Goal: Transaction & Acquisition: Purchase product/service

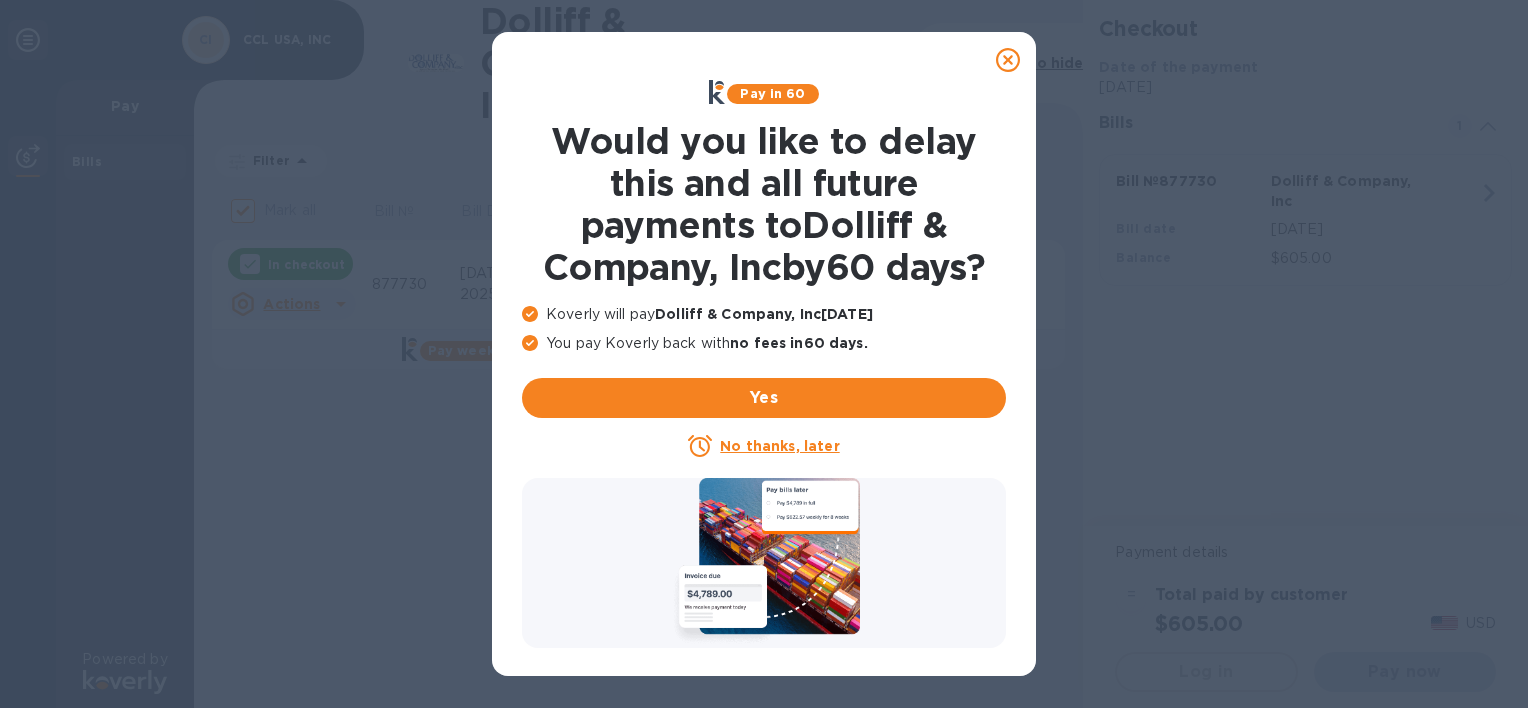
click at [786, 444] on u "No thanks, later" at bounding box center [779, 446] width 119 height 16
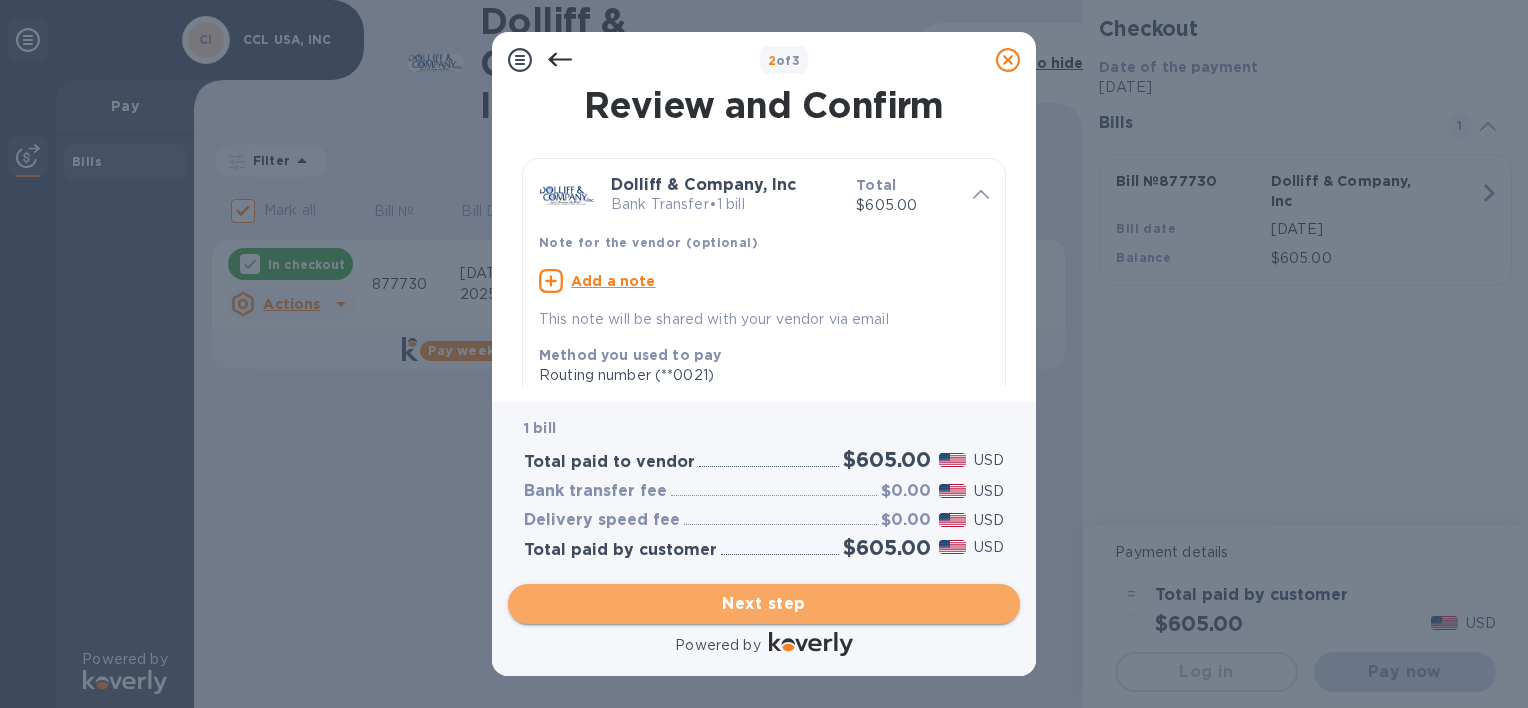
click at [800, 604] on span "Next step" at bounding box center [764, 604] width 480 height 24
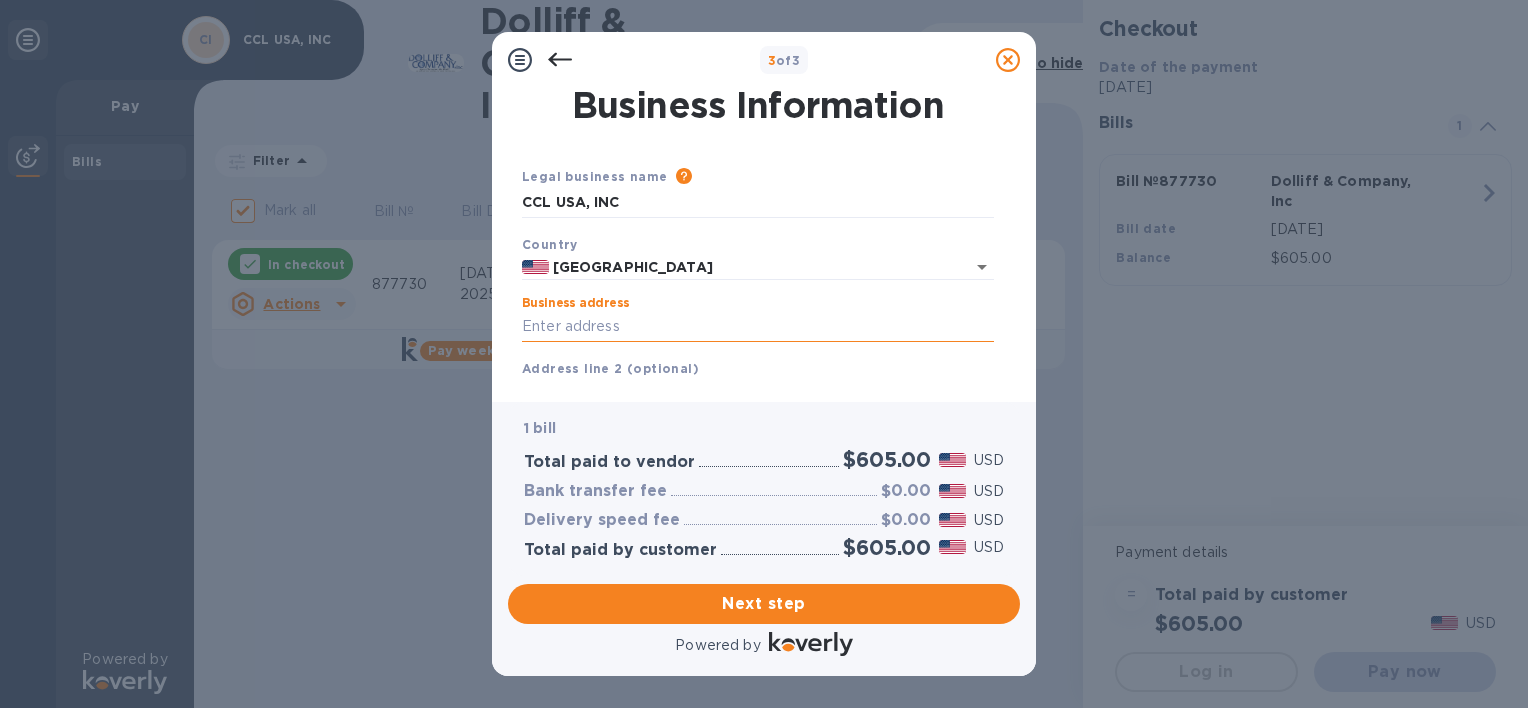
click at [549, 328] on input "Business address" at bounding box center [758, 327] width 472 height 30
type input "[STREET_ADDRESS]"
type input "[PERSON_NAME]"
type input "[US_STATE]"
type input "20794"
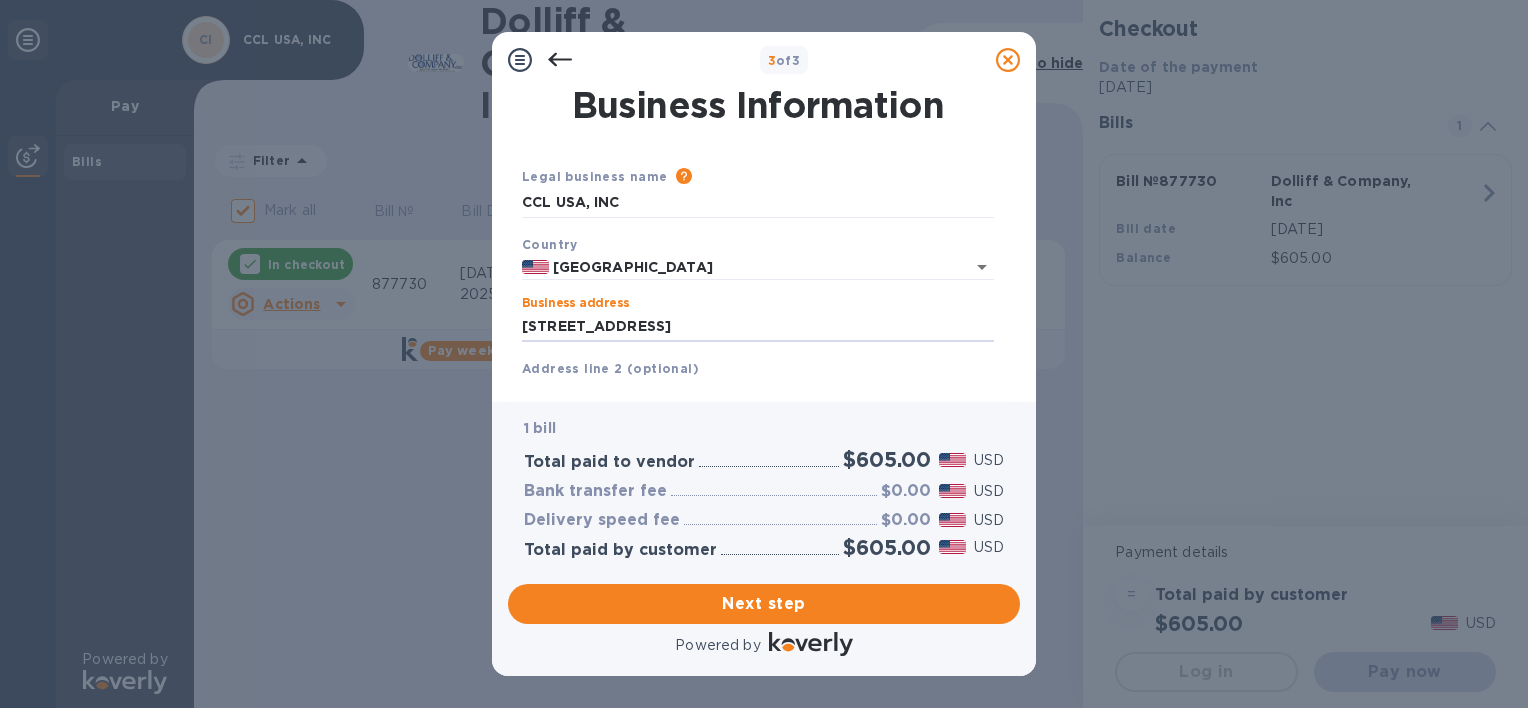
click at [572, 370] on b "Address line 2 (optional)" at bounding box center [610, 368] width 177 height 15
click at [621, 370] on b "Address line 2 (optional)" at bounding box center [610, 368] width 177 height 15
click at [771, 605] on span "Next step" at bounding box center [764, 604] width 480 height 24
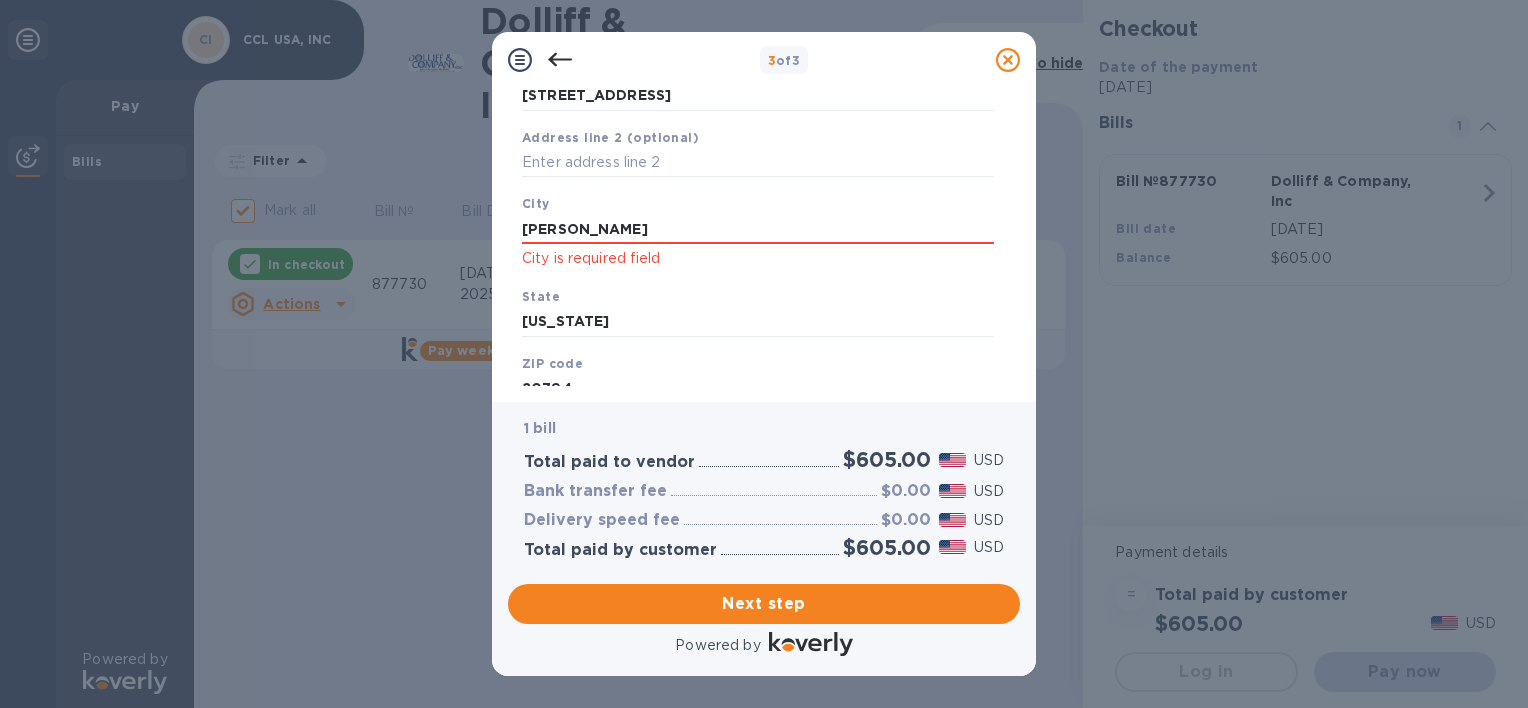
scroll to position [244, 0]
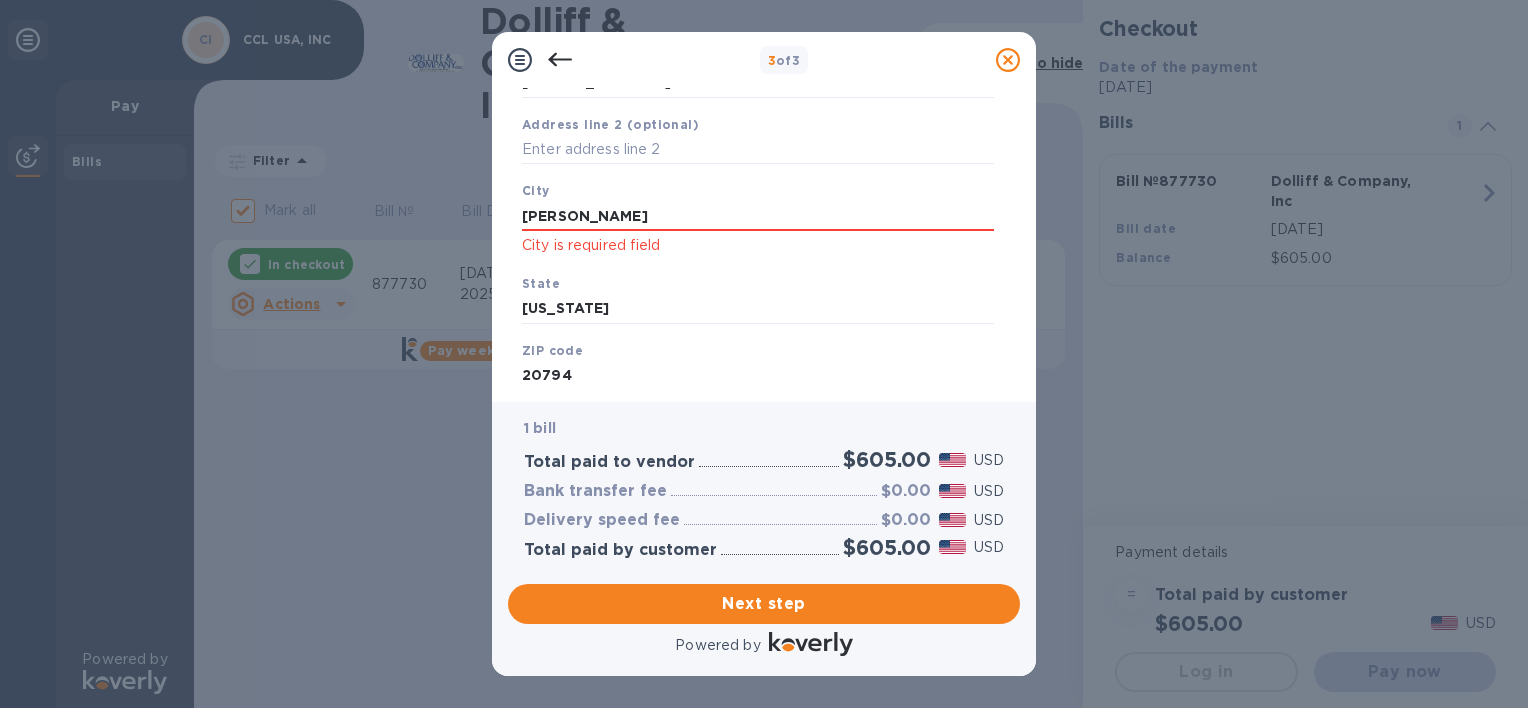
click at [580, 244] on p "City is required field" at bounding box center [758, 245] width 472 height 23
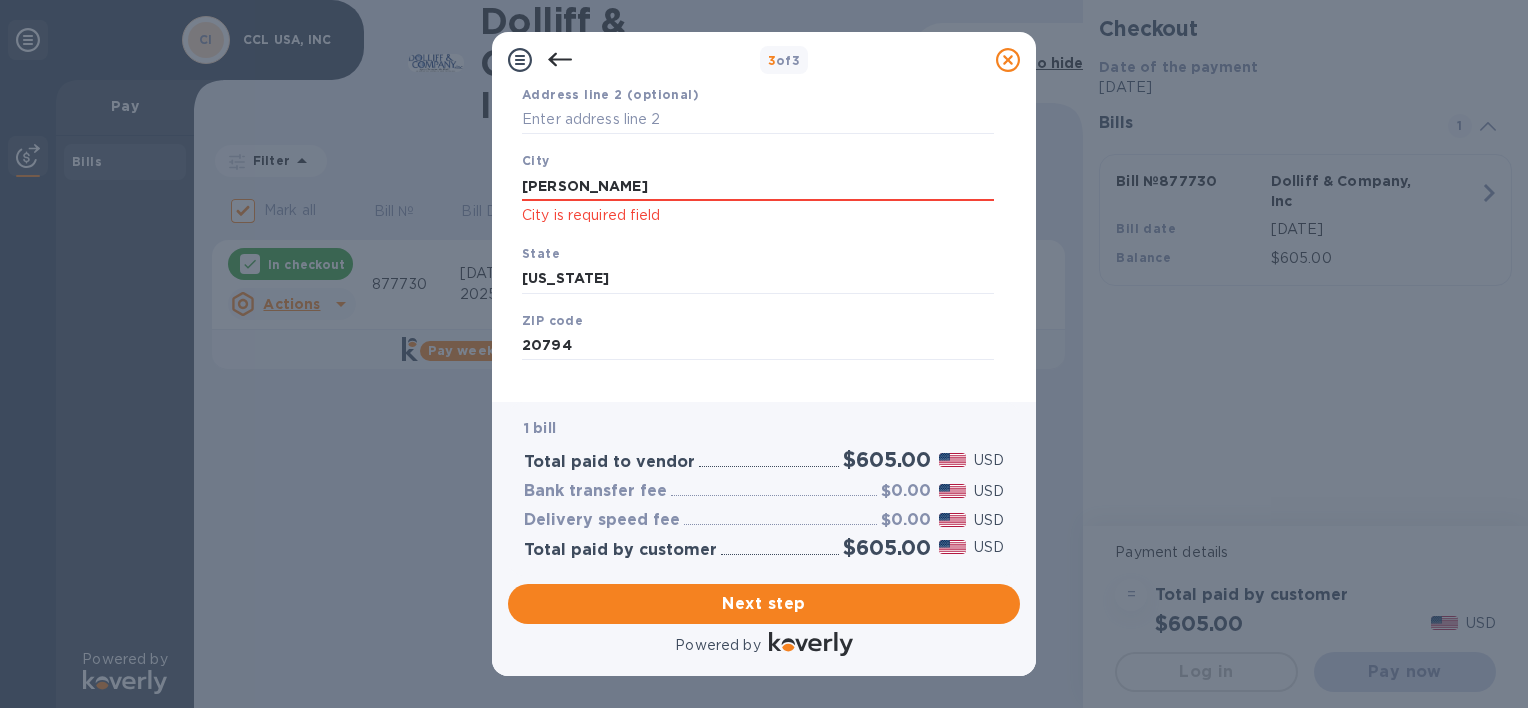
scroll to position [298, 0]
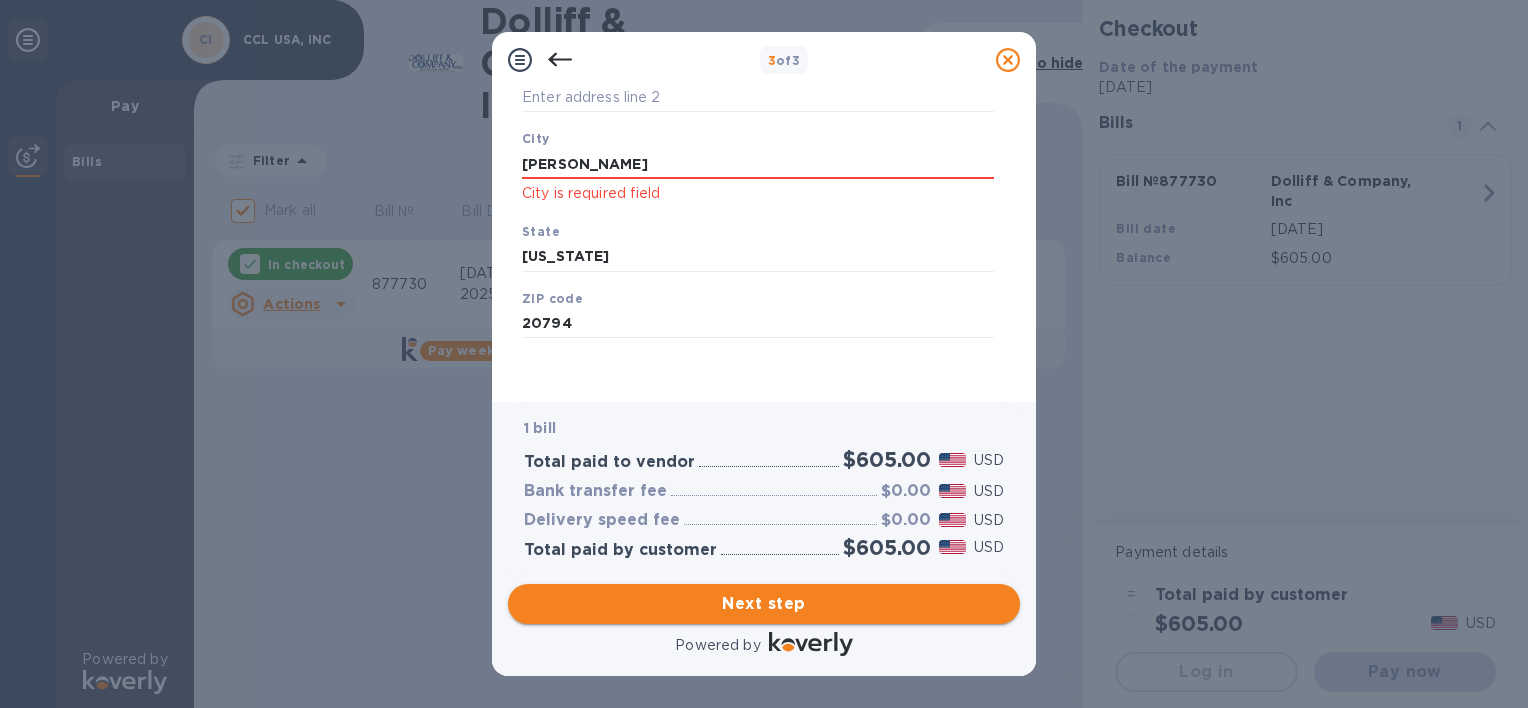
click at [794, 595] on span "Next step" at bounding box center [764, 604] width 480 height 24
click at [576, 166] on input "[PERSON_NAME]" at bounding box center [758, 164] width 472 height 30
type input "J"
type input "[PERSON_NAME]"
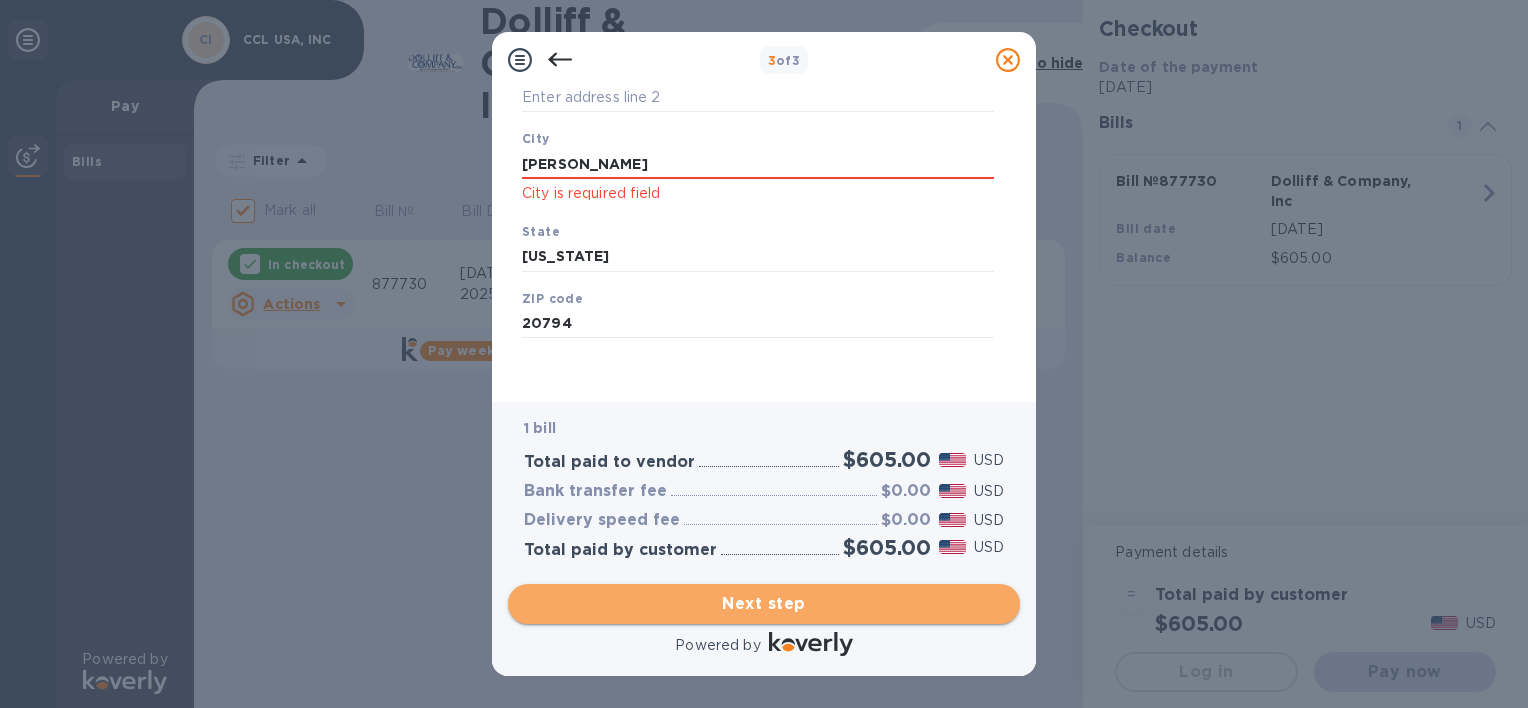
click at [784, 598] on span "Next step" at bounding box center [764, 604] width 480 height 24
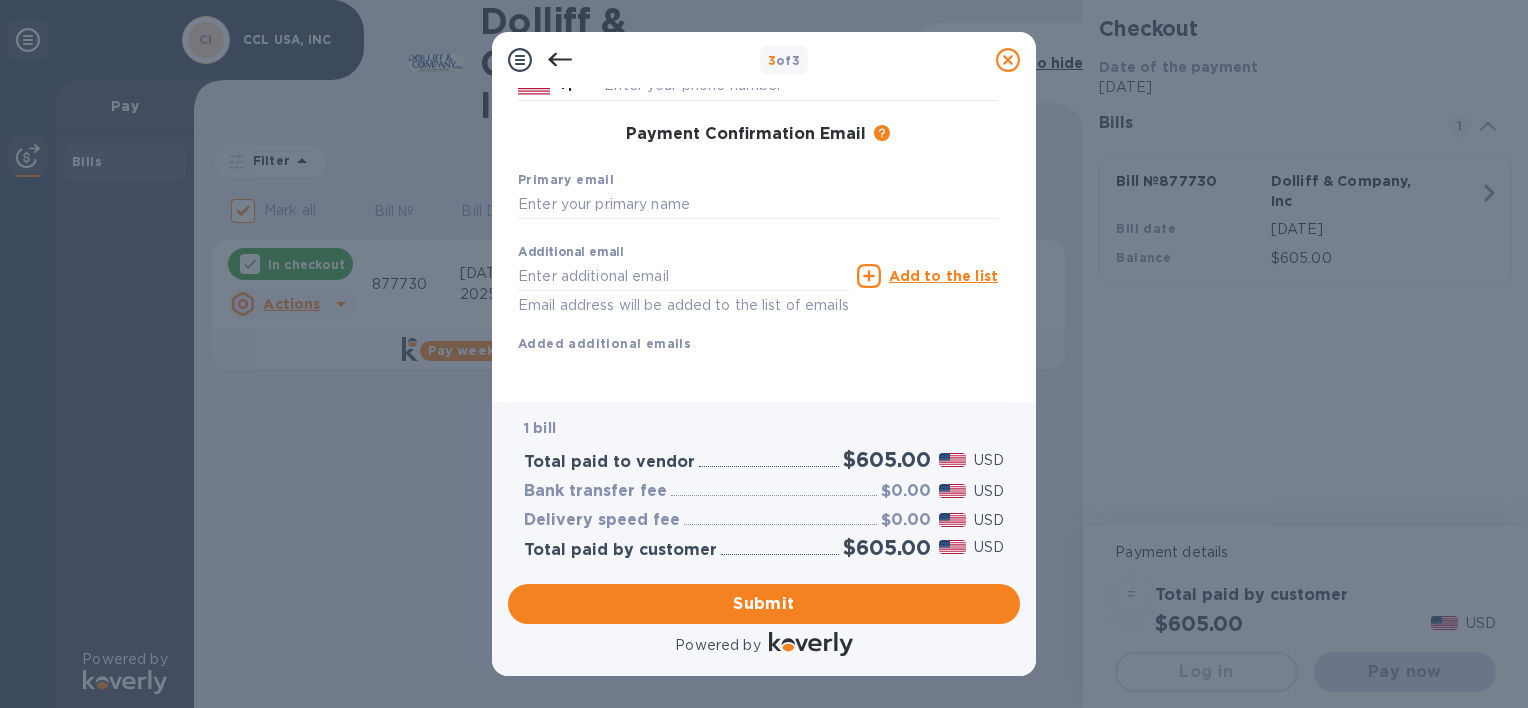
scroll to position [319, 0]
click at [547, 190] on input "text" at bounding box center [758, 205] width 480 height 30
type input "[EMAIL_ADDRESS][DOMAIN_NAME]"
type input "[PERSON_NAME]"
type input "Wood"
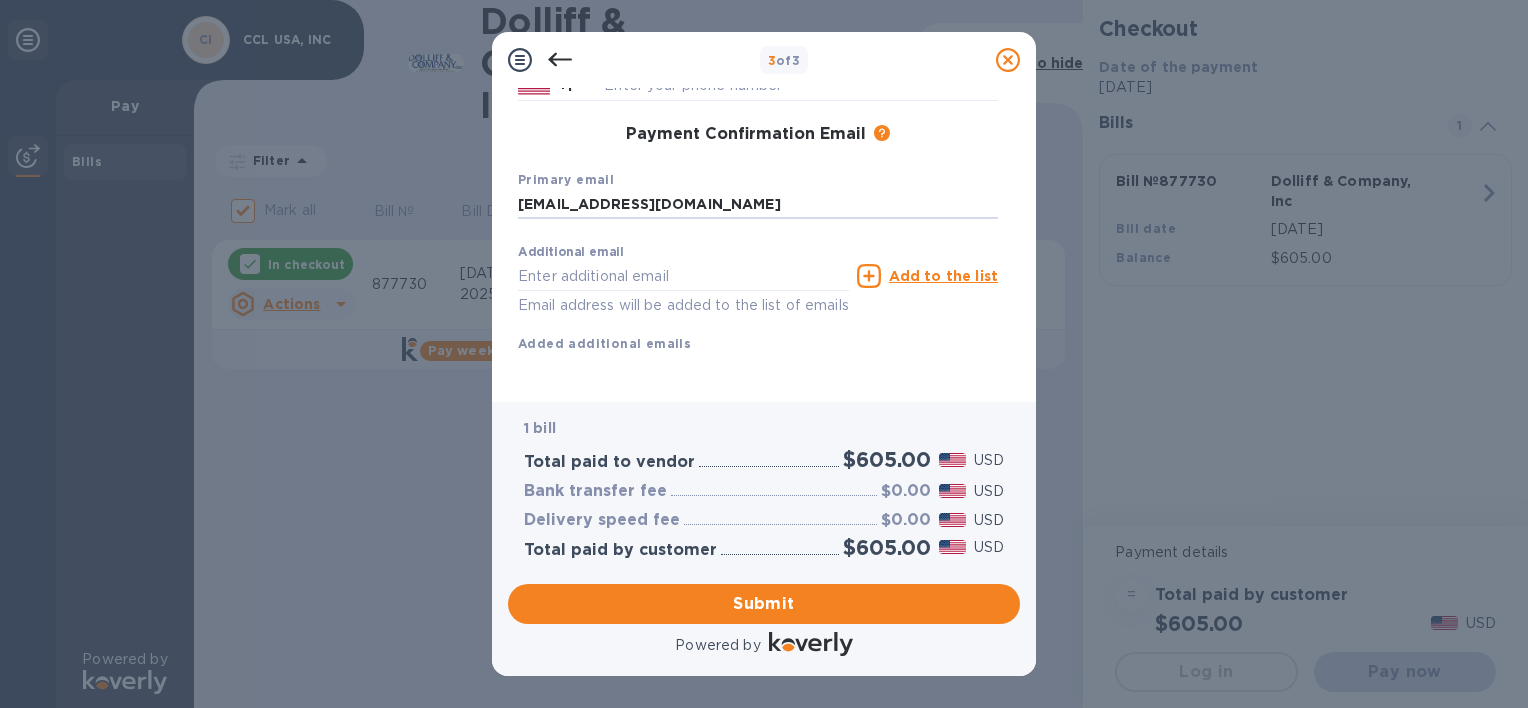
type input "3014908427"
click at [780, 604] on span "Submit" at bounding box center [764, 604] width 480 height 24
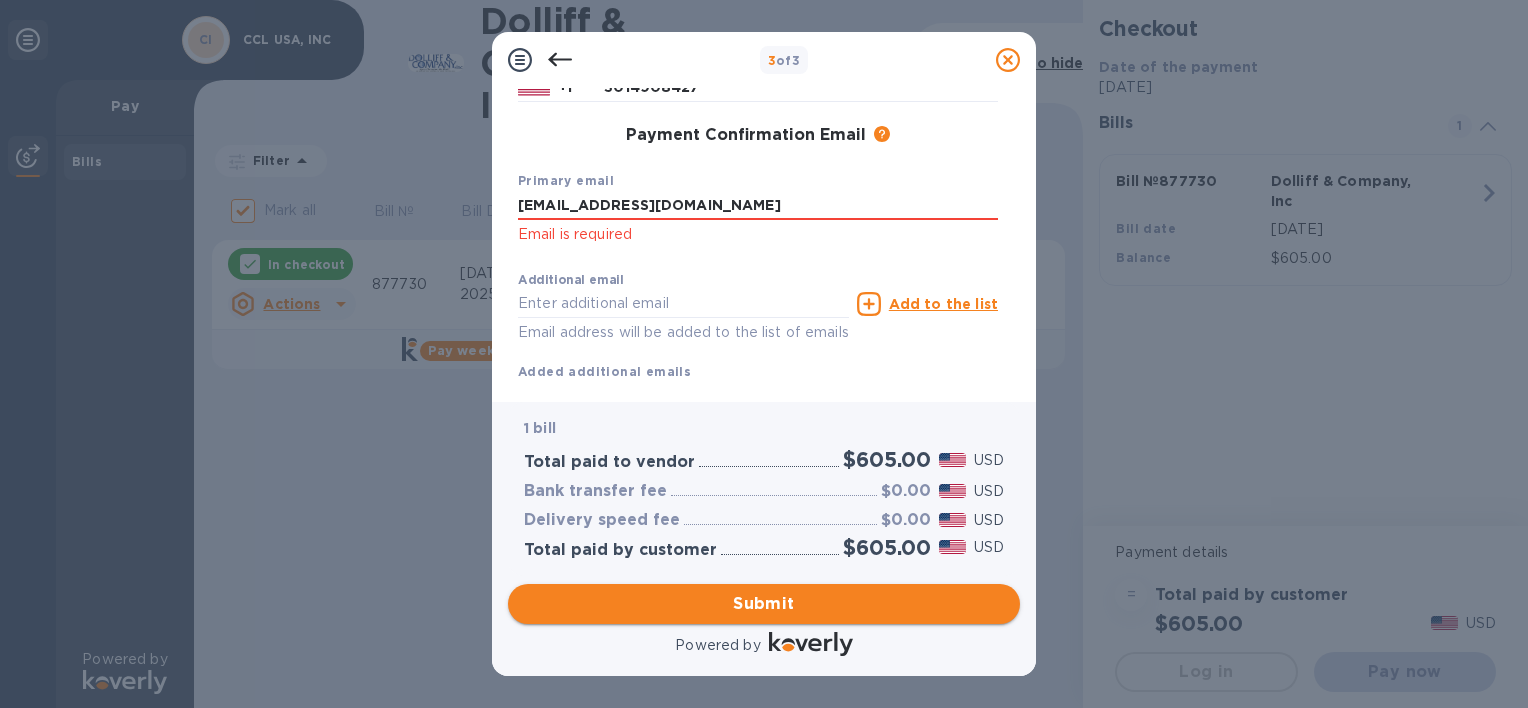
scroll to position [345, 0]
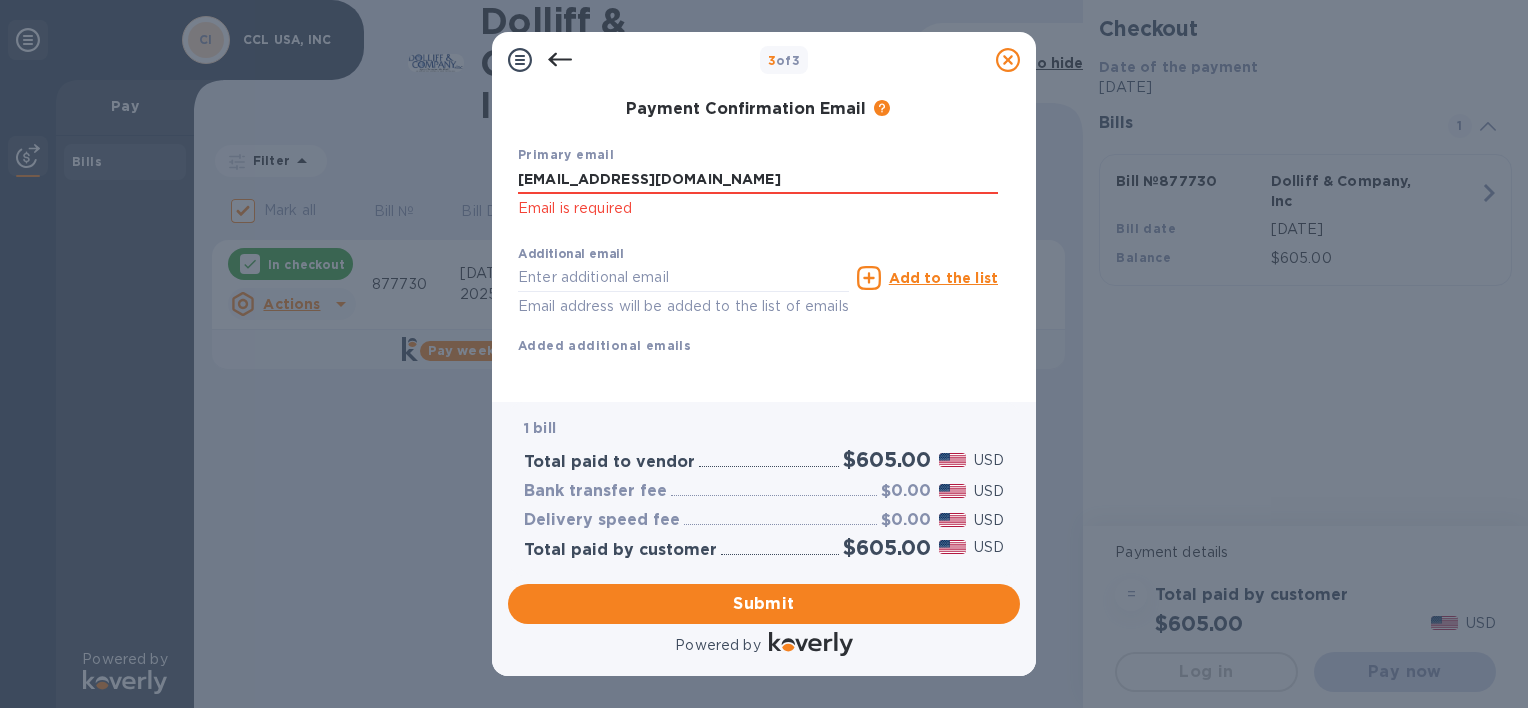
drag, startPoint x: 656, startPoint y: 180, endPoint x: 325, endPoint y: 144, distance: 332.9
click at [325, 144] on div "3 of 3 Payment Contact Information First name [PERSON_NAME] First name is a req…" at bounding box center [764, 354] width 1528 height 708
type input "[EMAIL_ADDRESS][DOMAIN_NAME]"
click at [778, 596] on span "Submit" at bounding box center [764, 604] width 480 height 24
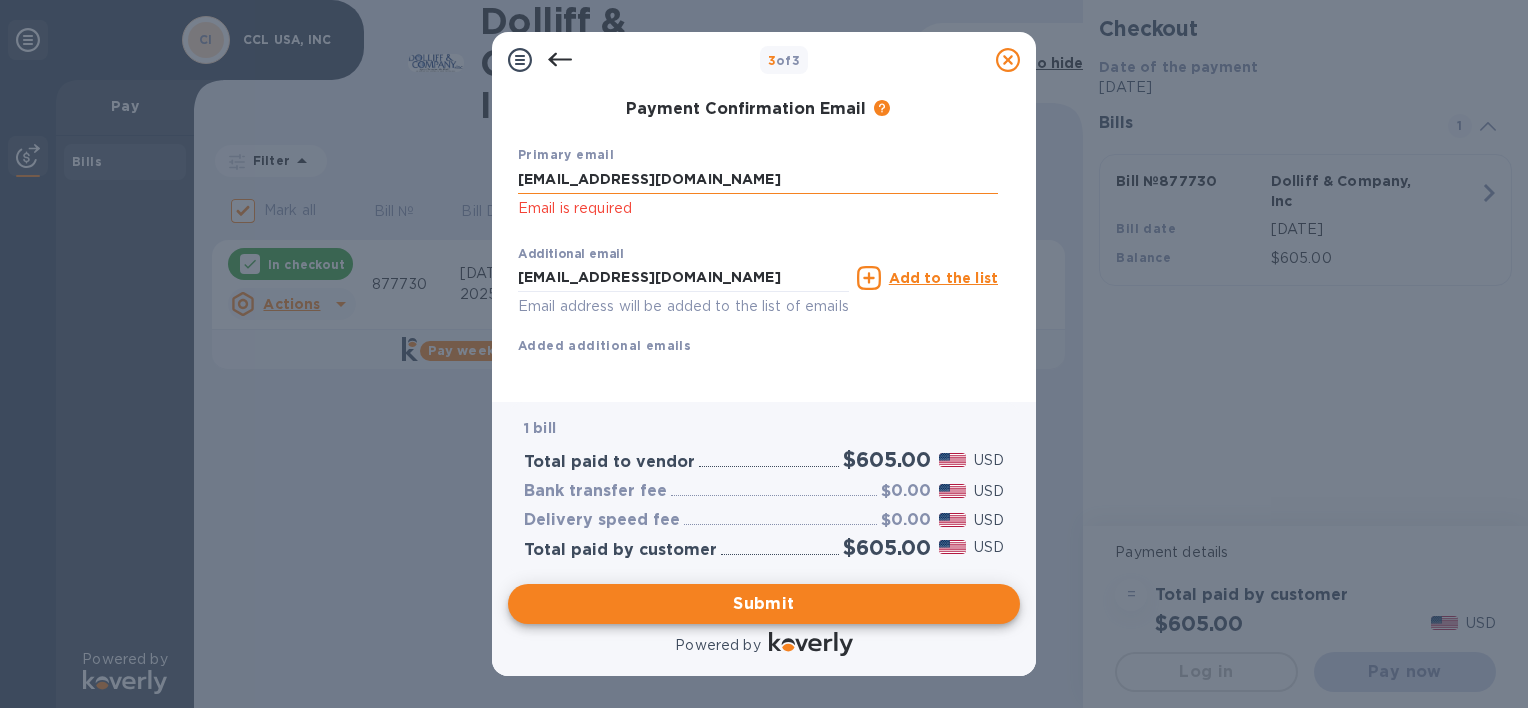
click at [685, 174] on input "[EMAIL_ADDRESS][DOMAIN_NAME]" at bounding box center [758, 180] width 480 height 30
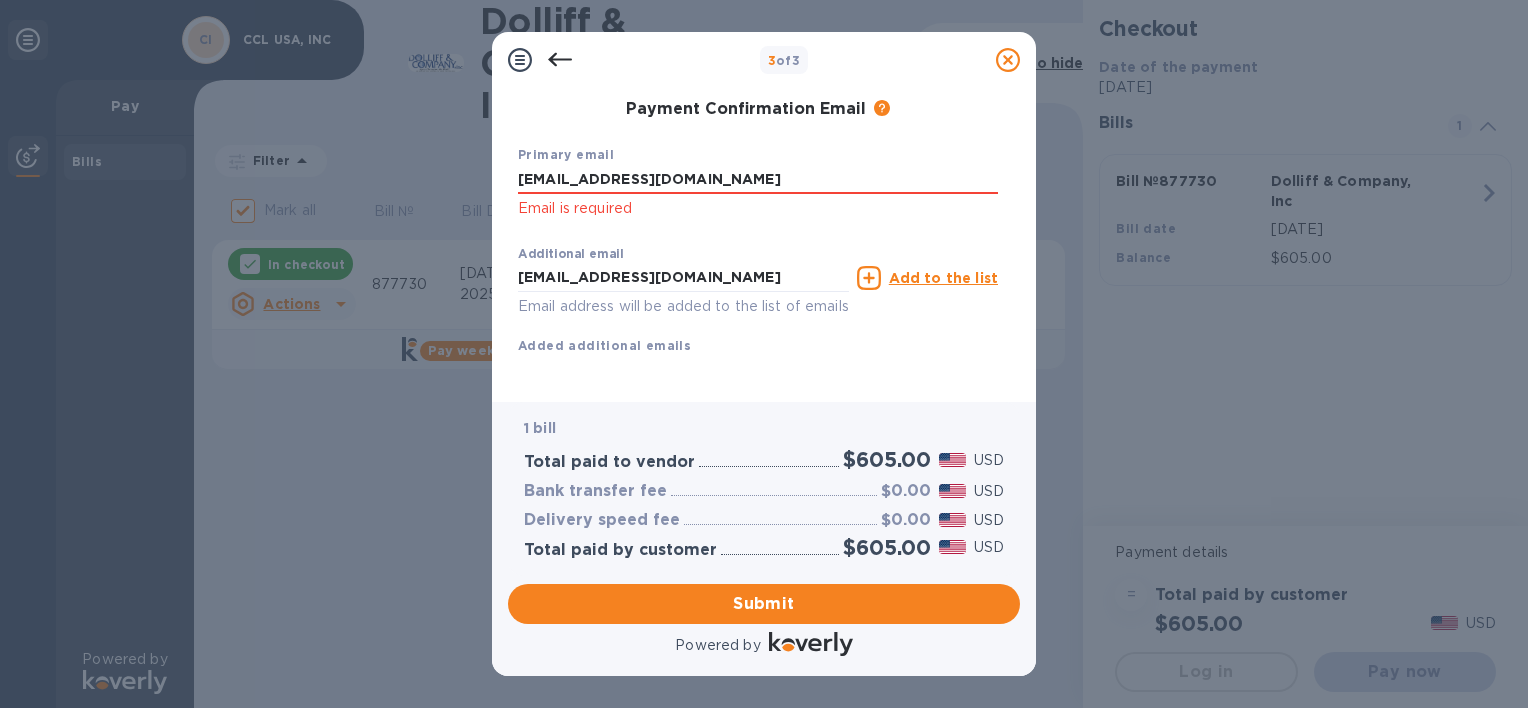
drag, startPoint x: 678, startPoint y: 174, endPoint x: 268, endPoint y: 168, distance: 410.0
click at [268, 168] on div "3 of 3 Payment Contact Information First name [PERSON_NAME] First name is a req…" at bounding box center [764, 354] width 1528 height 708
type input "[EMAIL_ADDRESS][DOMAIN_NAME]"
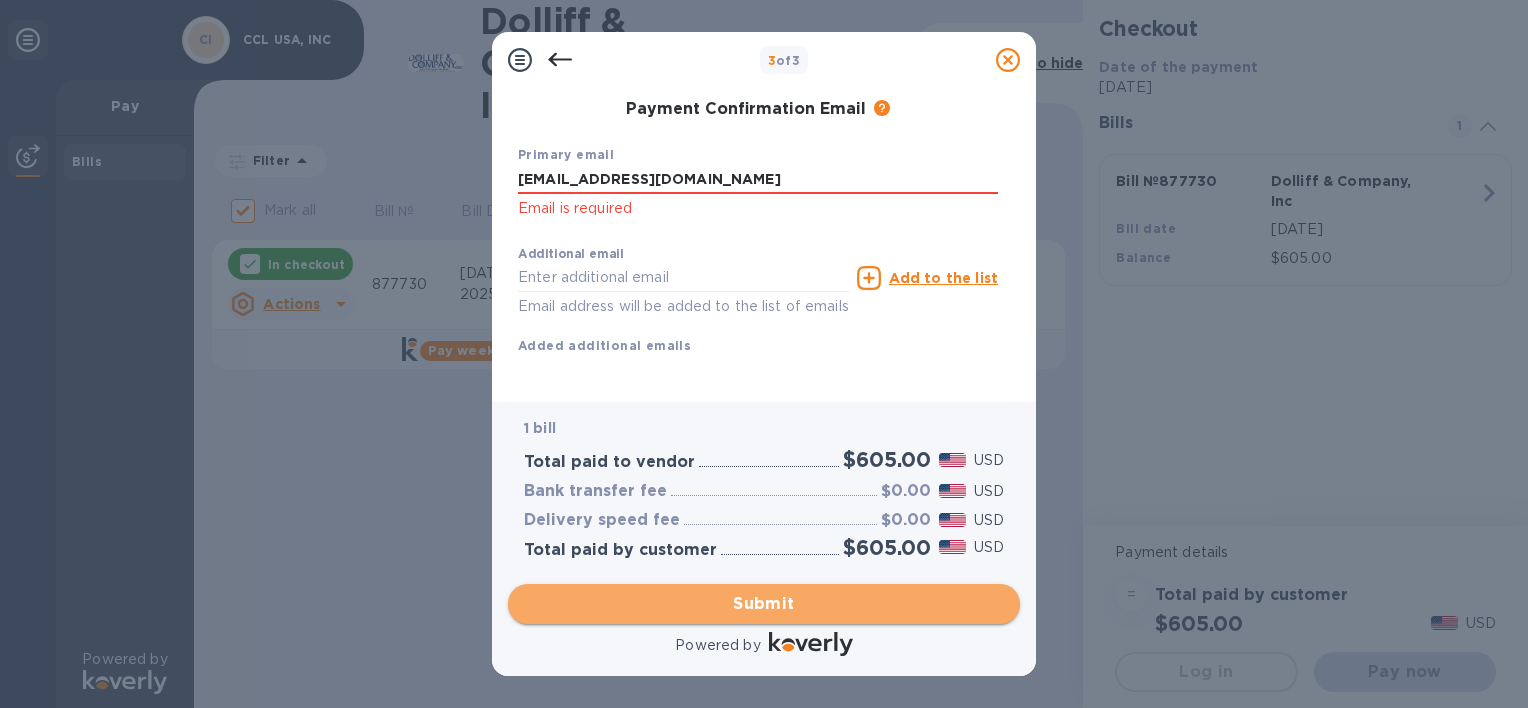
click at [716, 605] on span "Submit" at bounding box center [764, 604] width 480 height 24
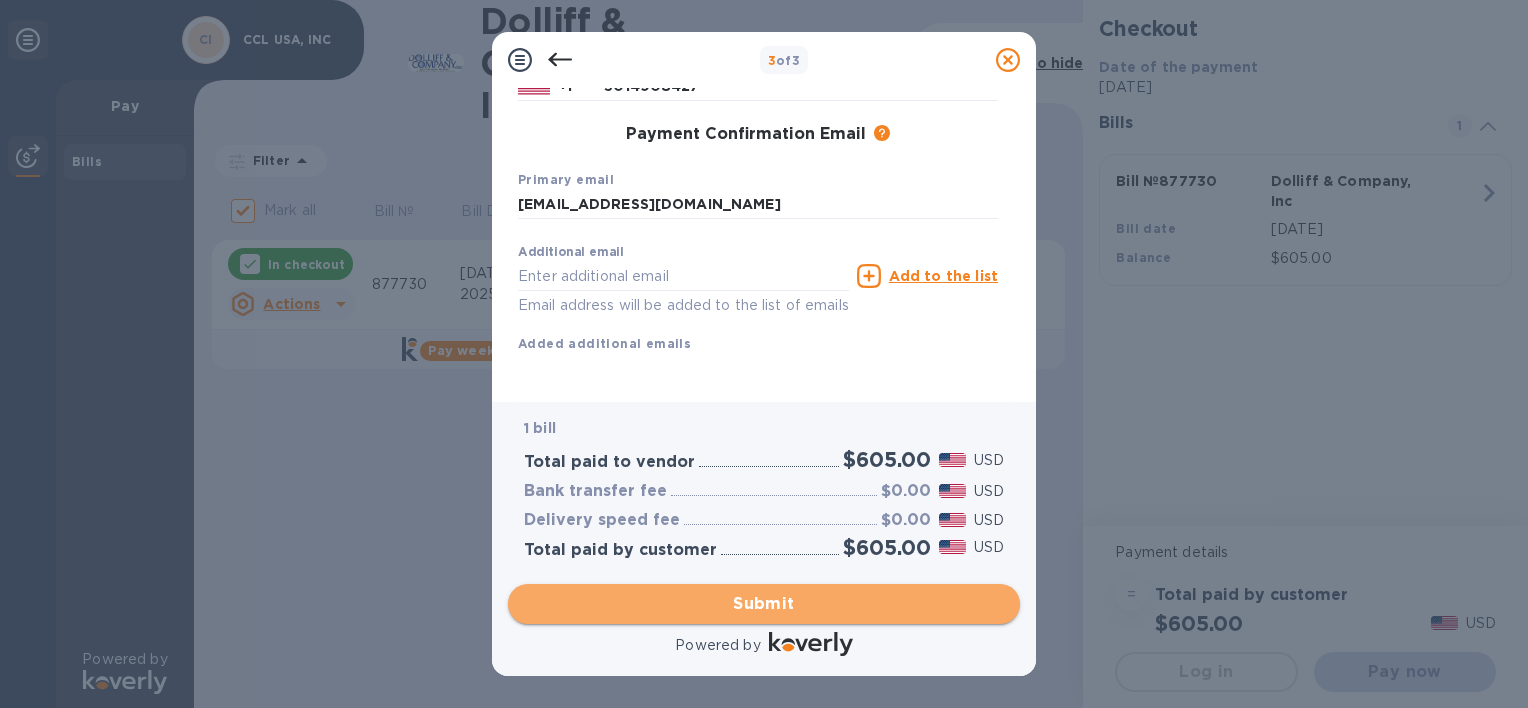
click at [732, 600] on span "Submit" at bounding box center [764, 604] width 480 height 24
click at [769, 602] on span "Submit" at bounding box center [764, 604] width 480 height 24
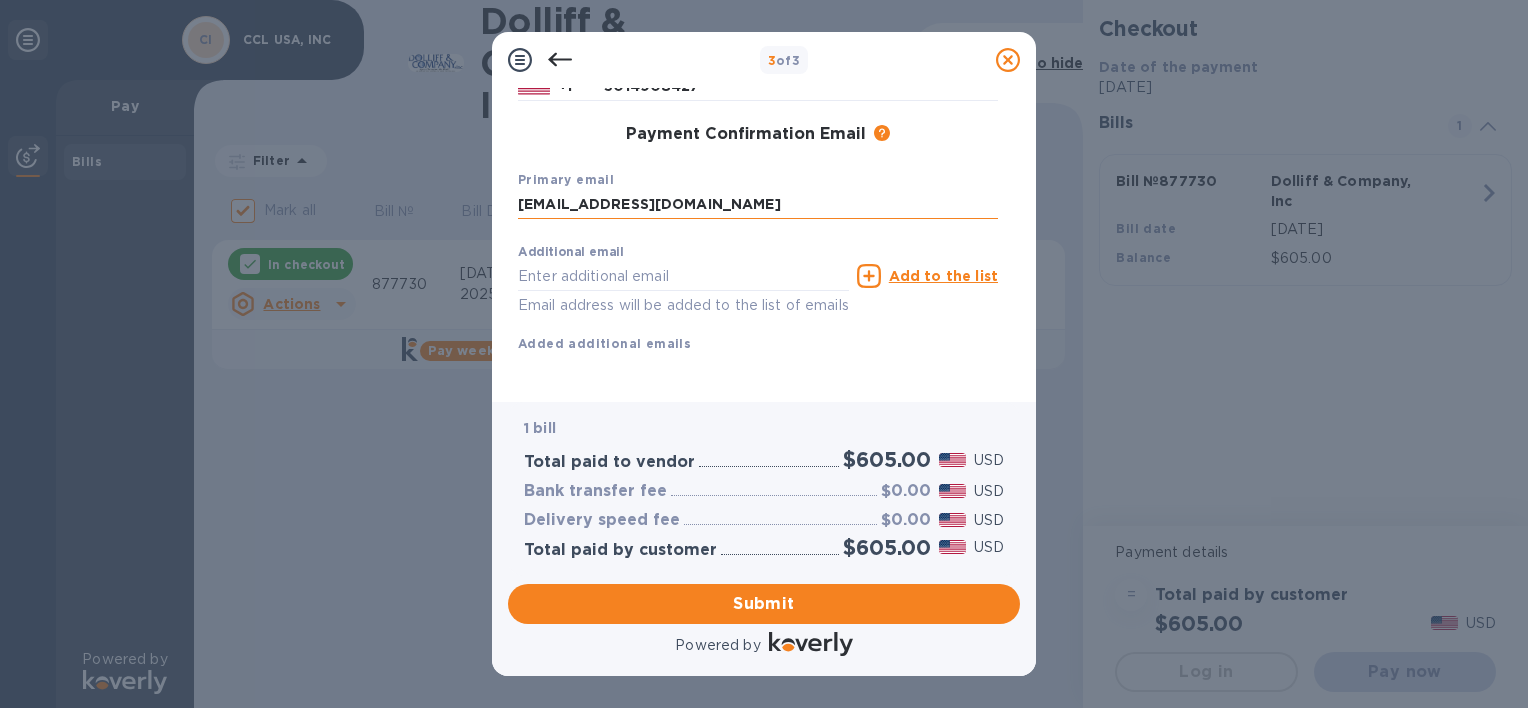
click at [665, 190] on input "[EMAIL_ADDRESS][DOMAIN_NAME]" at bounding box center [758, 205] width 480 height 30
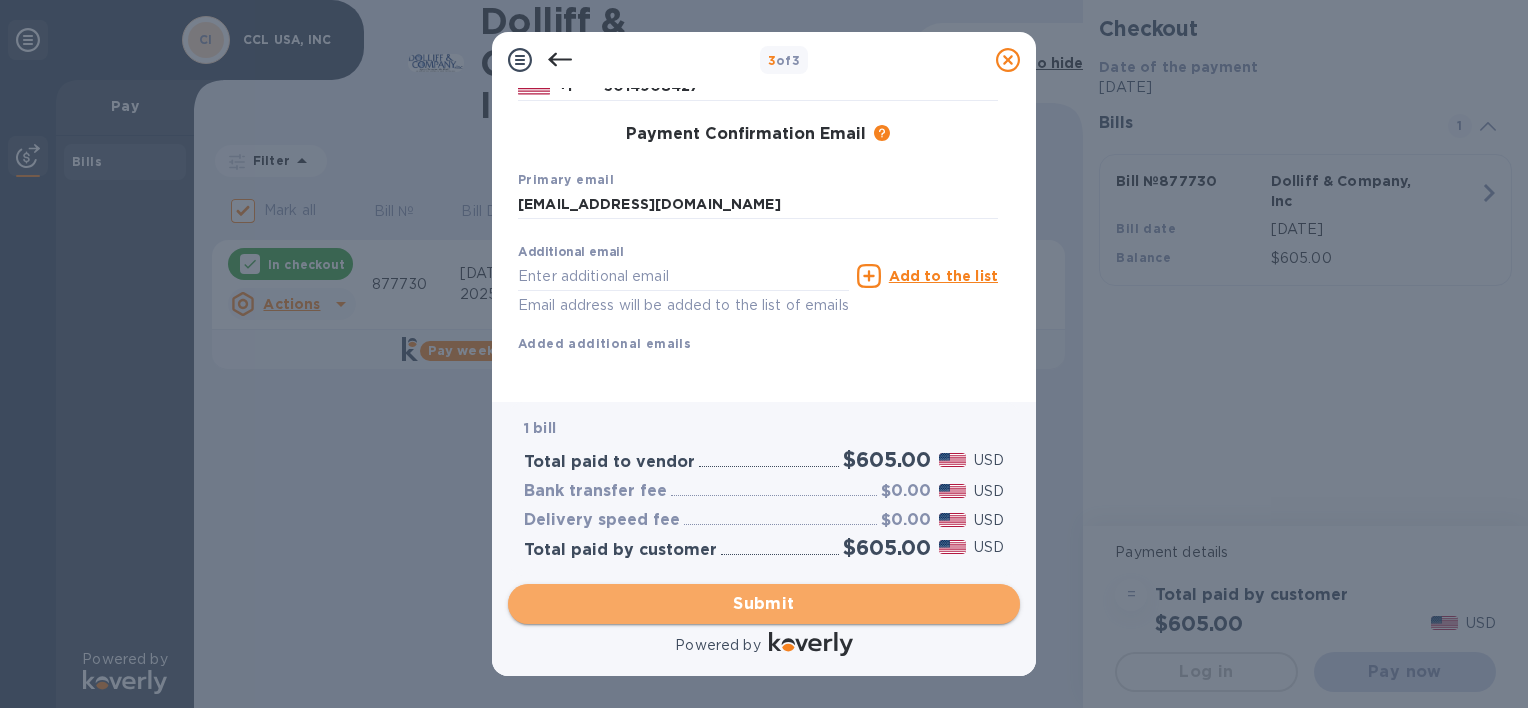
click at [763, 592] on span "Submit" at bounding box center [764, 604] width 480 height 24
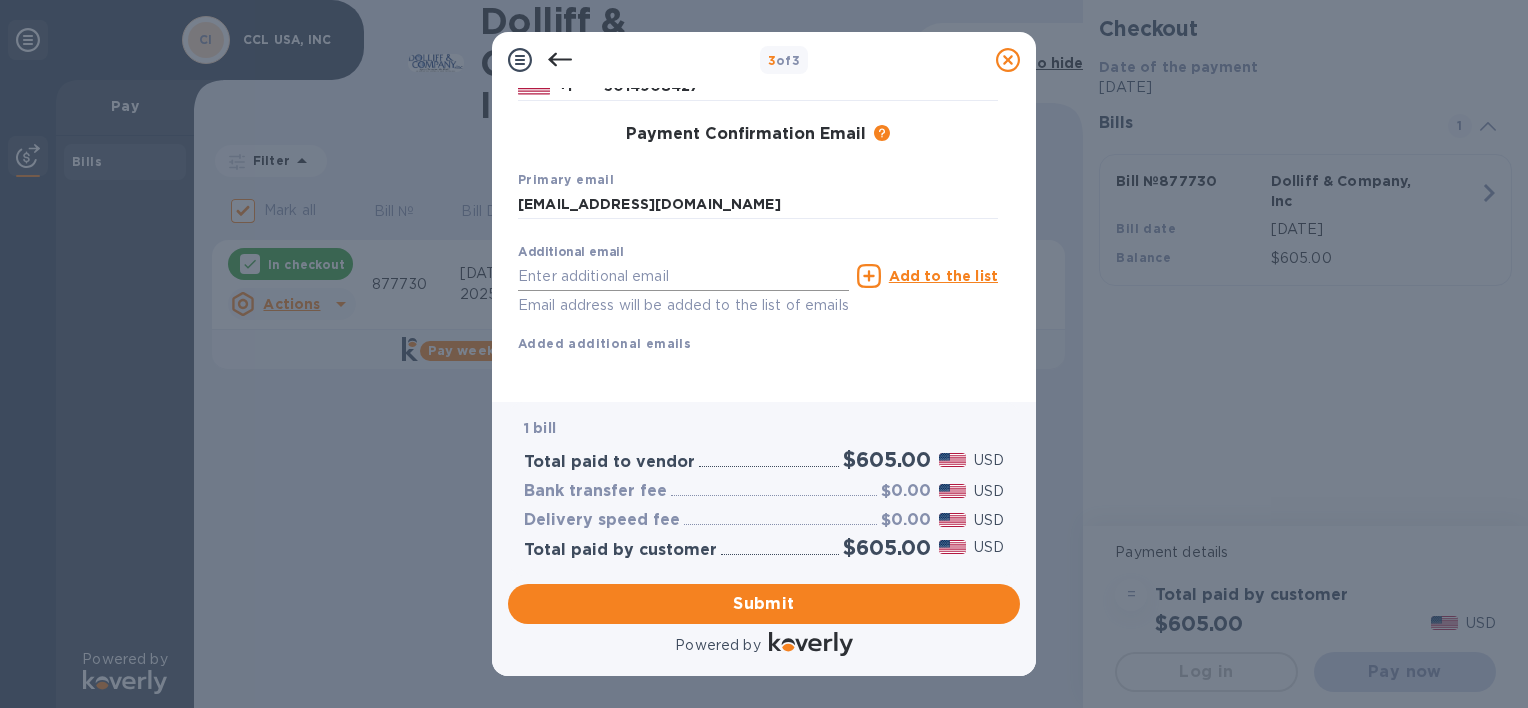
click at [562, 261] on input "text" at bounding box center [683, 276] width 331 height 30
type input "[EMAIL_ADDRESS][DOMAIN_NAME]"
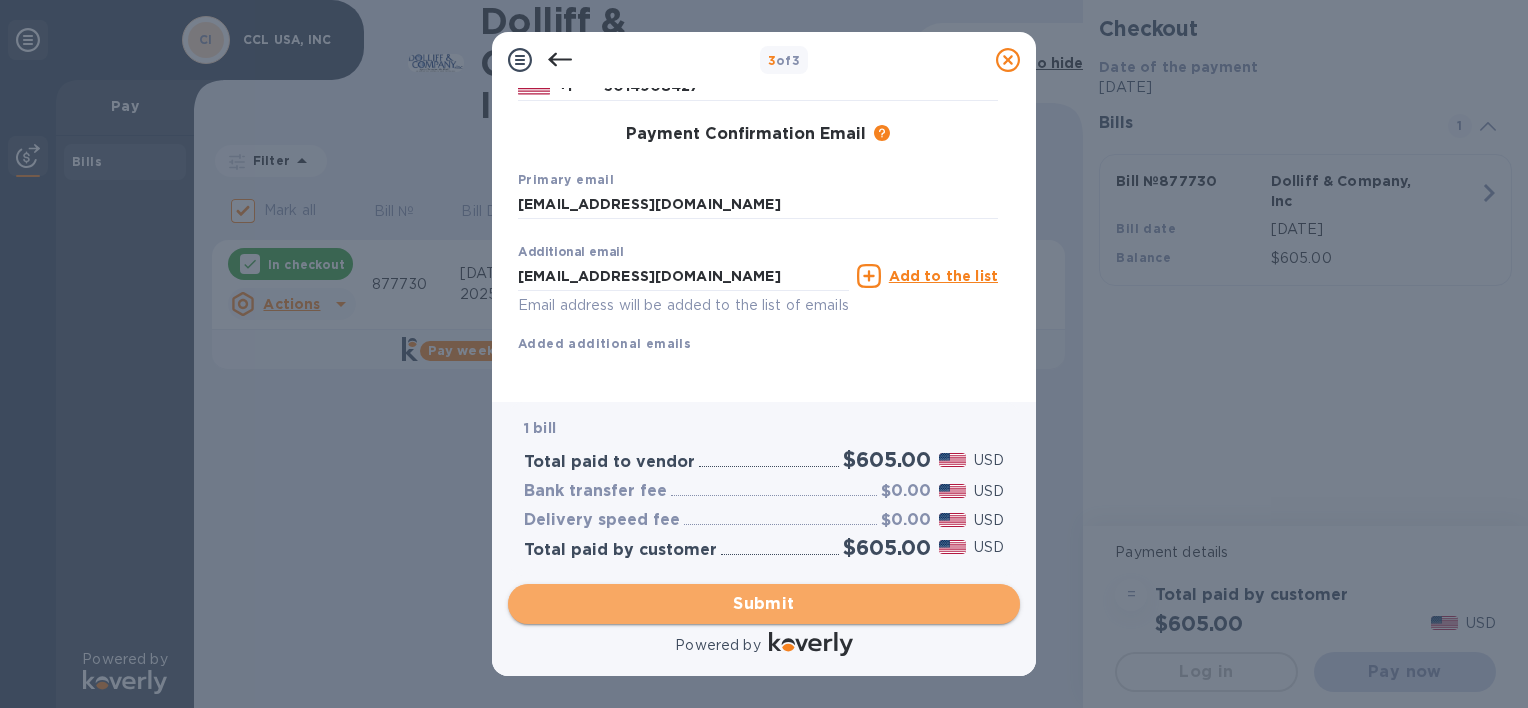
click at [752, 592] on span "Submit" at bounding box center [764, 604] width 480 height 24
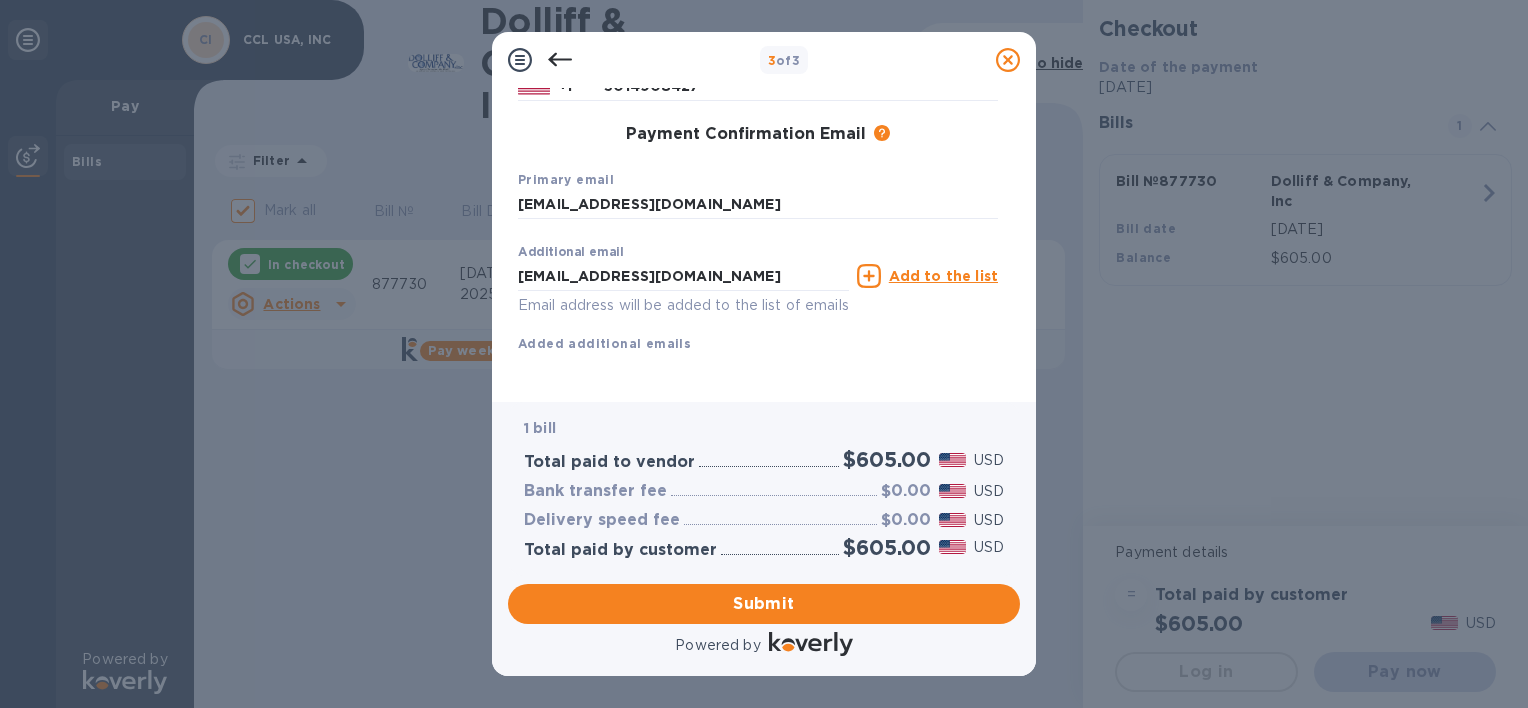
click at [816, 294] on p "Email address will be added to the list of emails" at bounding box center [683, 305] width 331 height 23
drag, startPoint x: 674, startPoint y: 250, endPoint x: 428, endPoint y: 248, distance: 246.0
click at [428, 248] on div "3 of 3 Payment Contact Information First name [PERSON_NAME] First name is a req…" at bounding box center [764, 354] width 1528 height 708
click at [702, 190] on input "[EMAIL_ADDRESS][DOMAIN_NAME]" at bounding box center [758, 205] width 480 height 30
click at [774, 161] on div "Primary email [EMAIL_ADDRESS][DOMAIN_NAME]" at bounding box center [758, 194] width 496 height 67
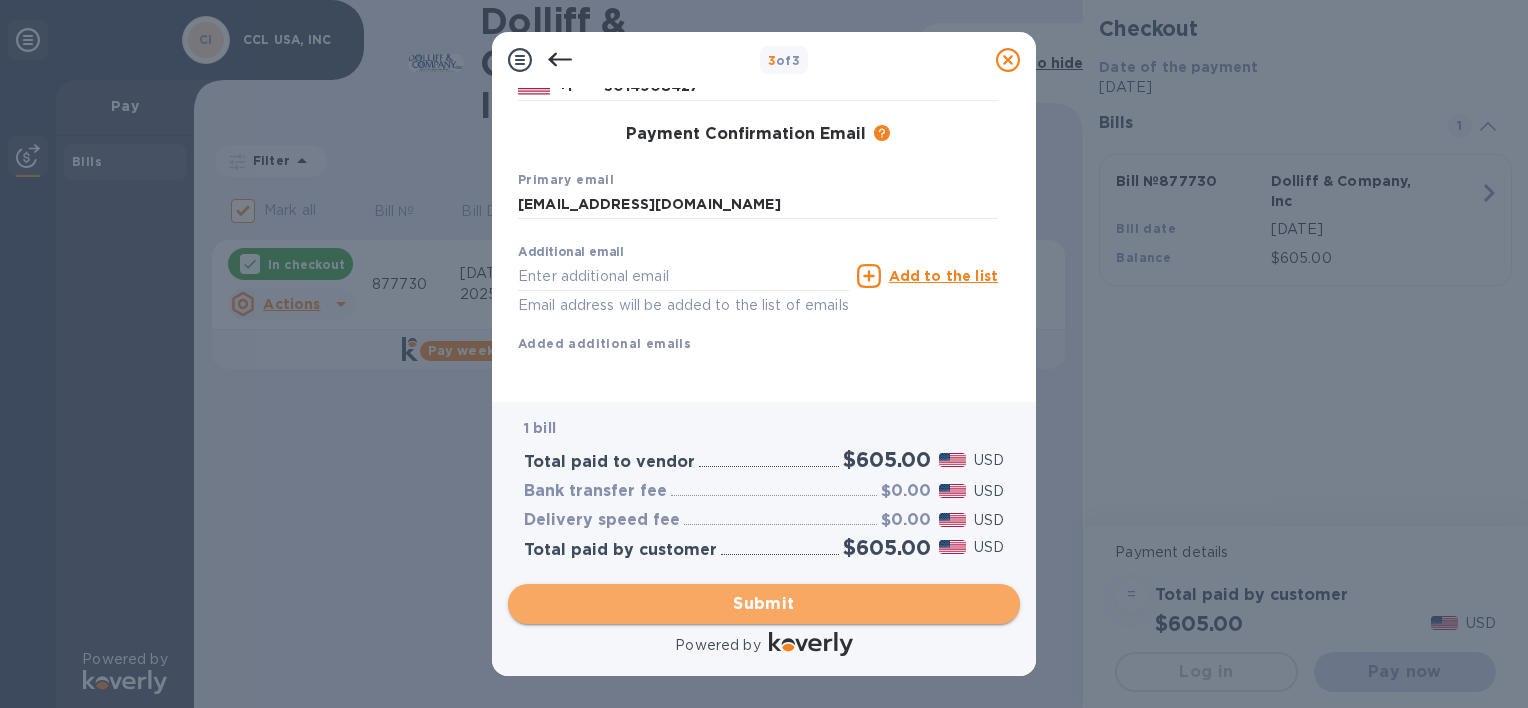
click at [756, 599] on span "Submit" at bounding box center [764, 604] width 480 height 24
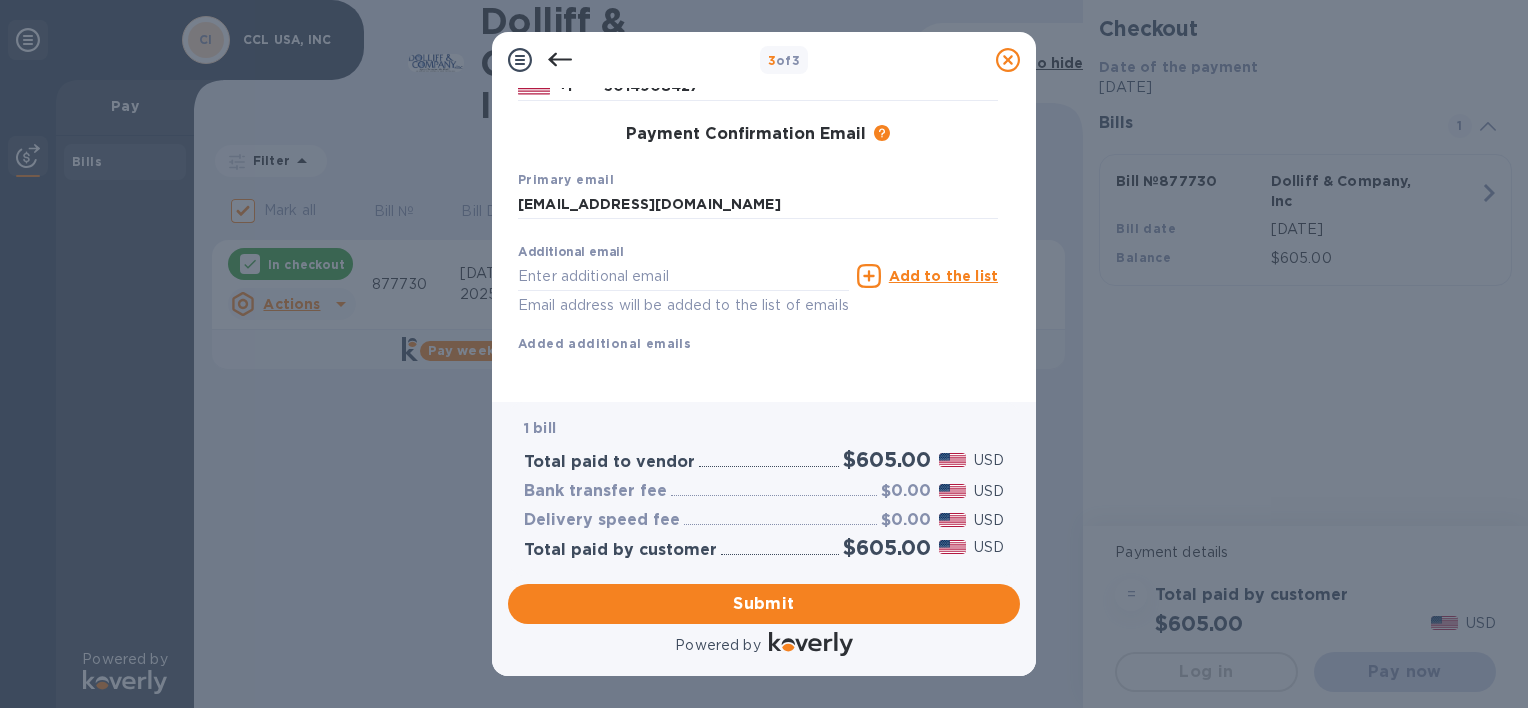
click at [520, 57] on icon at bounding box center [520, 60] width 24 height 24
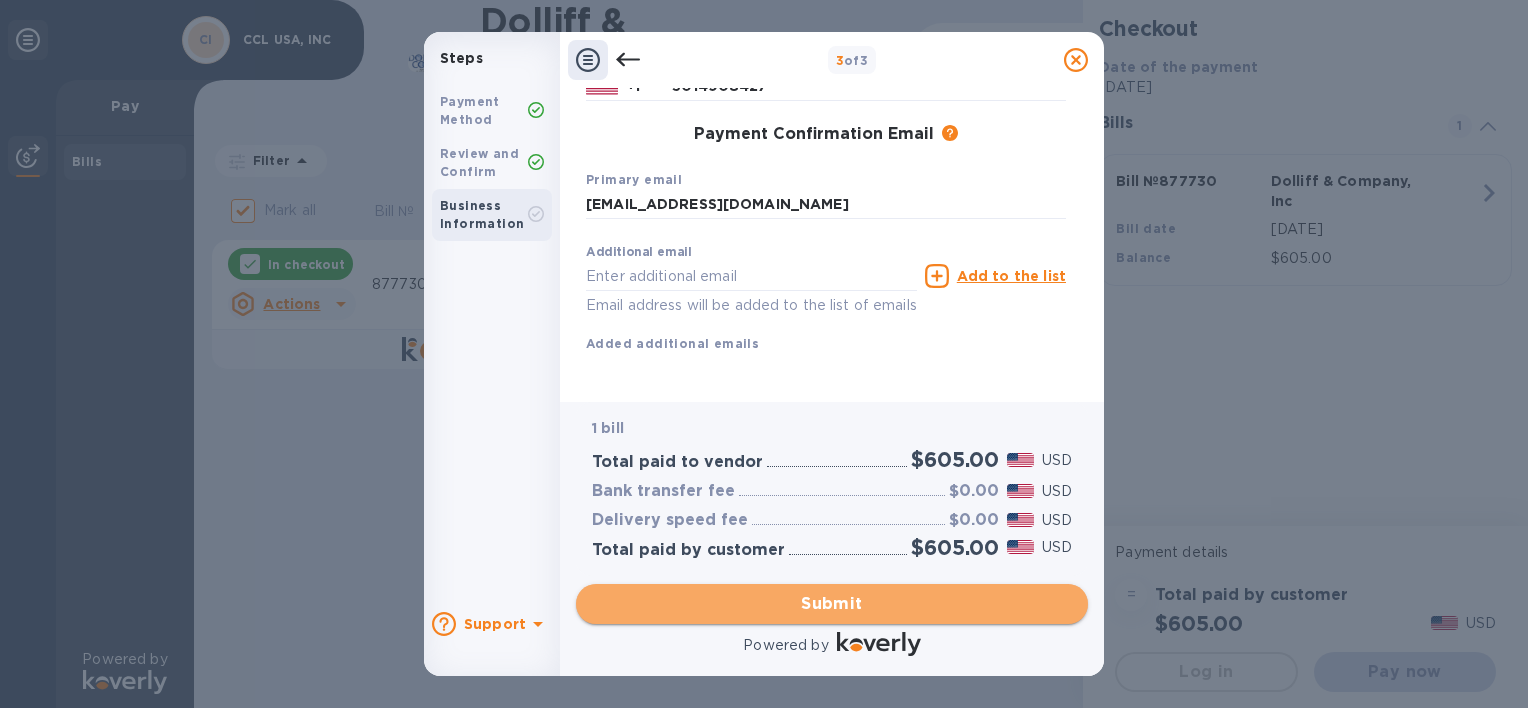
click at [848, 602] on span "Submit" at bounding box center [832, 604] width 480 height 24
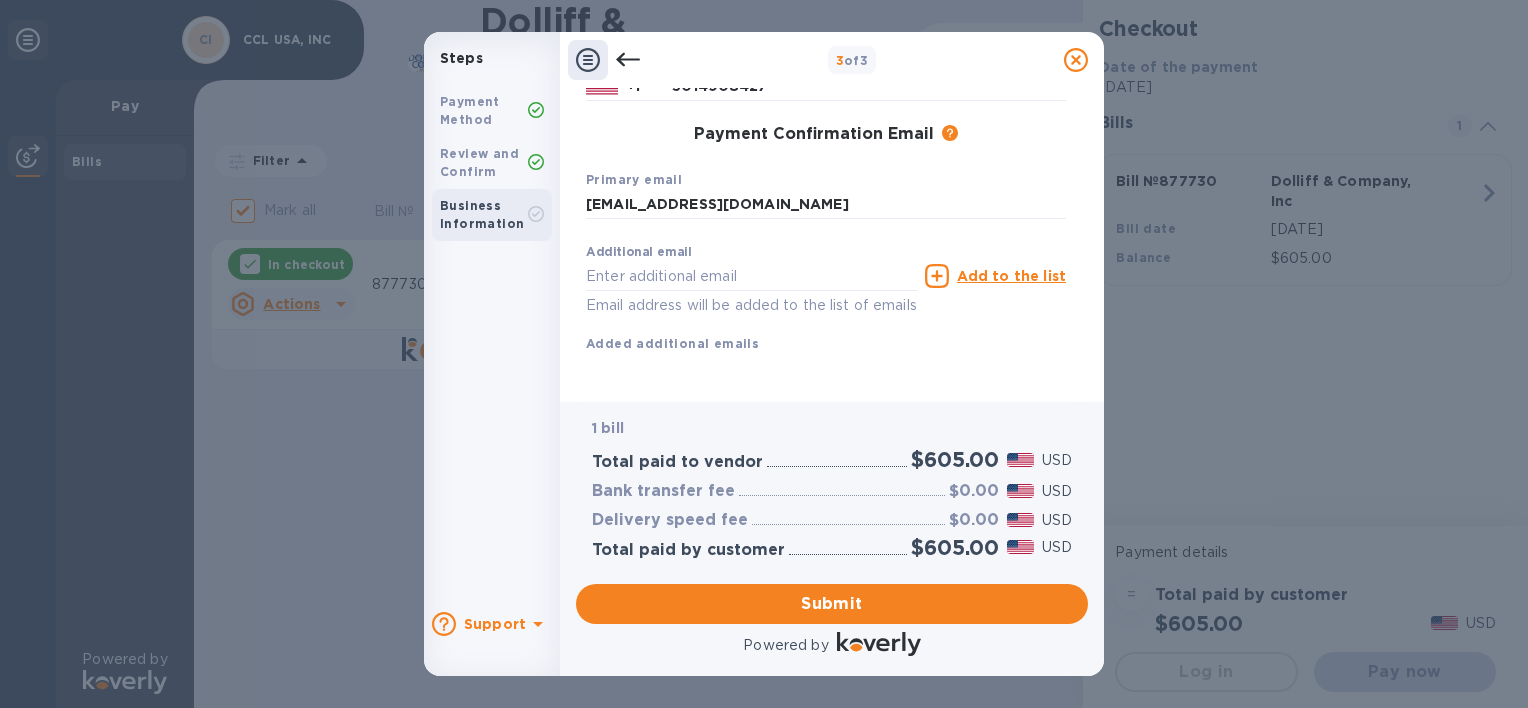
click at [475, 212] on b "Business Information" at bounding box center [482, 214] width 84 height 33
click at [734, 190] on input "[EMAIL_ADDRESS][DOMAIN_NAME]" at bounding box center [826, 205] width 480 height 30
click at [644, 261] on input "text" at bounding box center [751, 276] width 331 height 30
paste input "[PERSON_NAME][EMAIL_ADDRESS][DOMAIN_NAME]"
type input "[PERSON_NAME][EMAIL_ADDRESS][DOMAIN_NAME]`"
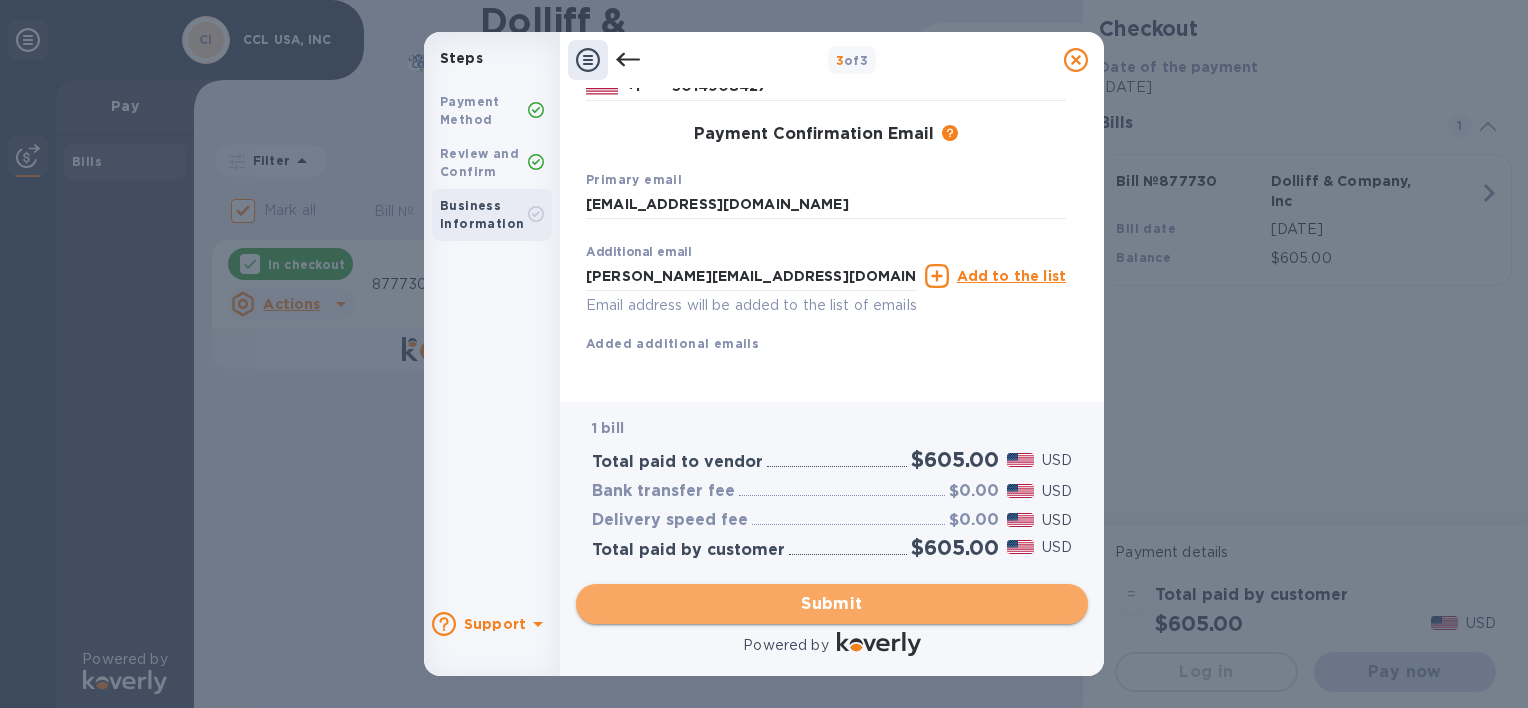
click at [846, 597] on span "Submit" at bounding box center [832, 604] width 480 height 24
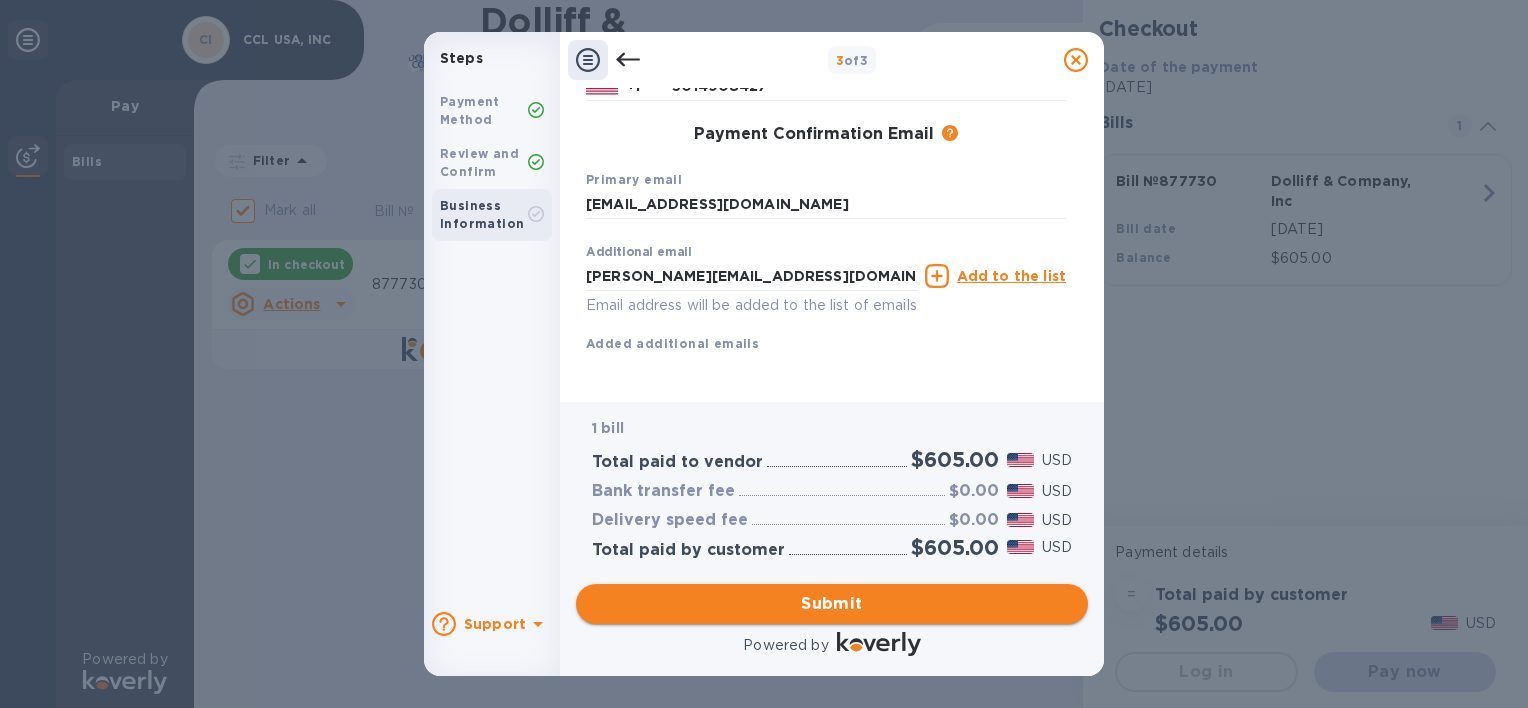
click at [823, 606] on span "Submit" at bounding box center [832, 604] width 480 height 24
click at [481, 211] on b "Business Information" at bounding box center [482, 214] width 84 height 33
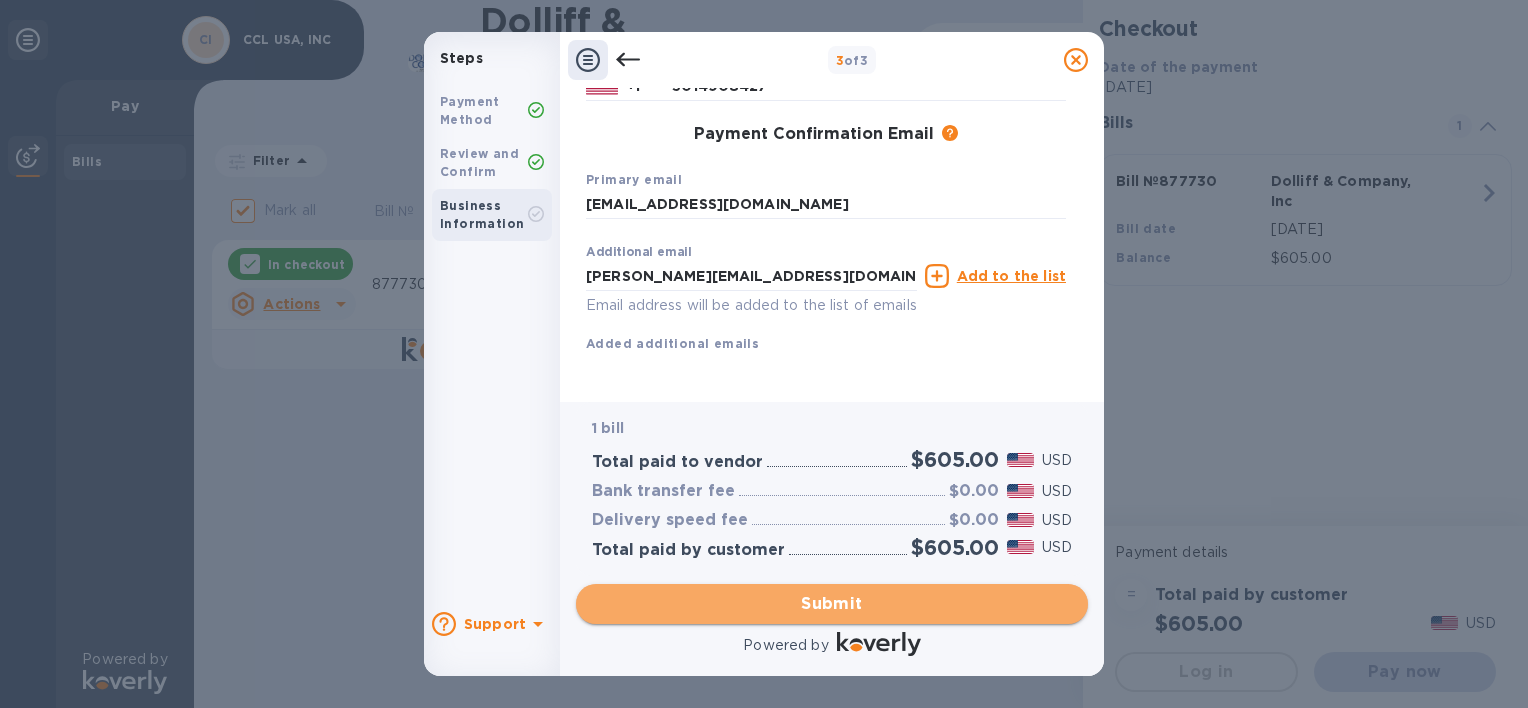
drag, startPoint x: 837, startPoint y: 599, endPoint x: 844, endPoint y: 613, distance: 15.7
click at [844, 613] on span "Submit" at bounding box center [832, 604] width 480 height 24
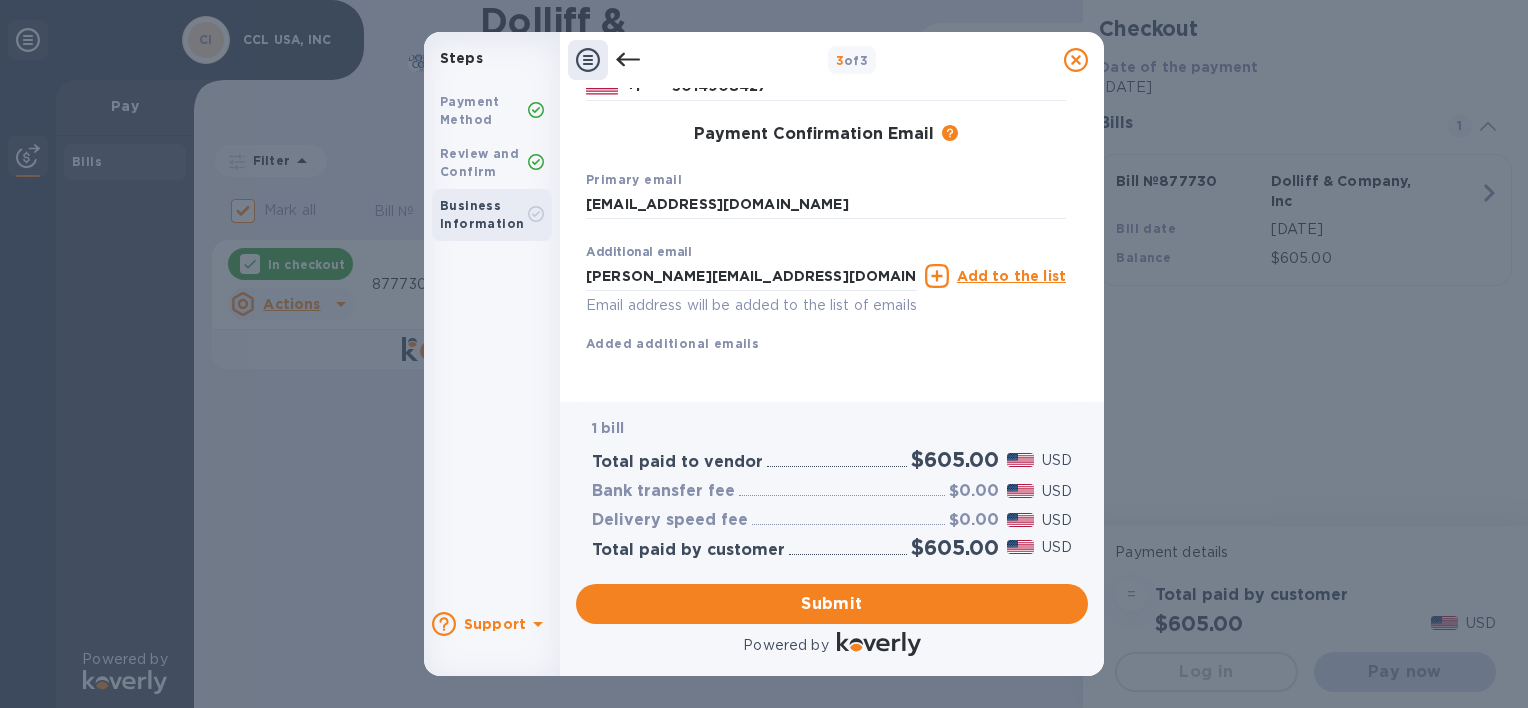
click at [272, 507] on div "Steps Payment Method Review and Confirm Business Information Support 3 of 3 Pay…" at bounding box center [764, 354] width 1528 height 708
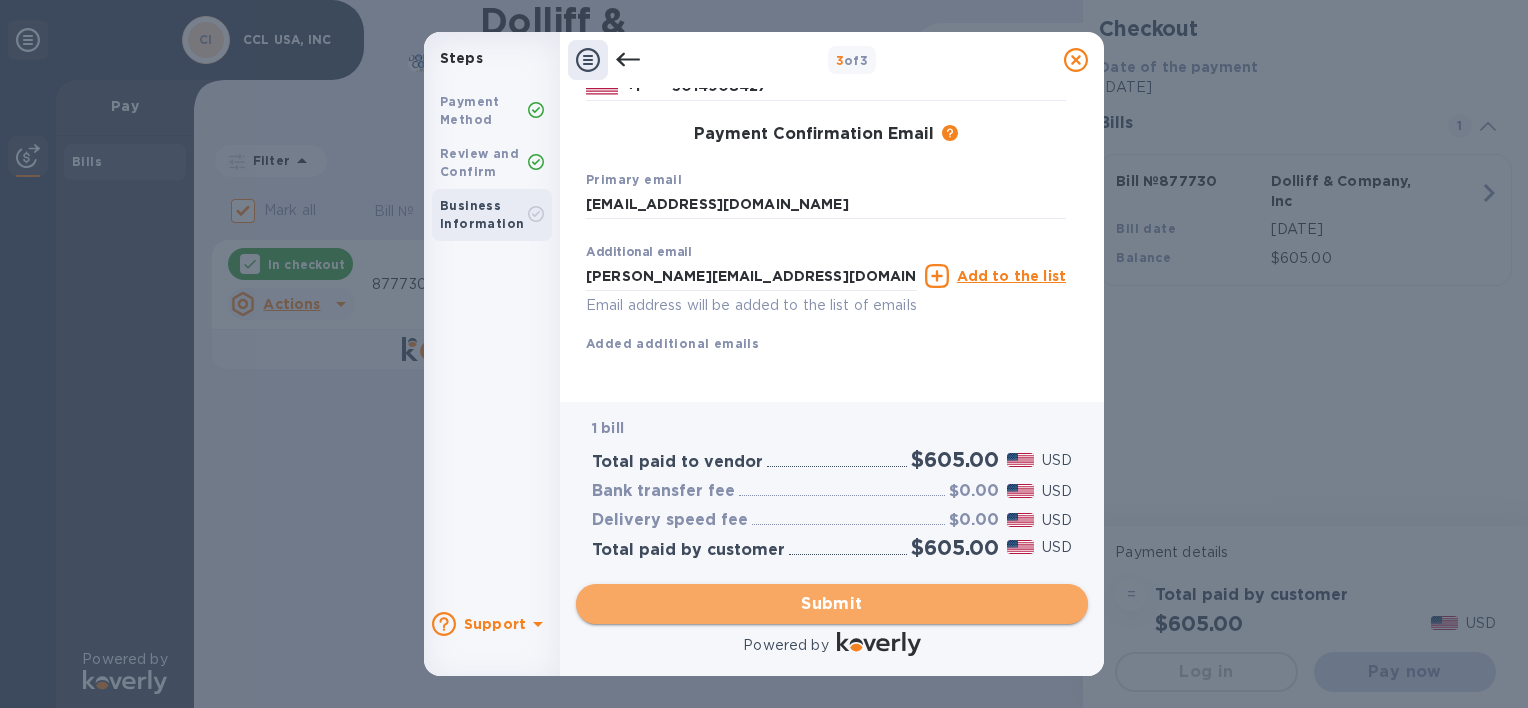
click at [856, 589] on button "Submit" at bounding box center [832, 604] width 512 height 40
click at [837, 597] on span "Submit" at bounding box center [832, 604] width 480 height 24
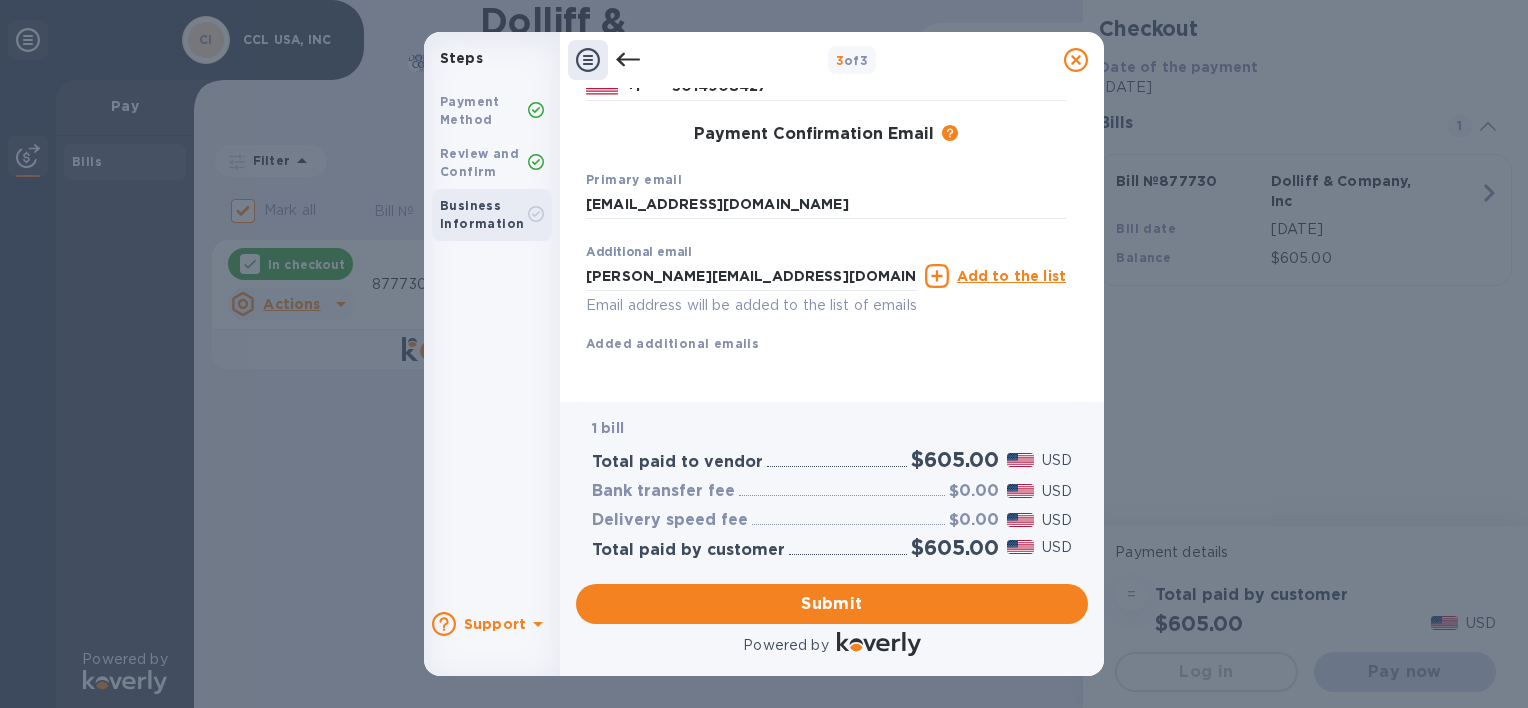
click at [269, 176] on div "Steps Payment Method Review and Confirm Business Information Support 3 of 3 Pay…" at bounding box center [764, 354] width 1528 height 708
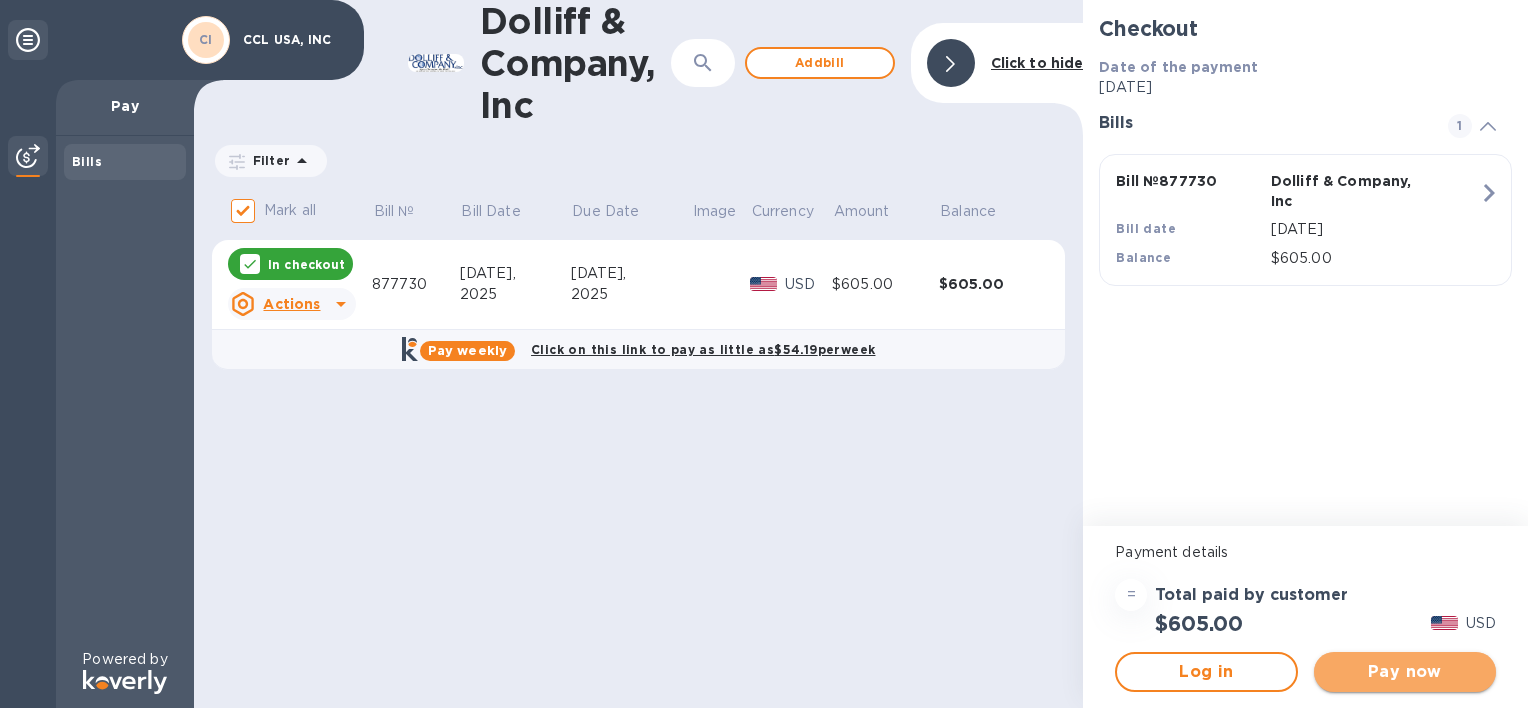
click at [1421, 671] on span "Pay now" at bounding box center [1405, 672] width 150 height 24
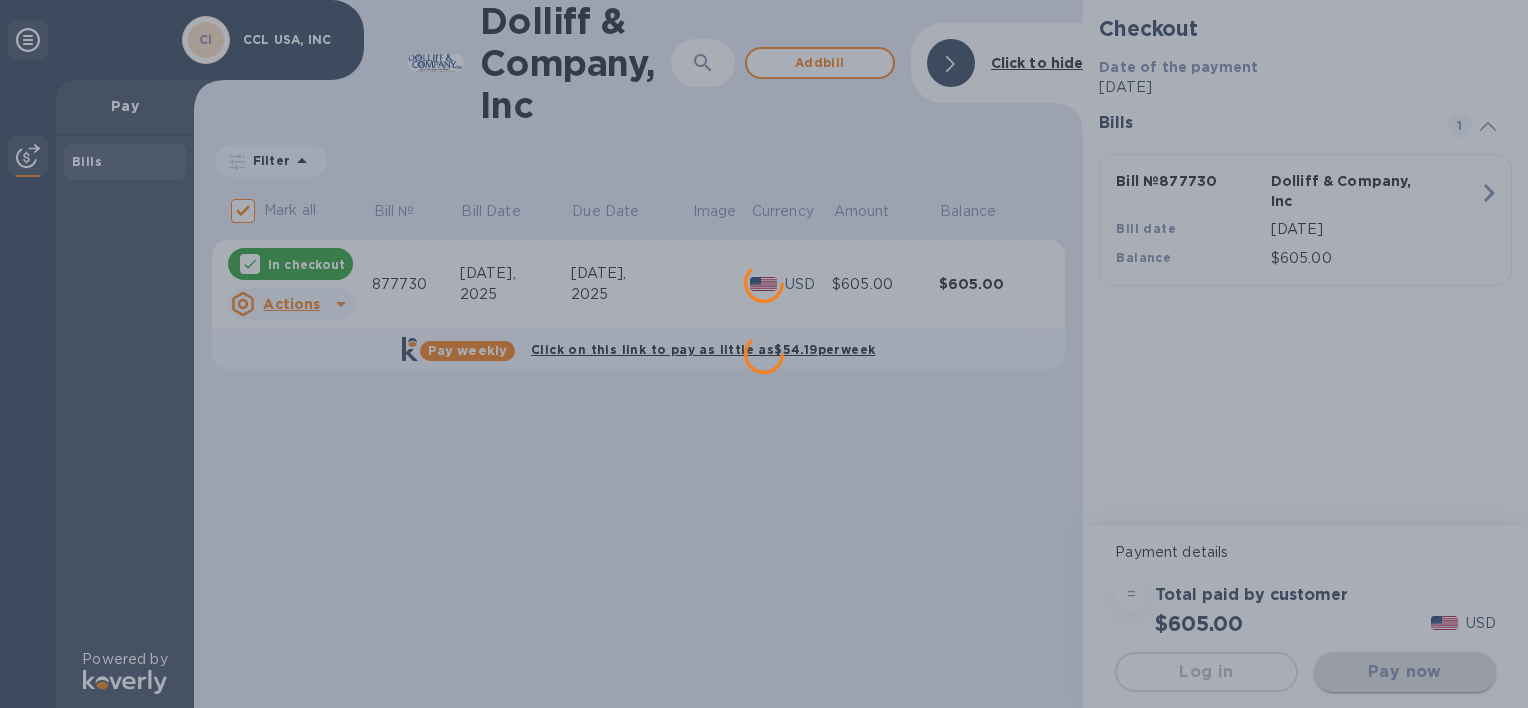
scroll to position [0, 0]
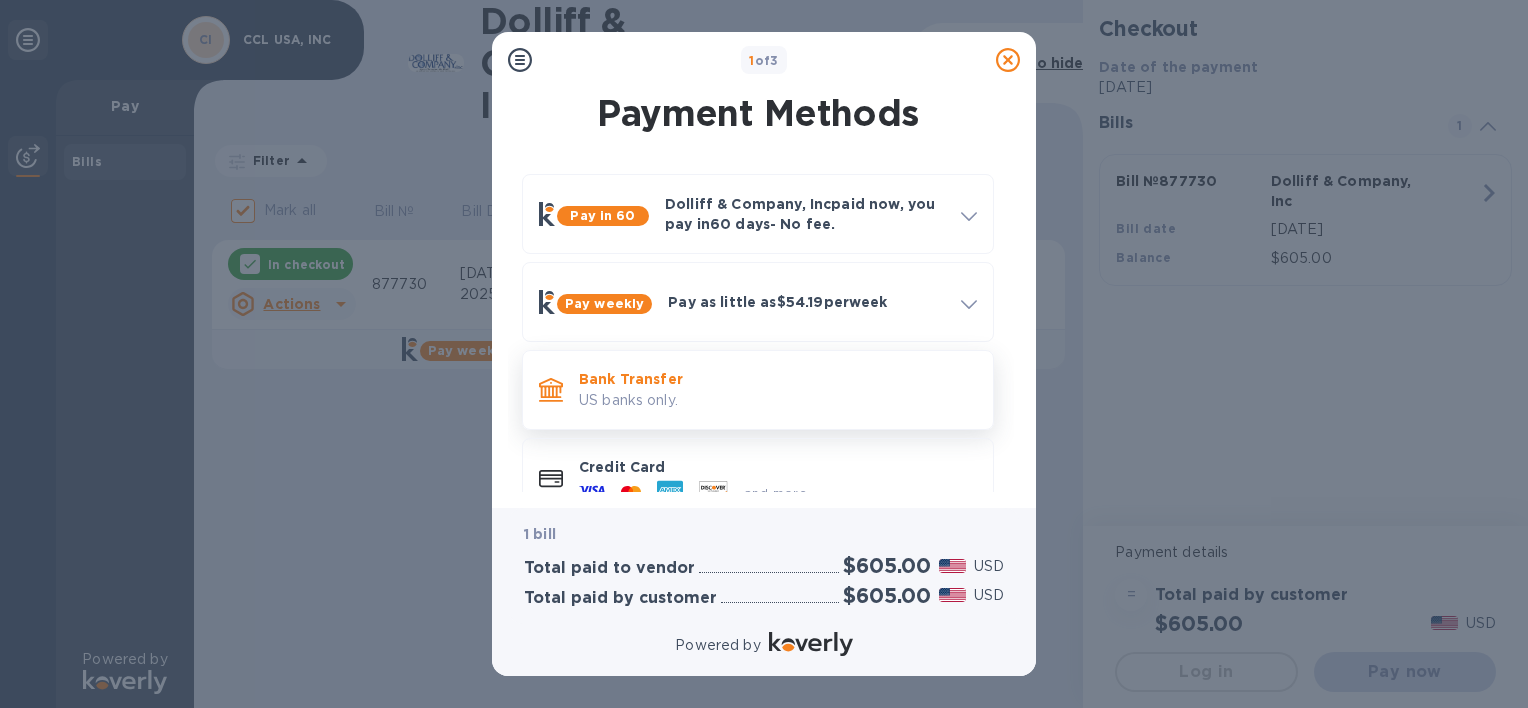
click at [596, 379] on p "Bank Transfer" at bounding box center [778, 379] width 398 height 20
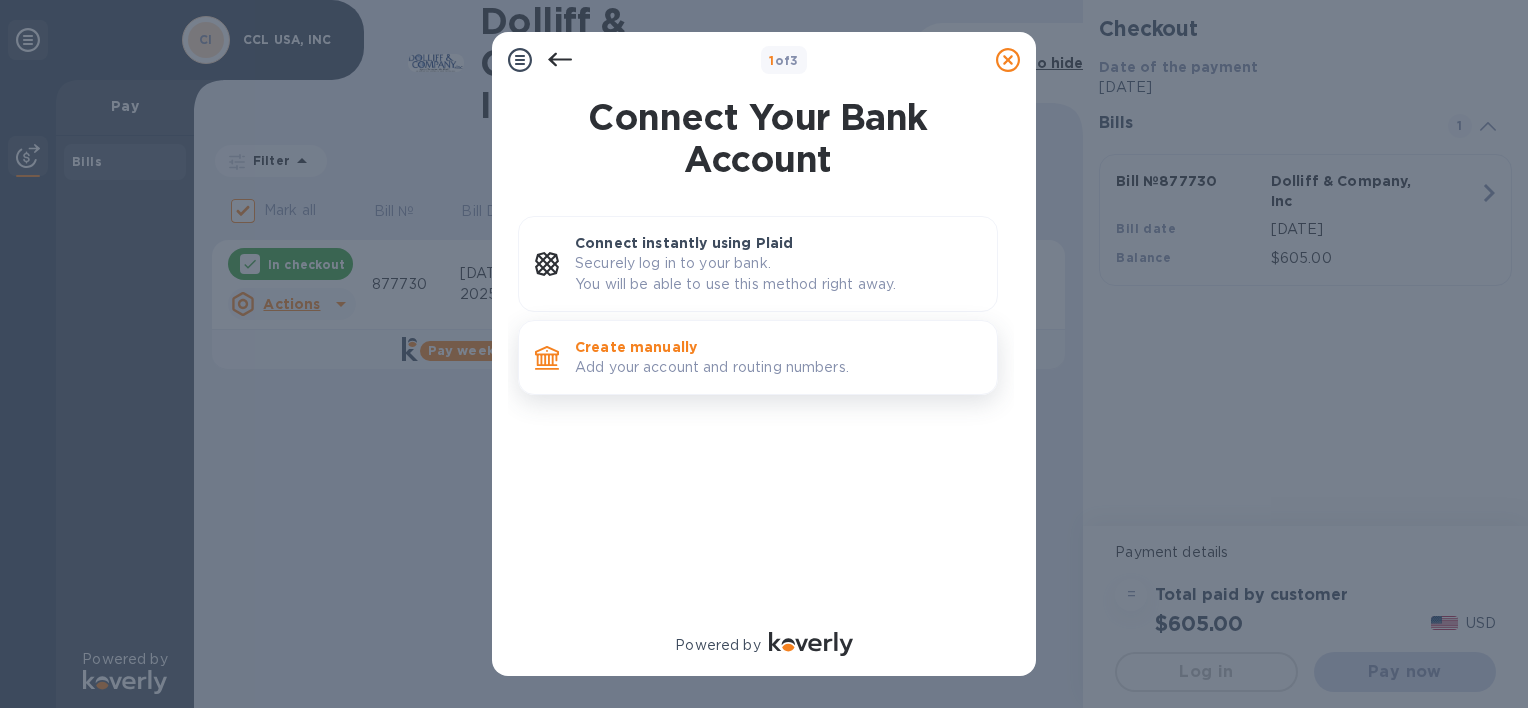
click at [608, 344] on p "Create manually" at bounding box center [778, 347] width 406 height 20
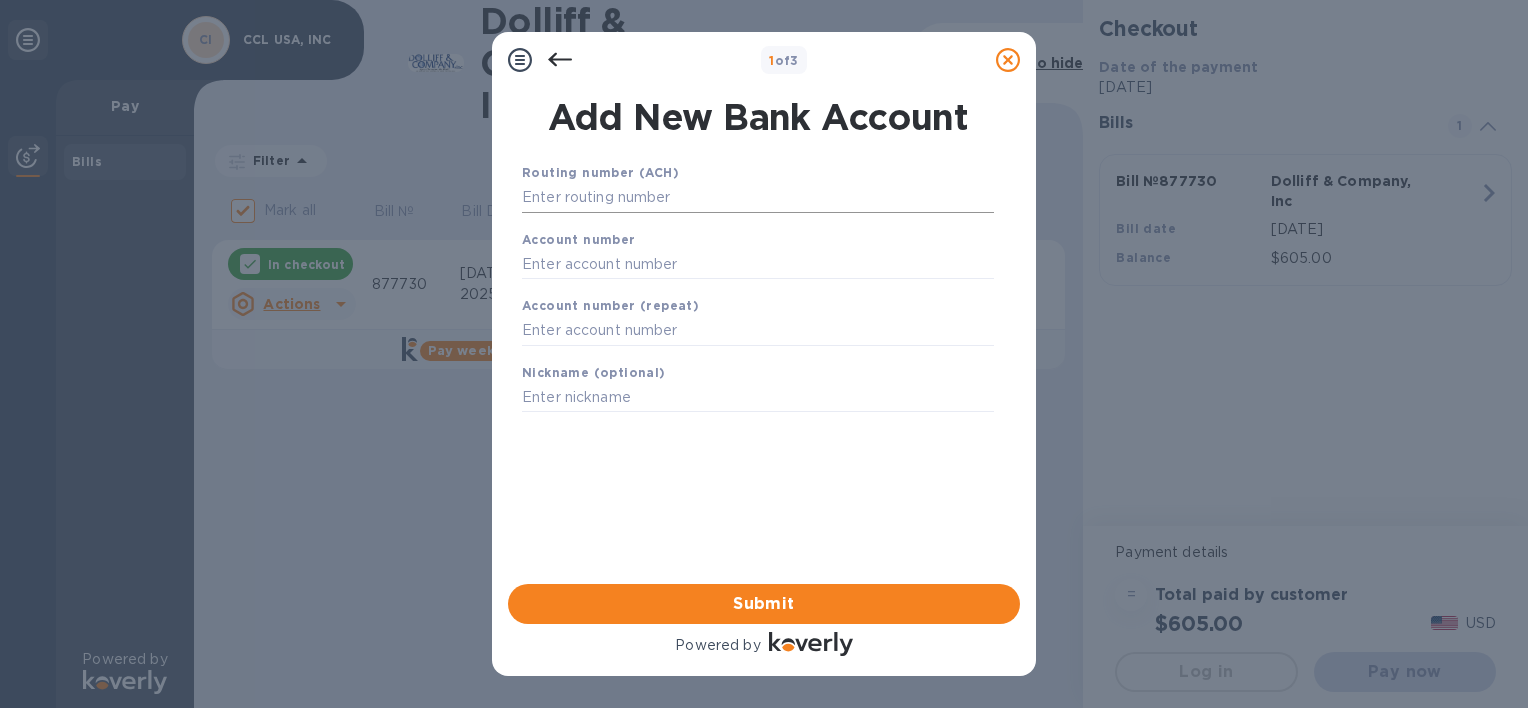
click at [564, 196] on input "text" at bounding box center [758, 198] width 472 height 30
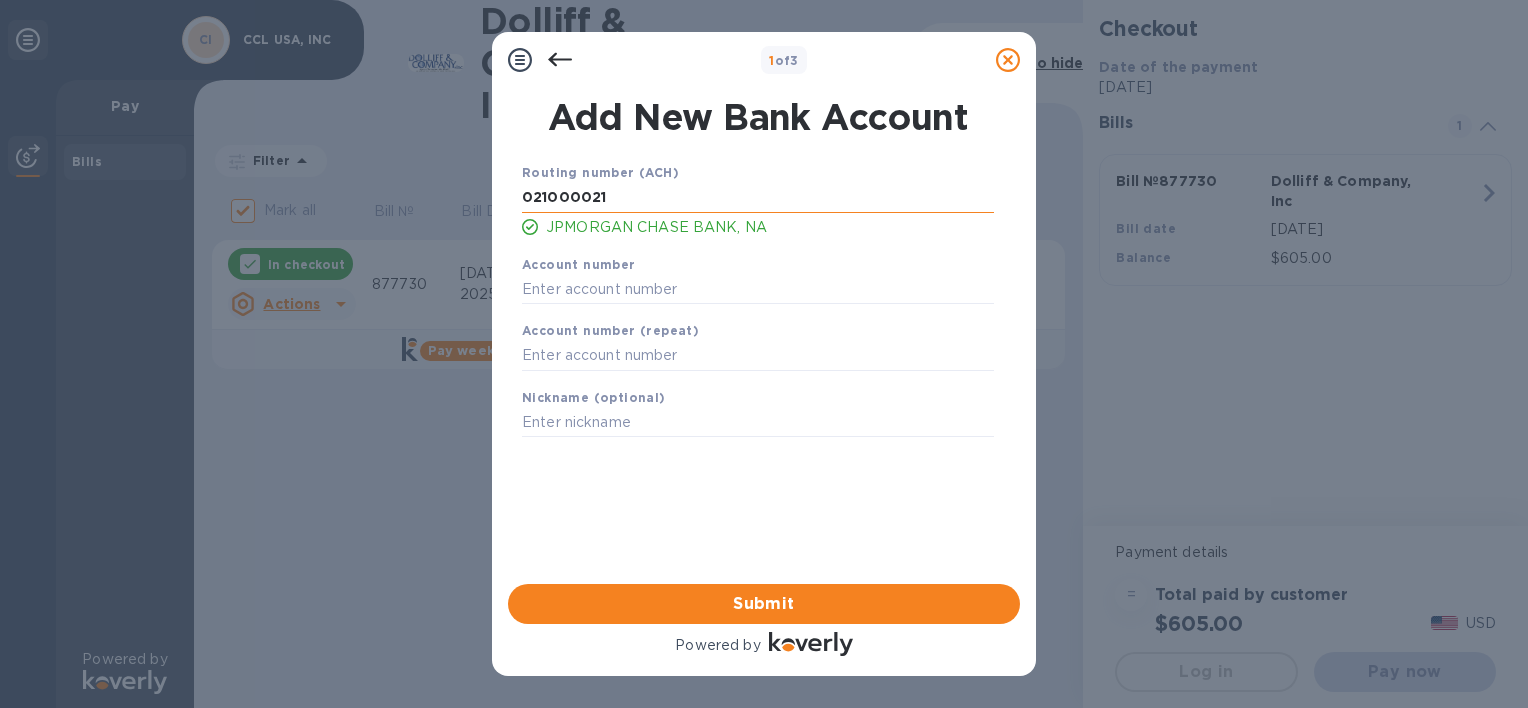
type input "021000021"
type input "607263293"
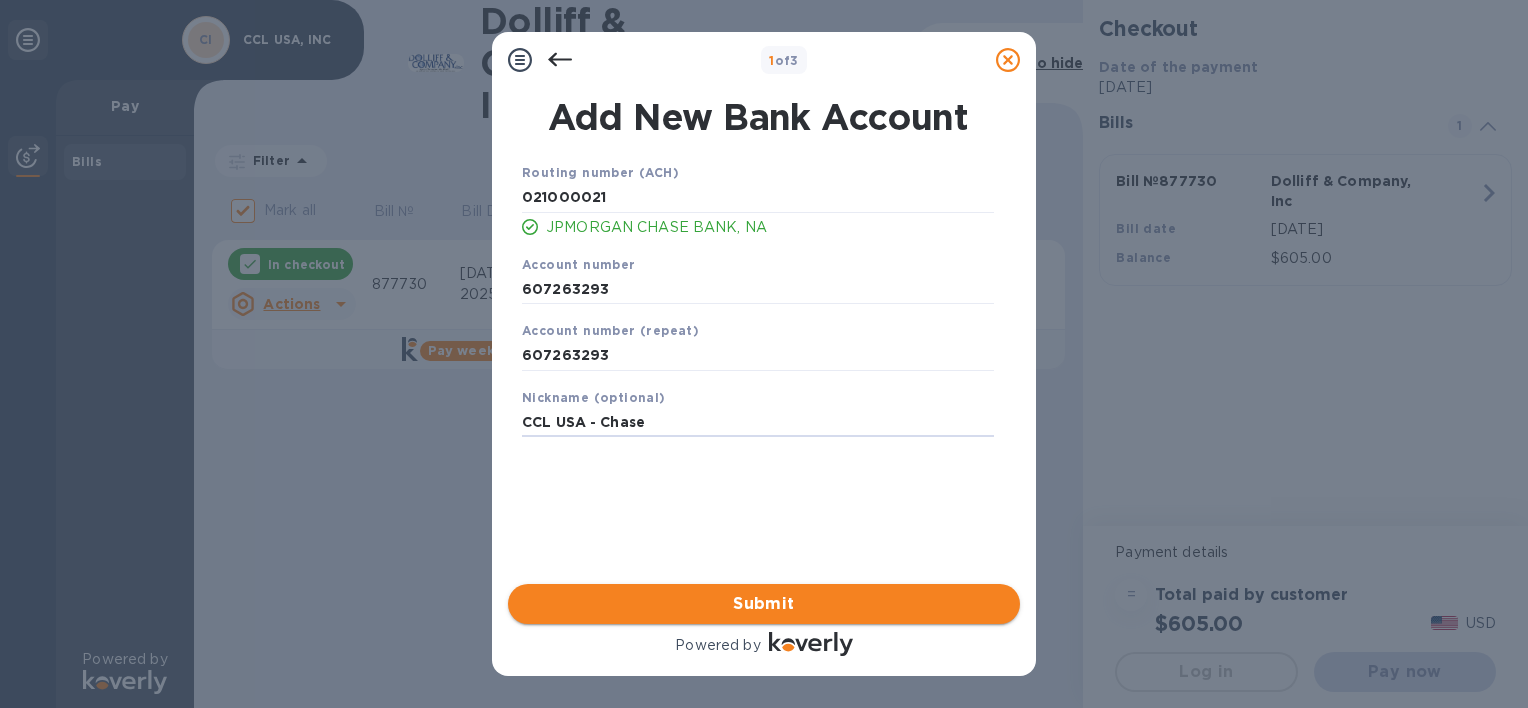
type input "CCL USA - Chase"
click at [767, 600] on span "Submit" at bounding box center [764, 604] width 480 height 24
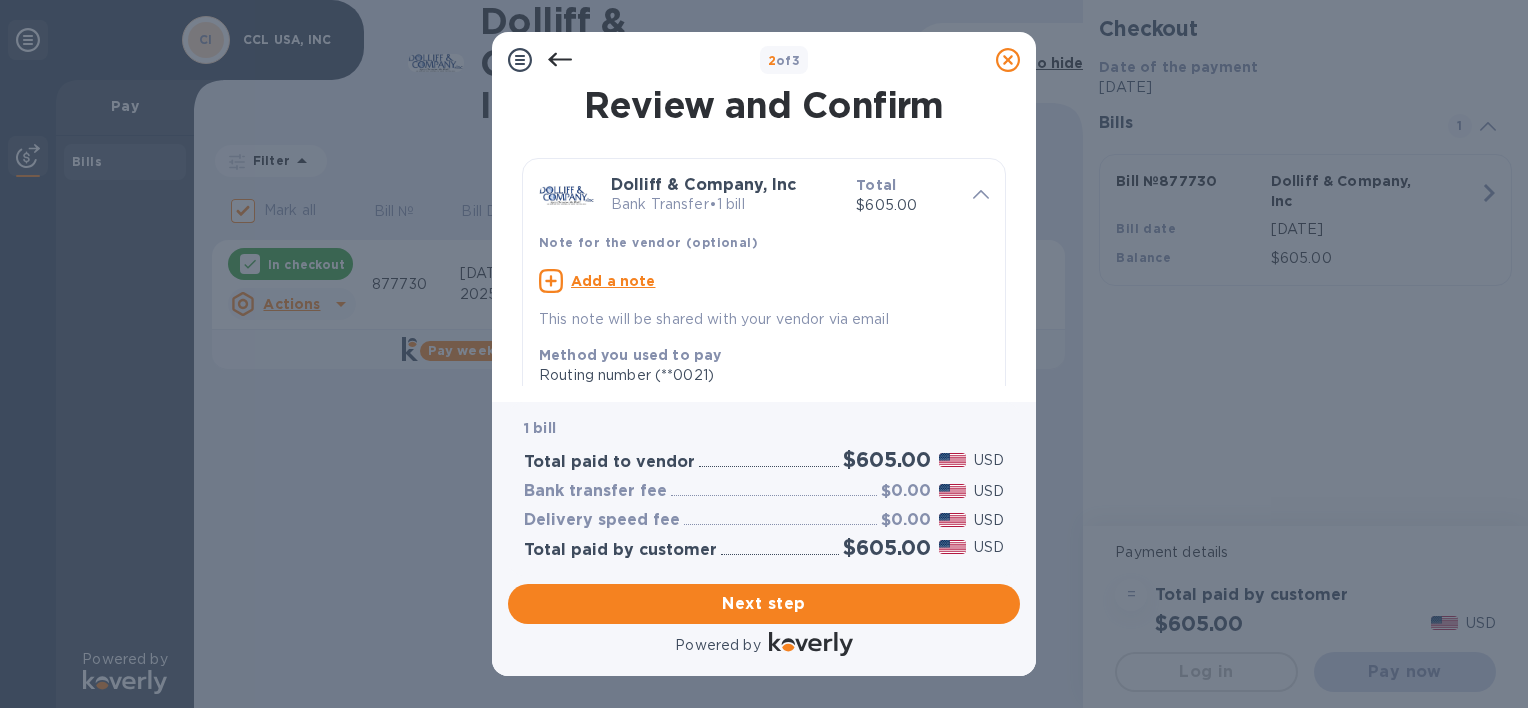
click at [597, 243] on b "Note for the vendor (optional)" at bounding box center [648, 242] width 219 height 15
click at [553, 280] on icon at bounding box center [551, 281] width 24 height 24
click at [585, 292] on textarea at bounding box center [748, 283] width 418 height 17
type textarea "877730"
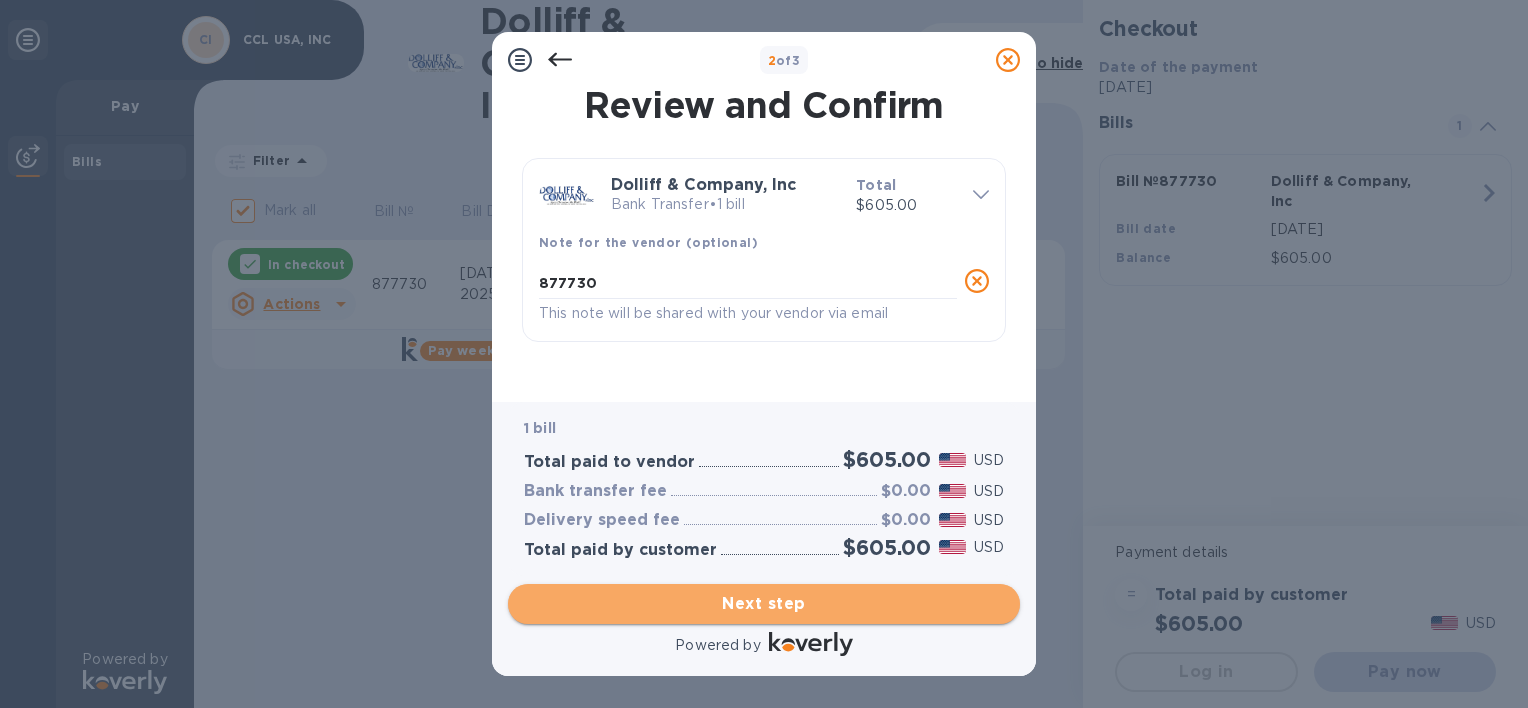
click at [762, 603] on span "Next step" at bounding box center [764, 604] width 480 height 24
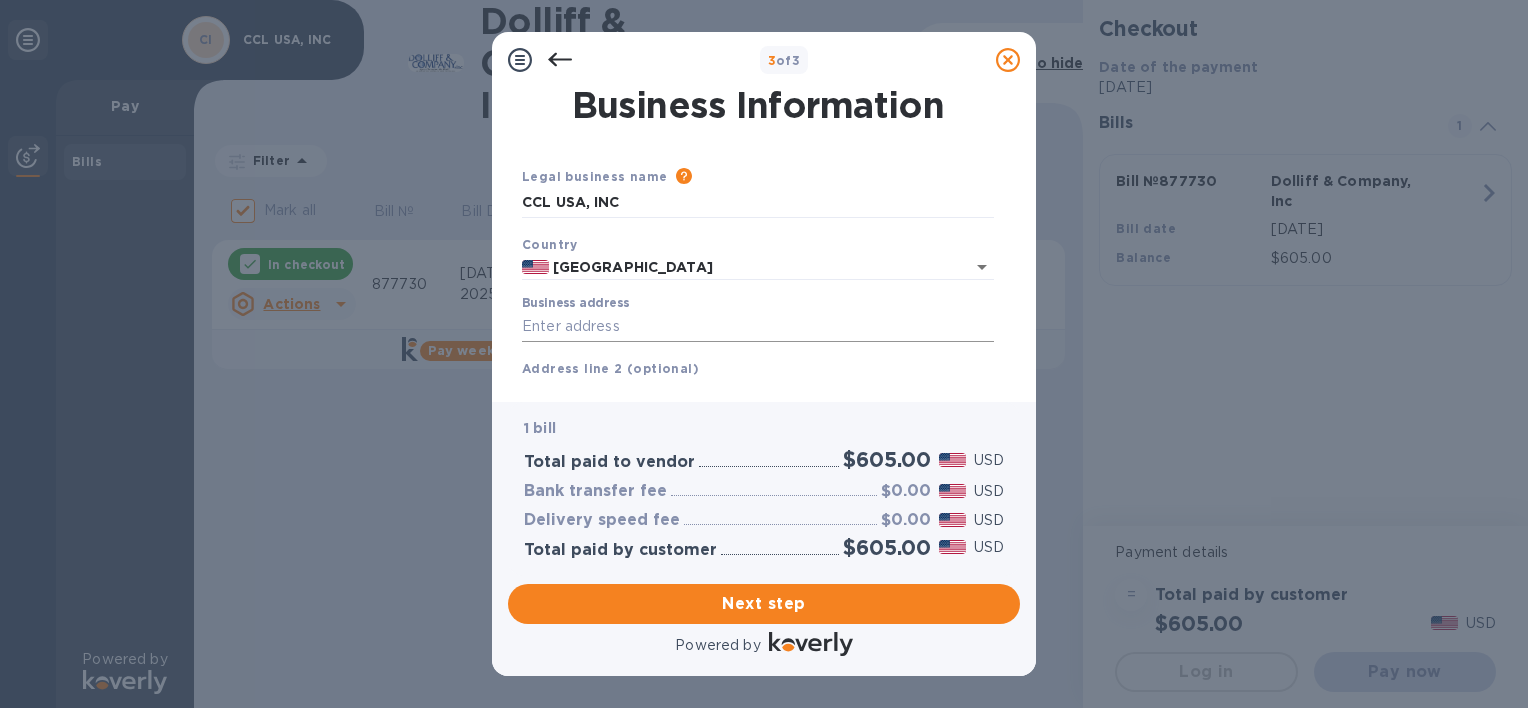
click at [559, 319] on input "Business address" at bounding box center [758, 327] width 472 height 30
type input "[STREET_ADDRESS]"
type input "[PERSON_NAME]"
type input "[US_STATE]"
type input "20794"
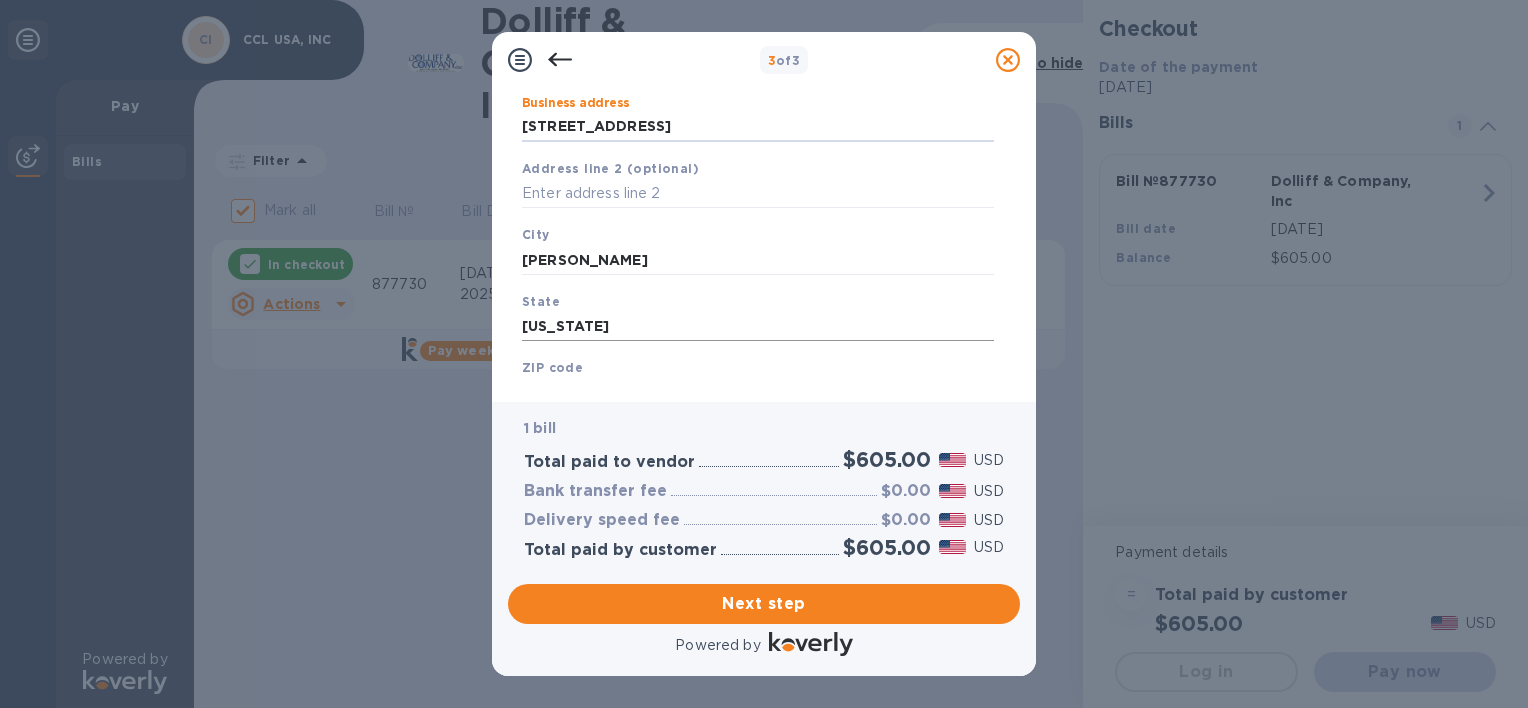
scroll to position [272, 0]
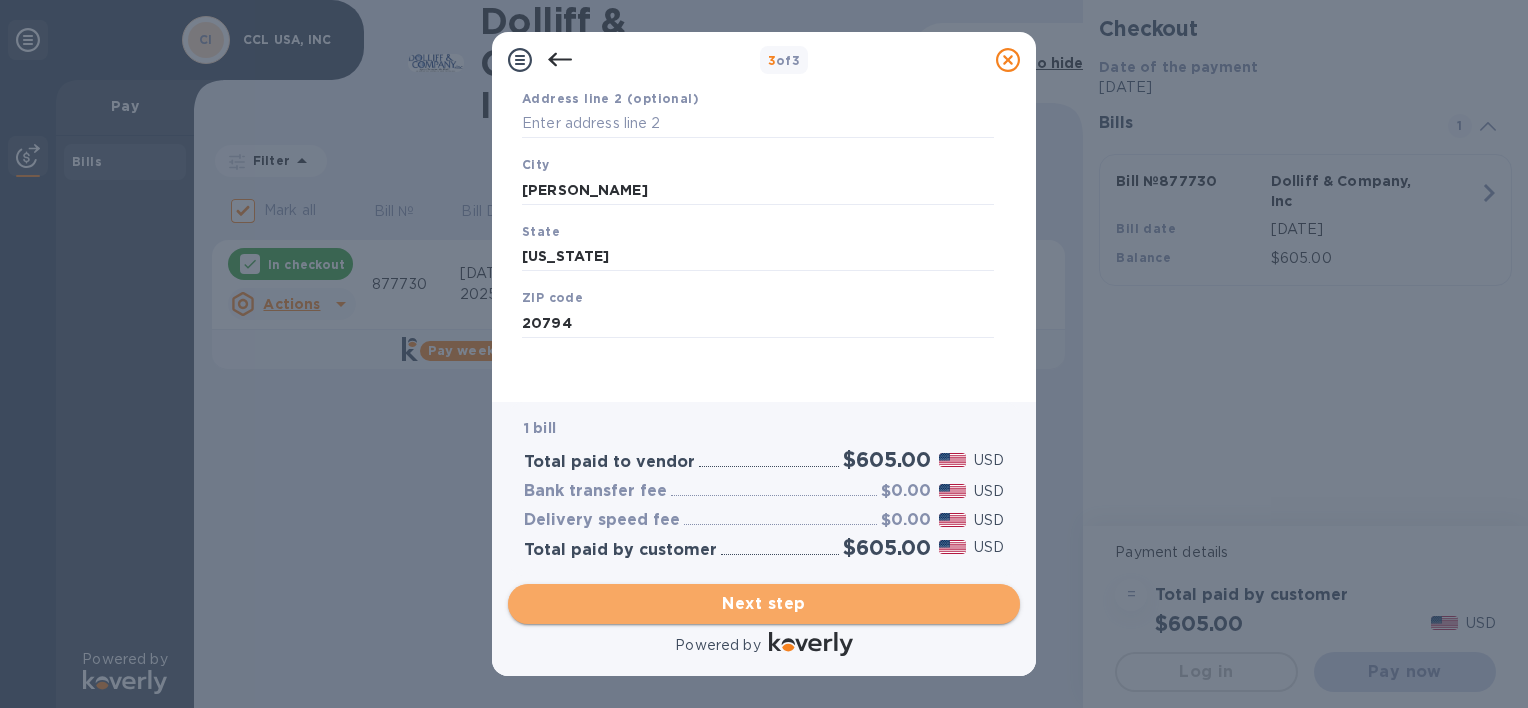
click at [758, 605] on span "Next step" at bounding box center [764, 604] width 480 height 24
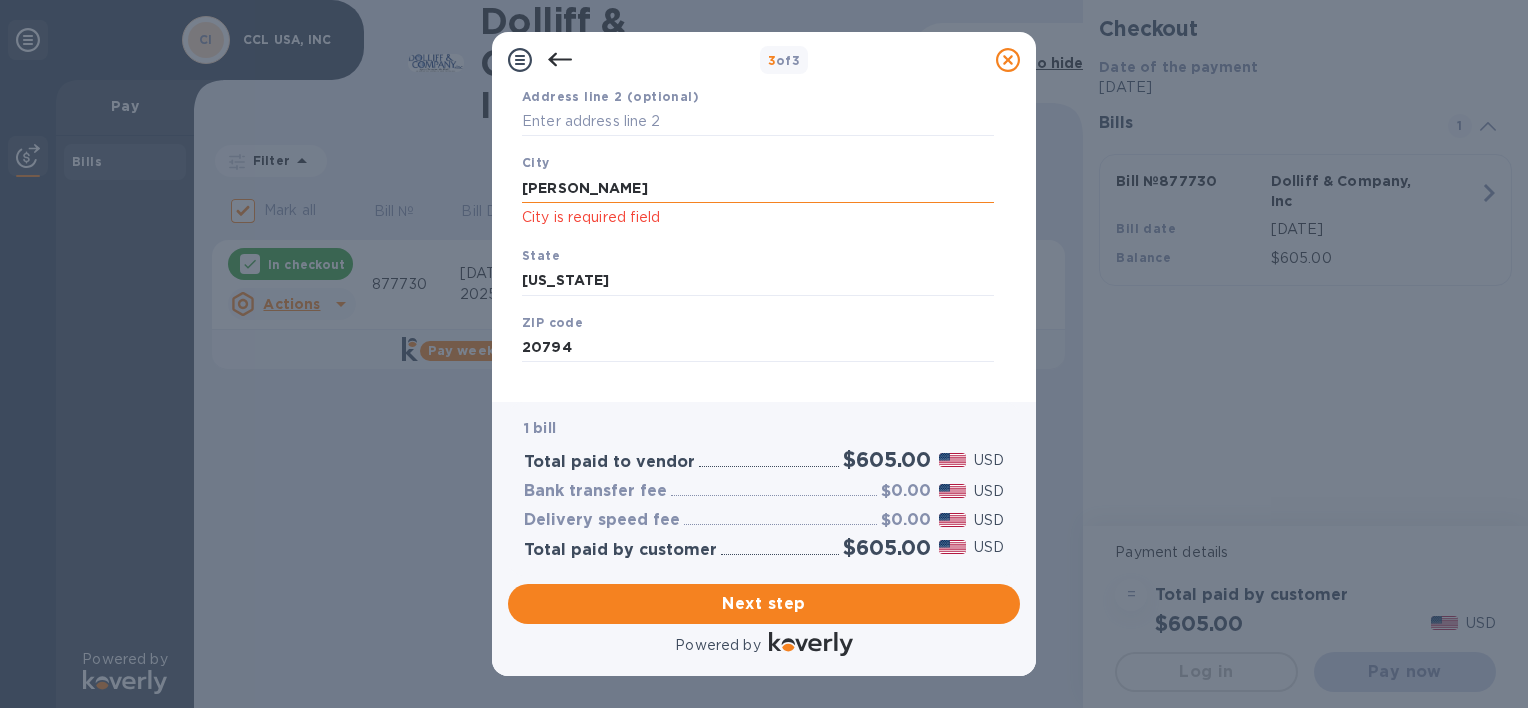
click at [572, 182] on input "[PERSON_NAME]" at bounding box center [758, 188] width 472 height 30
type input "J"
type input "[PERSON_NAME]"
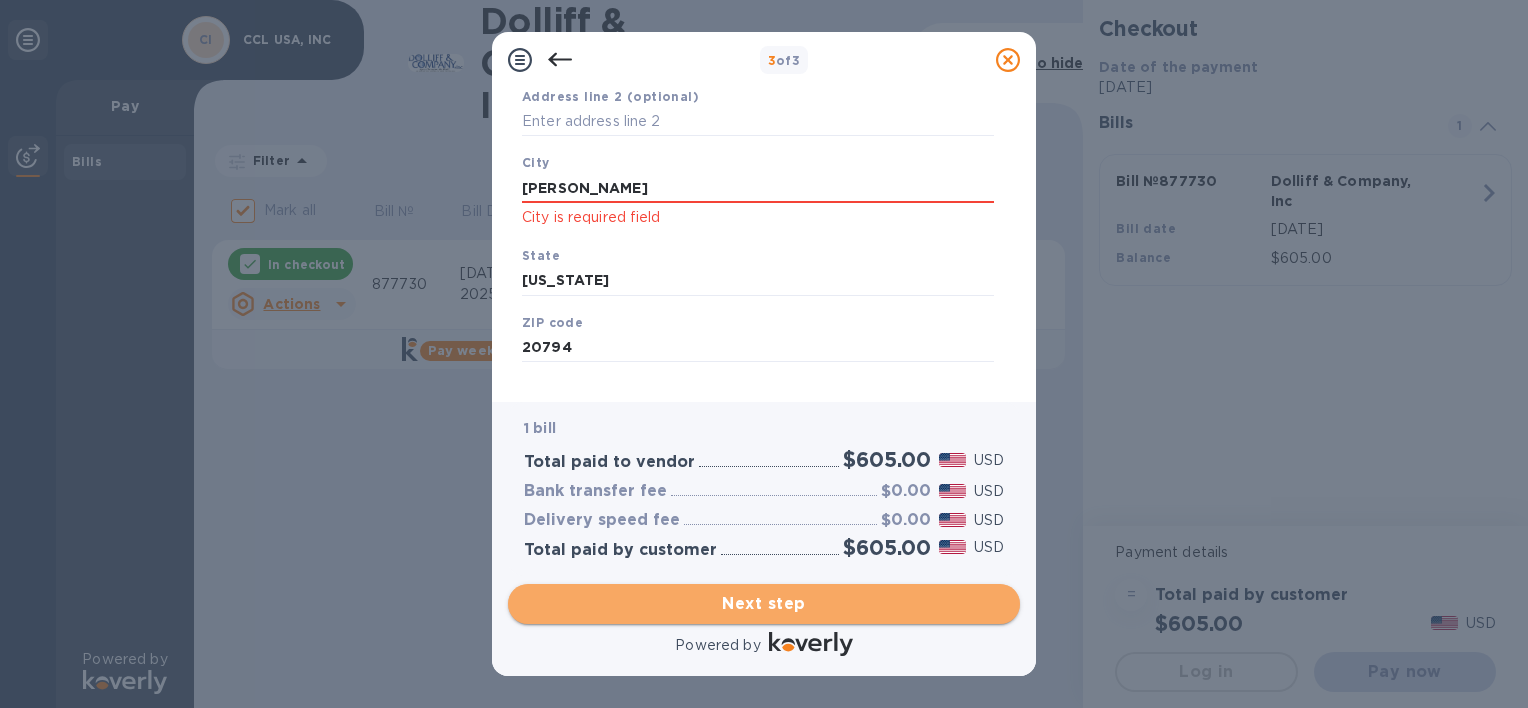
click at [750, 597] on span "Next step" at bounding box center [764, 604] width 480 height 24
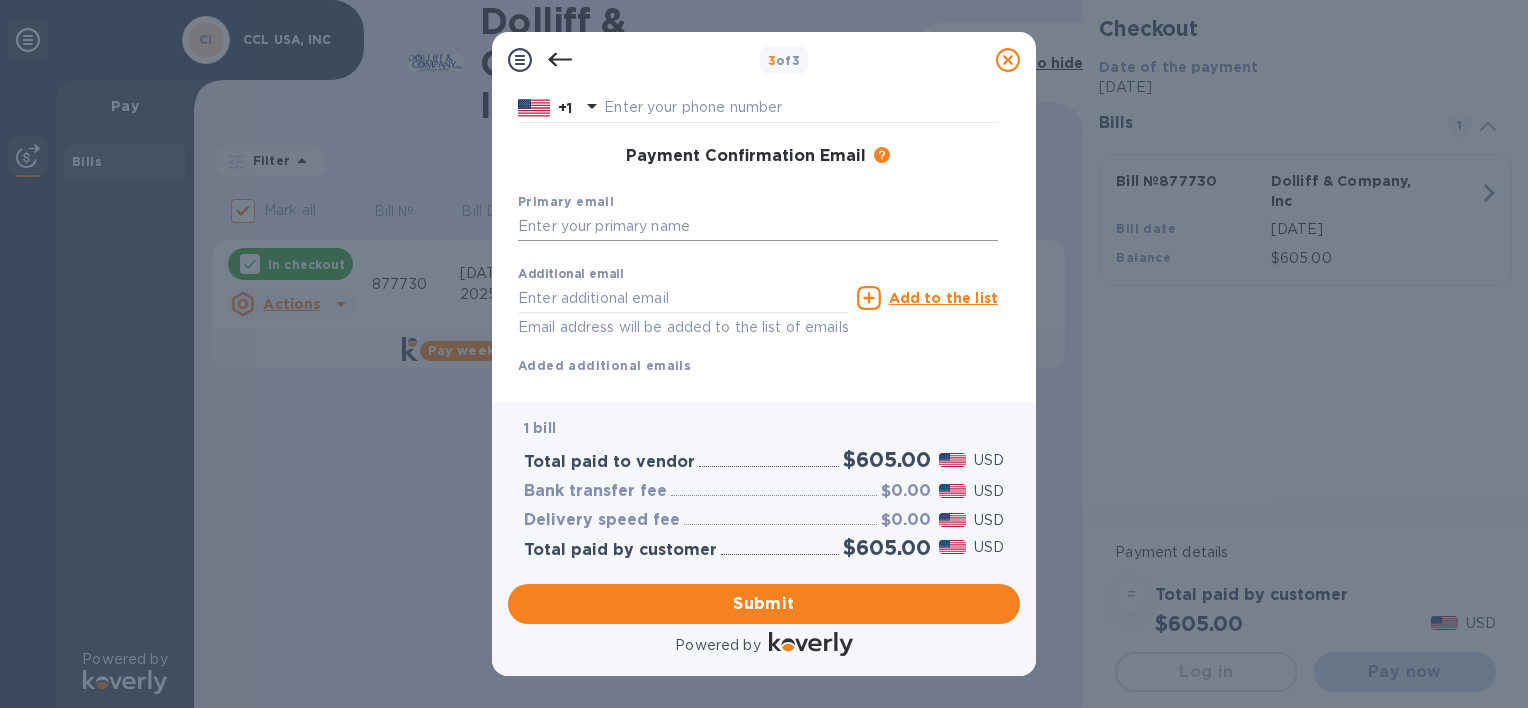
click at [588, 227] on input "text" at bounding box center [758, 227] width 480 height 30
type input "[EMAIL_ADDRESS][DOMAIN_NAME]"
type input "[PERSON_NAME]"
type input "Wood"
type input "3014908427"
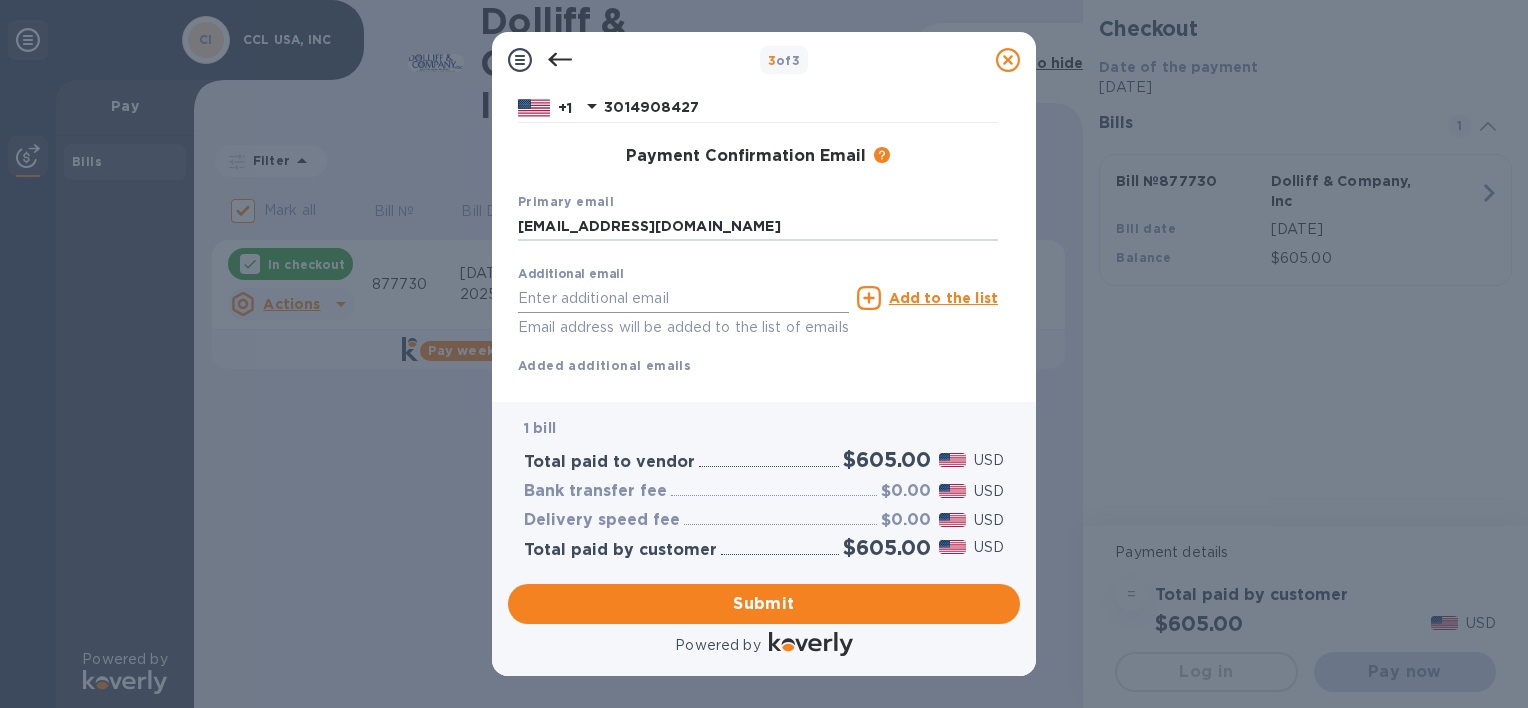
click at [554, 299] on input "text" at bounding box center [683, 298] width 331 height 30
paste input "[PERSON_NAME][EMAIL_ADDRESS][DOMAIN_NAME]"
type input "[PERSON_NAME][EMAIL_ADDRESS][DOMAIN_NAME]"
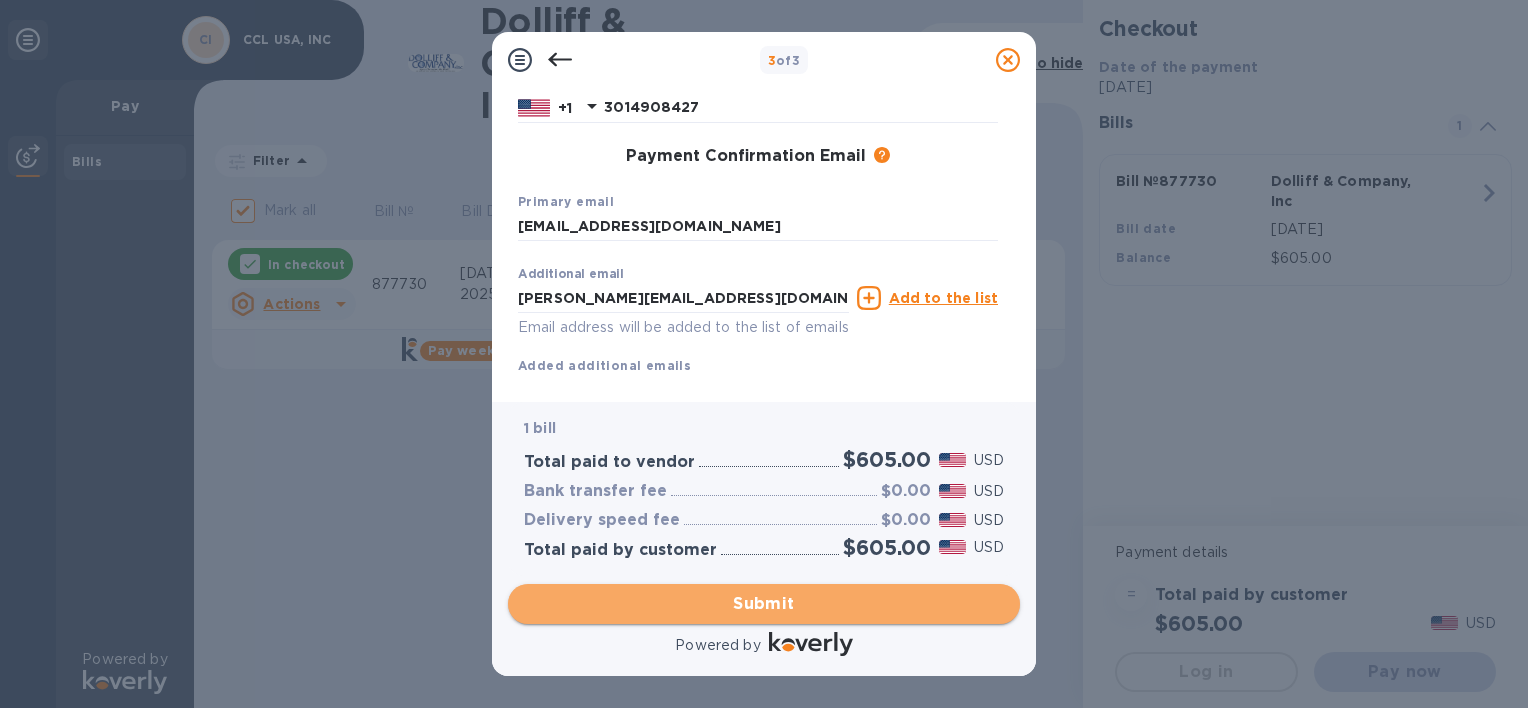
click at [777, 601] on span "Submit" at bounding box center [764, 604] width 480 height 24
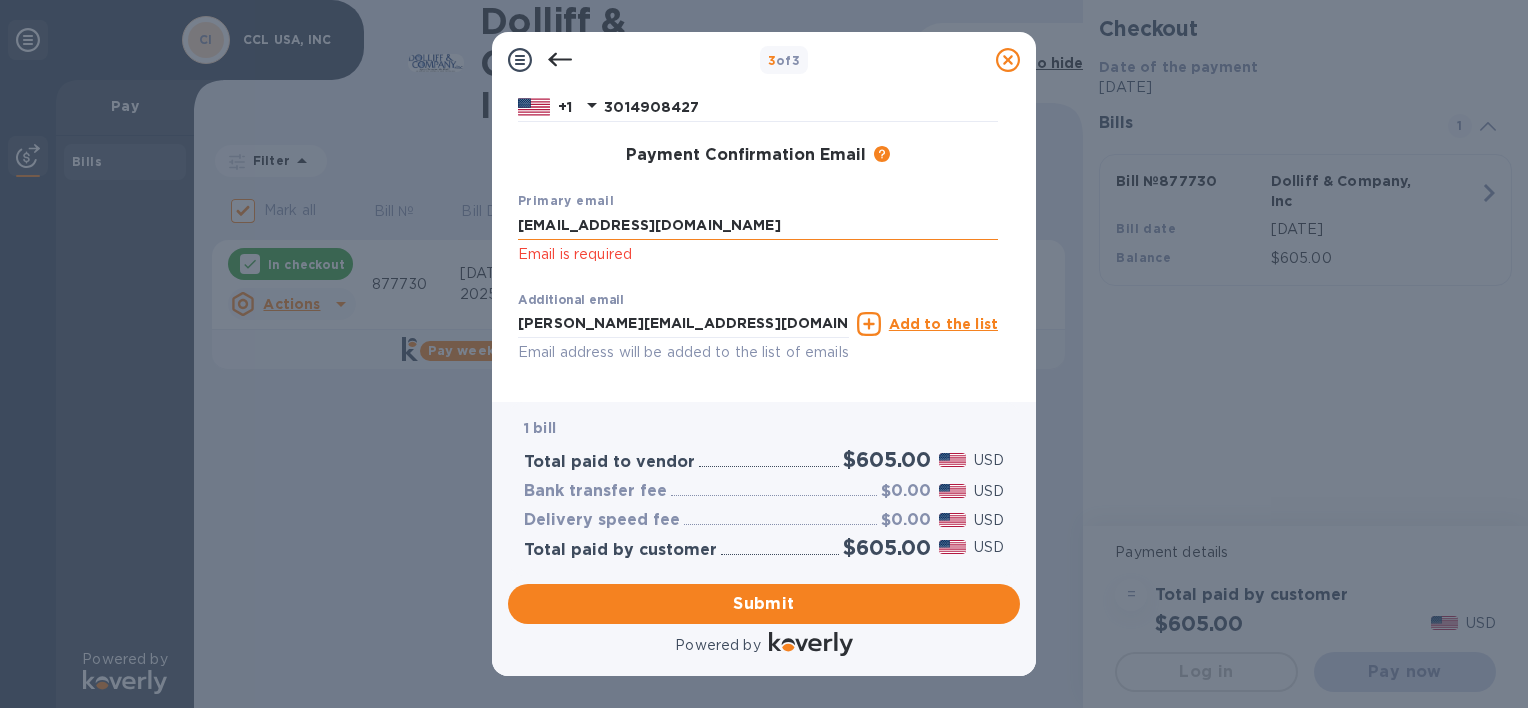
click at [654, 227] on input "[EMAIL_ADDRESS][DOMAIN_NAME]" at bounding box center [758, 226] width 480 height 30
type input "[EMAIL_ADDRESS][DOMAIN_NAME]"
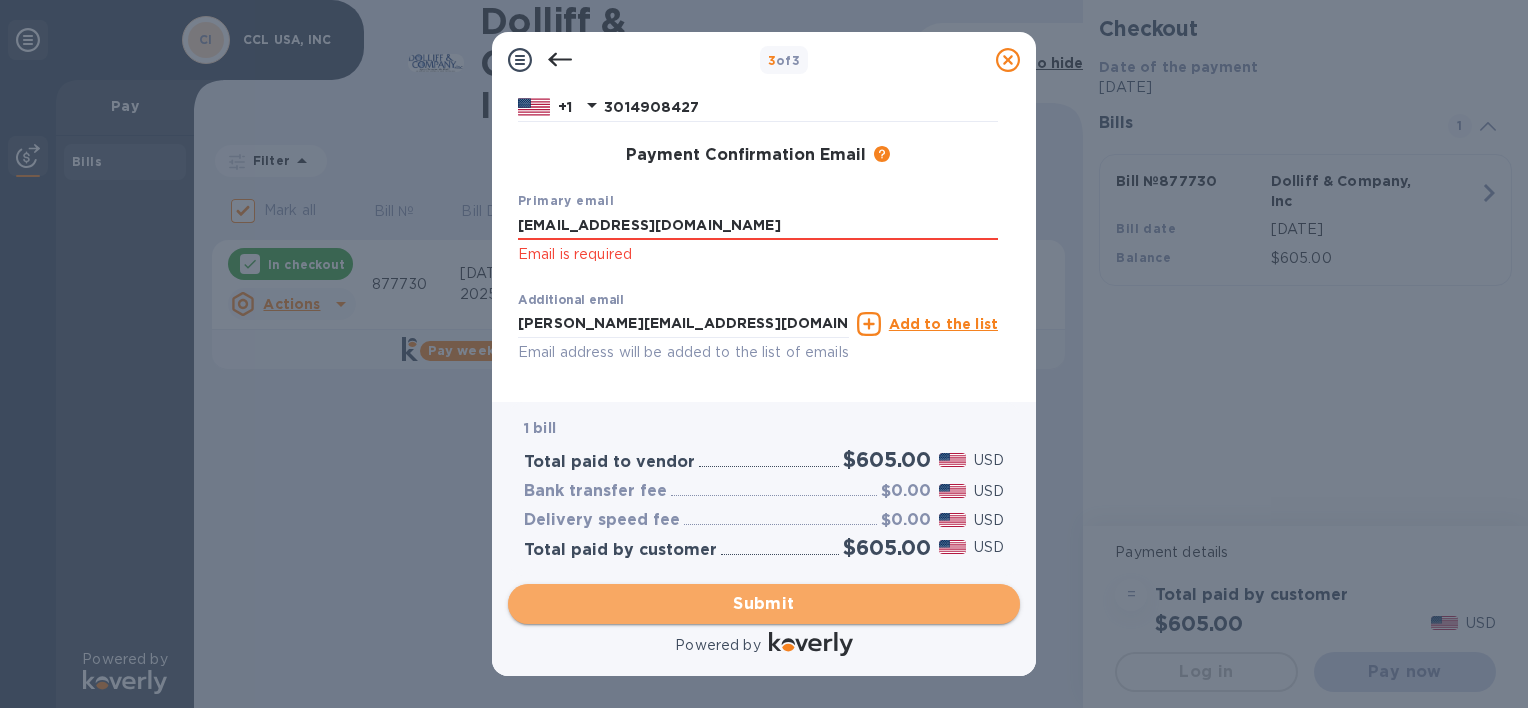
click at [732, 607] on span "Submit" at bounding box center [764, 604] width 480 height 24
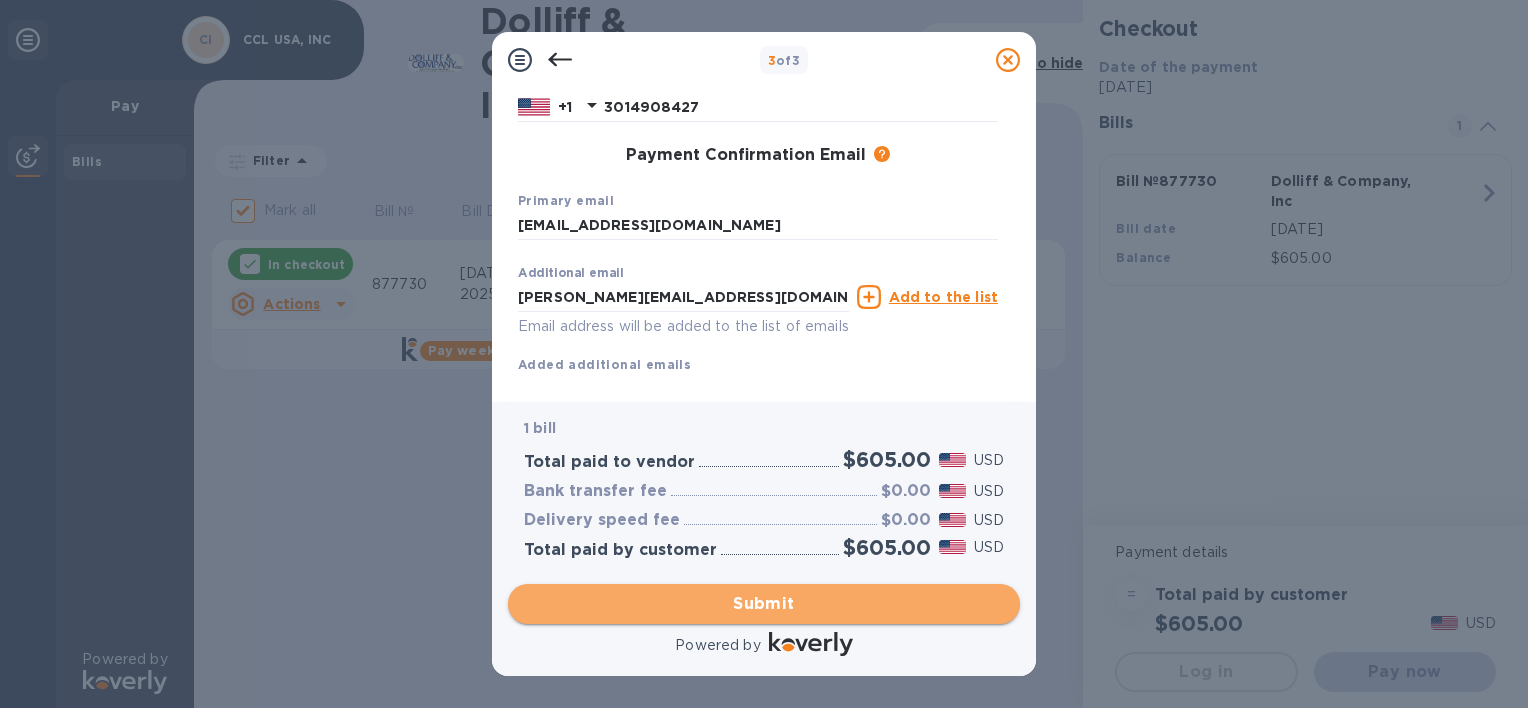
click at [732, 607] on span "Submit" at bounding box center [764, 604] width 480 height 24
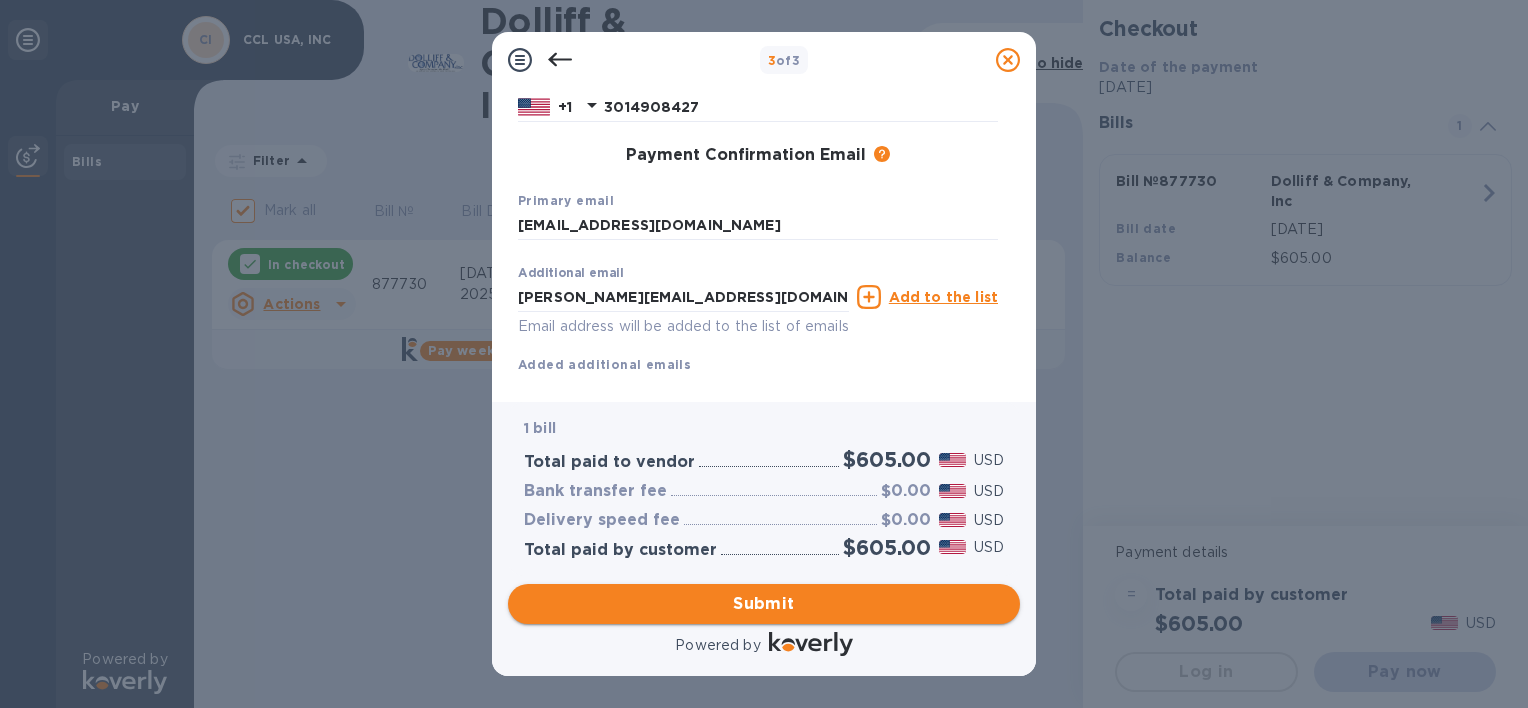
click at [737, 596] on span "Submit" at bounding box center [764, 604] width 480 height 24
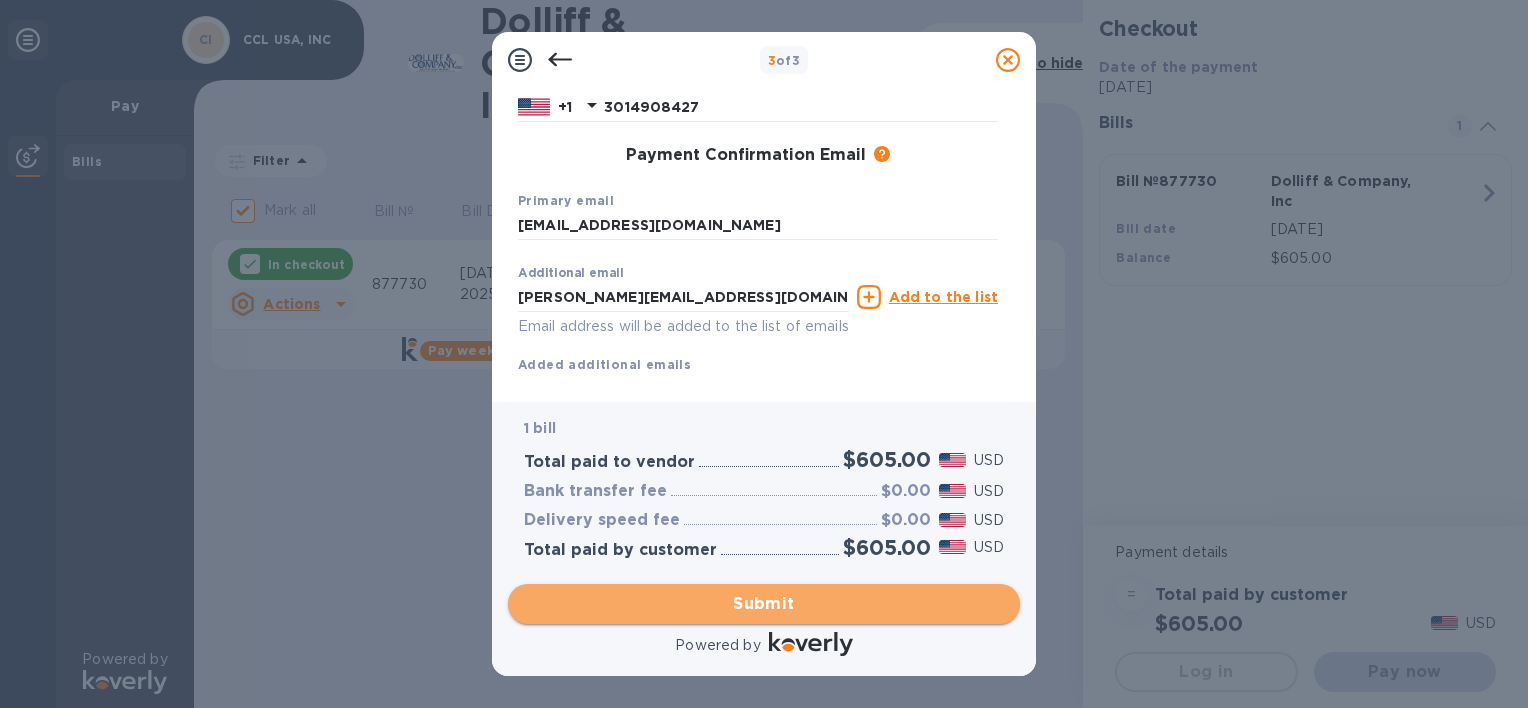
click at [779, 600] on span "Submit" at bounding box center [764, 604] width 480 height 24
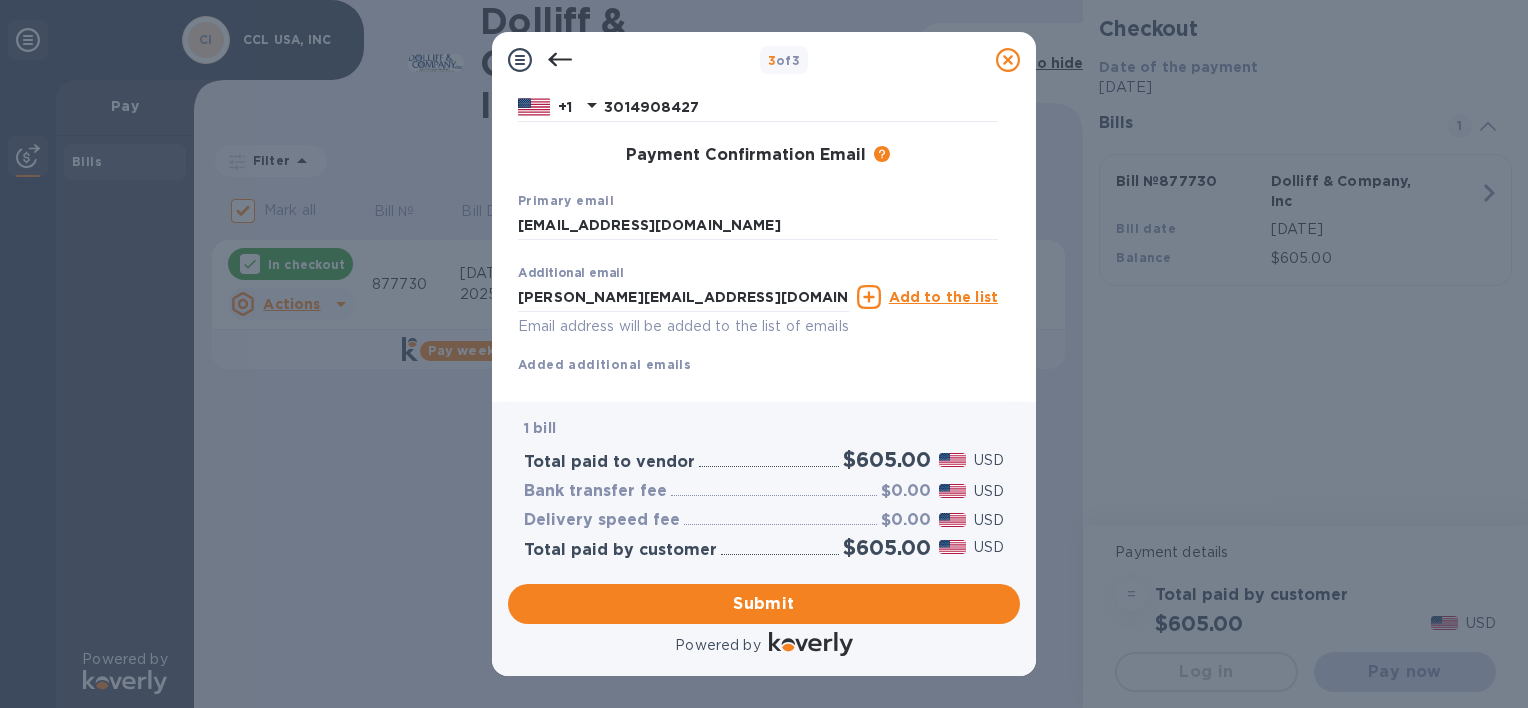
click at [240, 98] on div "3 of 3 Payment Contact Information First name [PERSON_NAME] First name is a req…" at bounding box center [764, 354] width 1528 height 708
click at [760, 606] on span "Submit" at bounding box center [764, 604] width 480 height 24
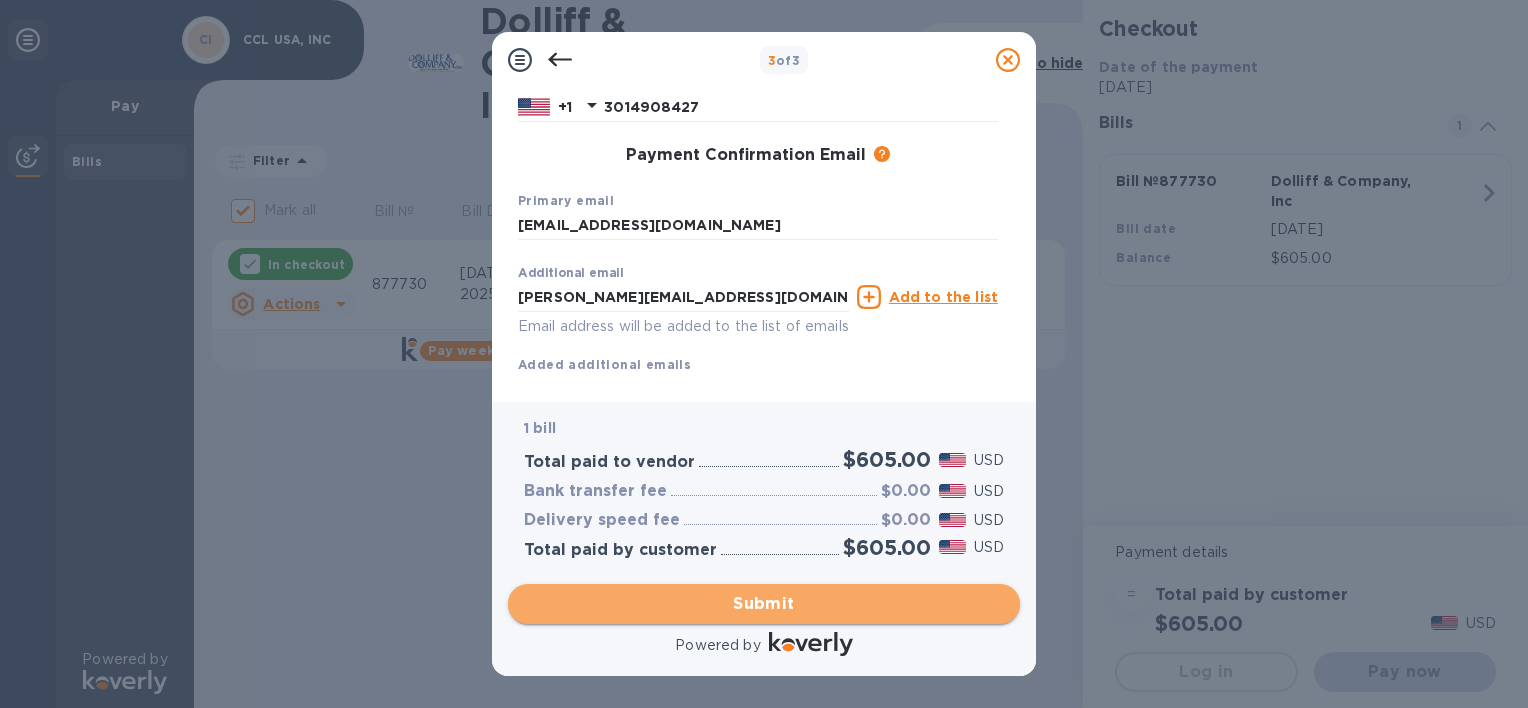
click at [762, 605] on span "Submit" at bounding box center [764, 604] width 480 height 24
click at [727, 584] on button "Submit" at bounding box center [764, 604] width 512 height 40
click at [754, 604] on span "Submit" at bounding box center [764, 604] width 480 height 24
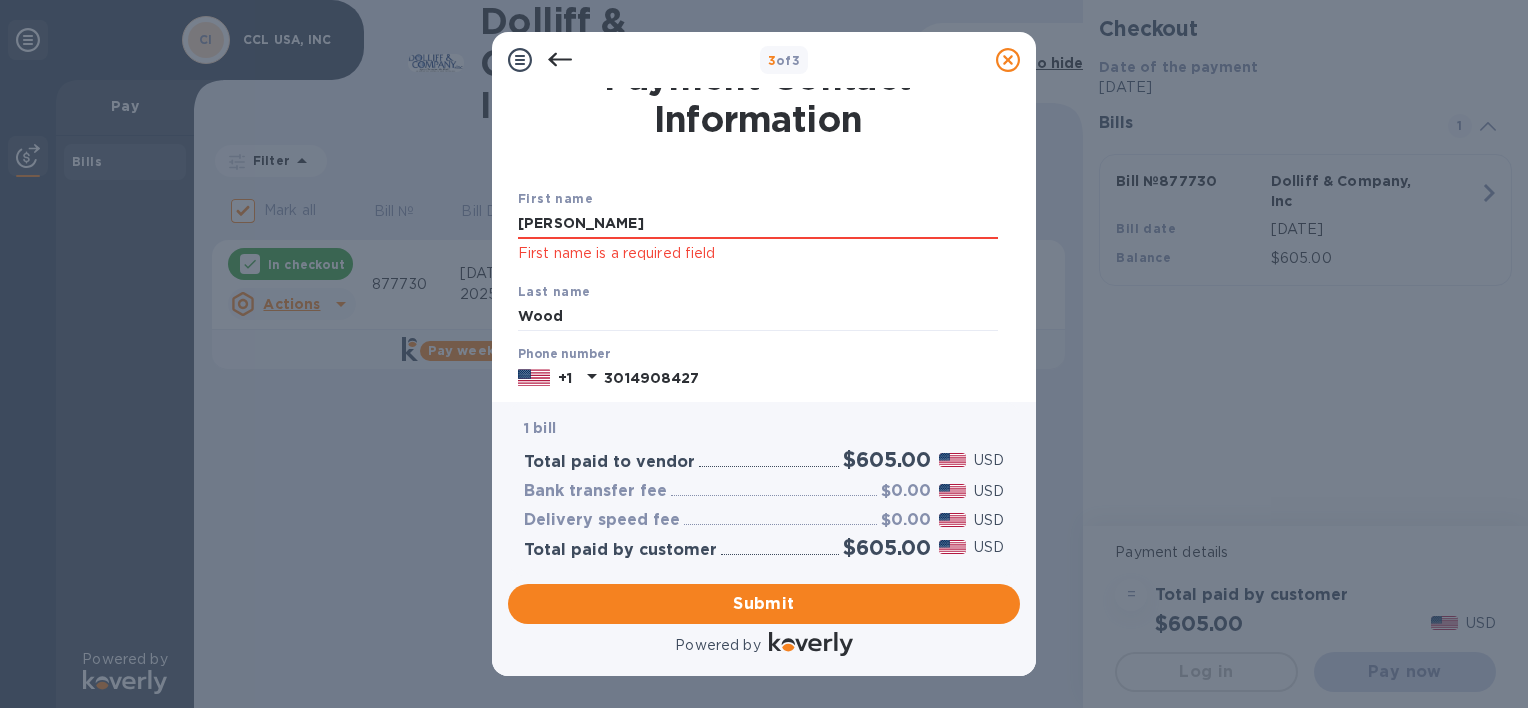
scroll to position [0, 0]
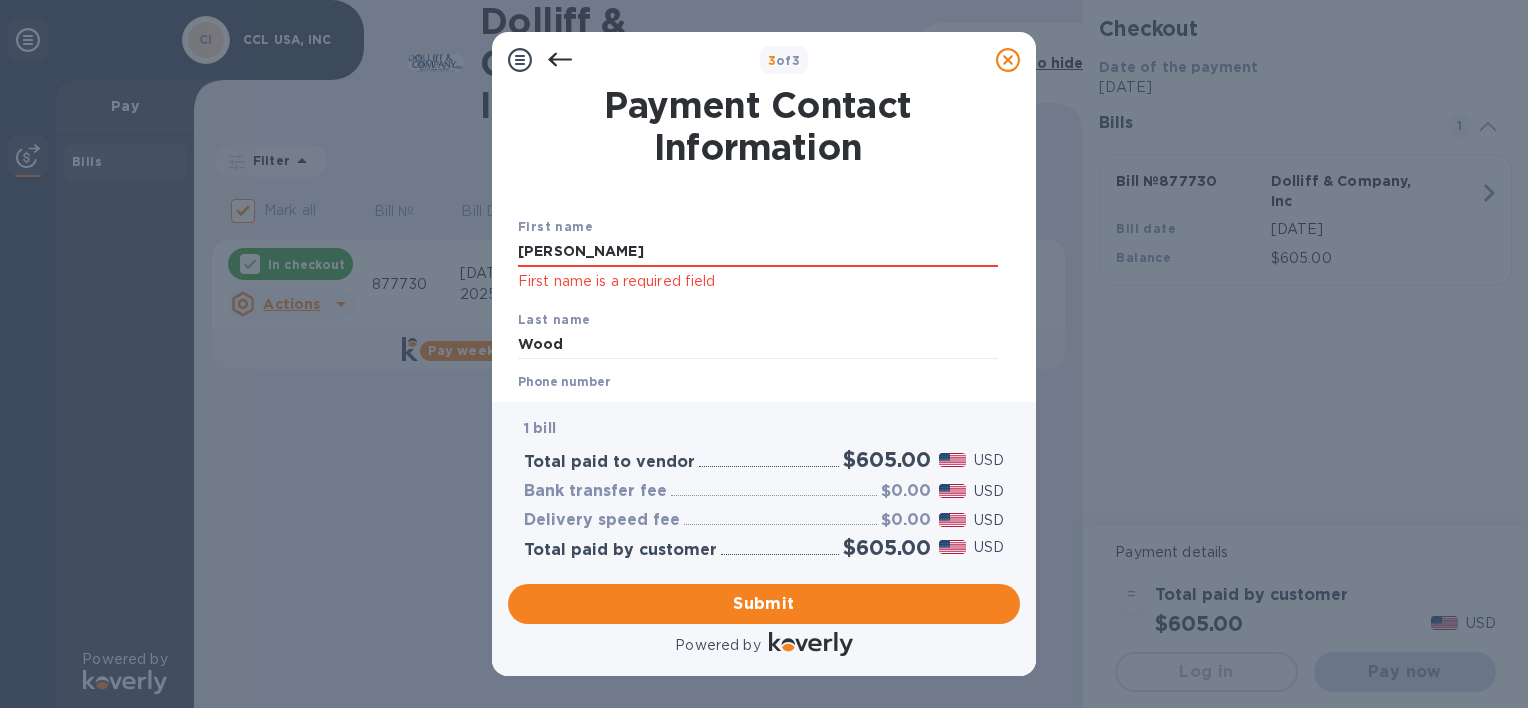
click at [582, 271] on p "First name is a required field" at bounding box center [758, 281] width 480 height 23
click at [580, 285] on p "First name is a required field" at bounding box center [758, 281] width 480 height 23
click at [571, 284] on p "First name is a required field" at bounding box center [758, 281] width 480 height 23
click at [557, 249] on input "[PERSON_NAME]" at bounding box center [758, 252] width 480 height 30
click at [555, 276] on p "First name is a required field" at bounding box center [758, 281] width 480 height 23
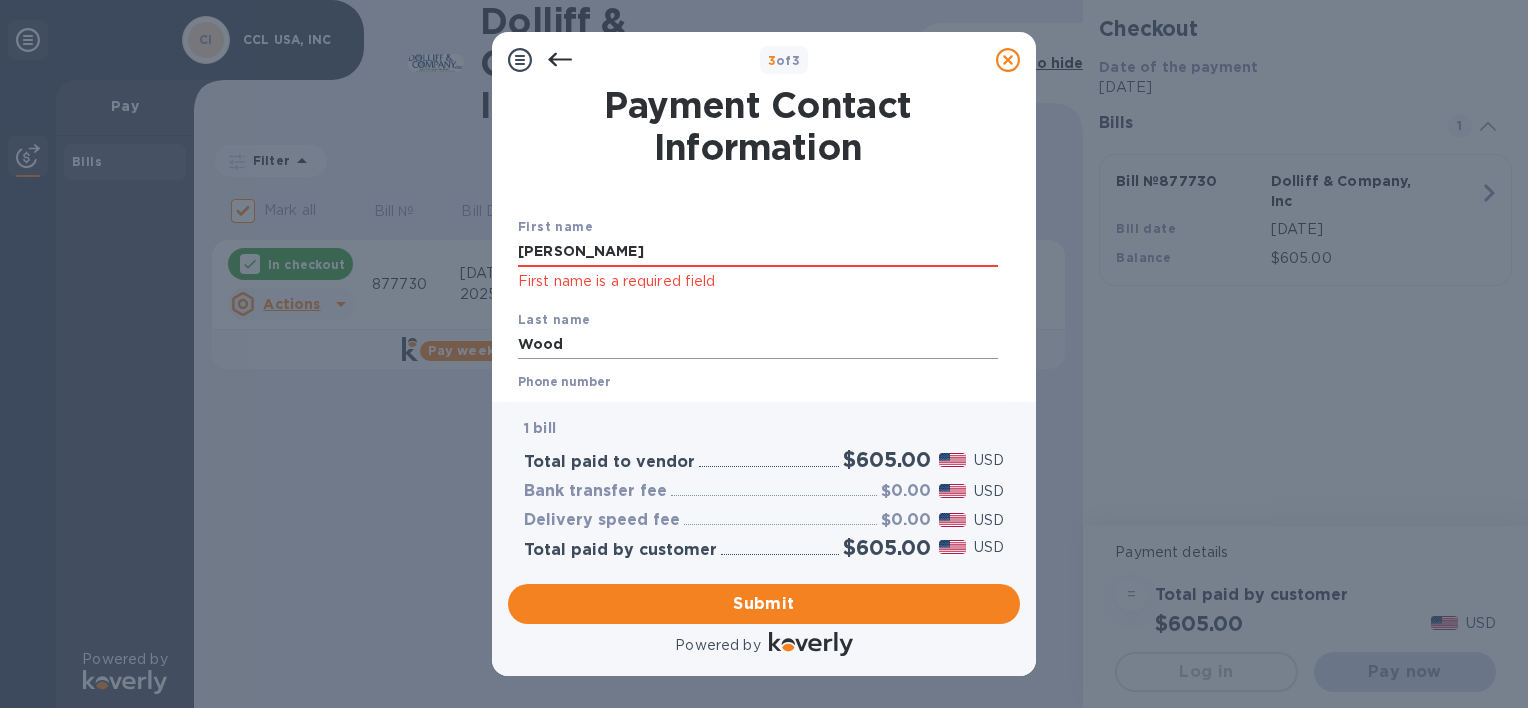
click at [555, 347] on input "Wood" at bounding box center [758, 345] width 480 height 30
drag, startPoint x: 596, startPoint y: 292, endPoint x: 589, endPoint y: 280, distance: 13.9
click at [596, 292] on p "First name is a required field" at bounding box center [758, 281] width 480 height 23
drag, startPoint x: 566, startPoint y: 252, endPoint x: 455, endPoint y: 263, distance: 111.5
click at [455, 263] on div "3 of 3 Payment Contact Information First name [PERSON_NAME] First name is a req…" at bounding box center [764, 354] width 1528 height 708
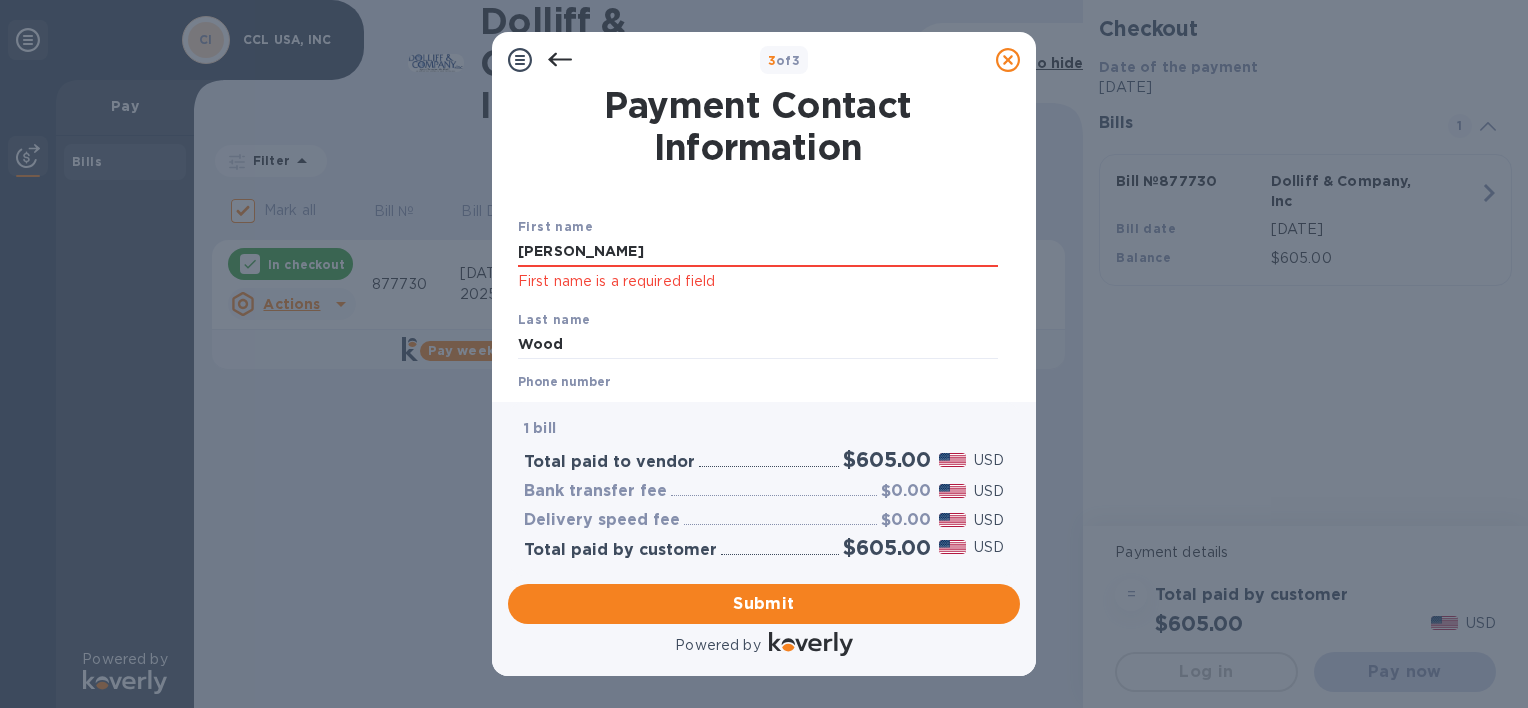
type input "[PERSON_NAME]"
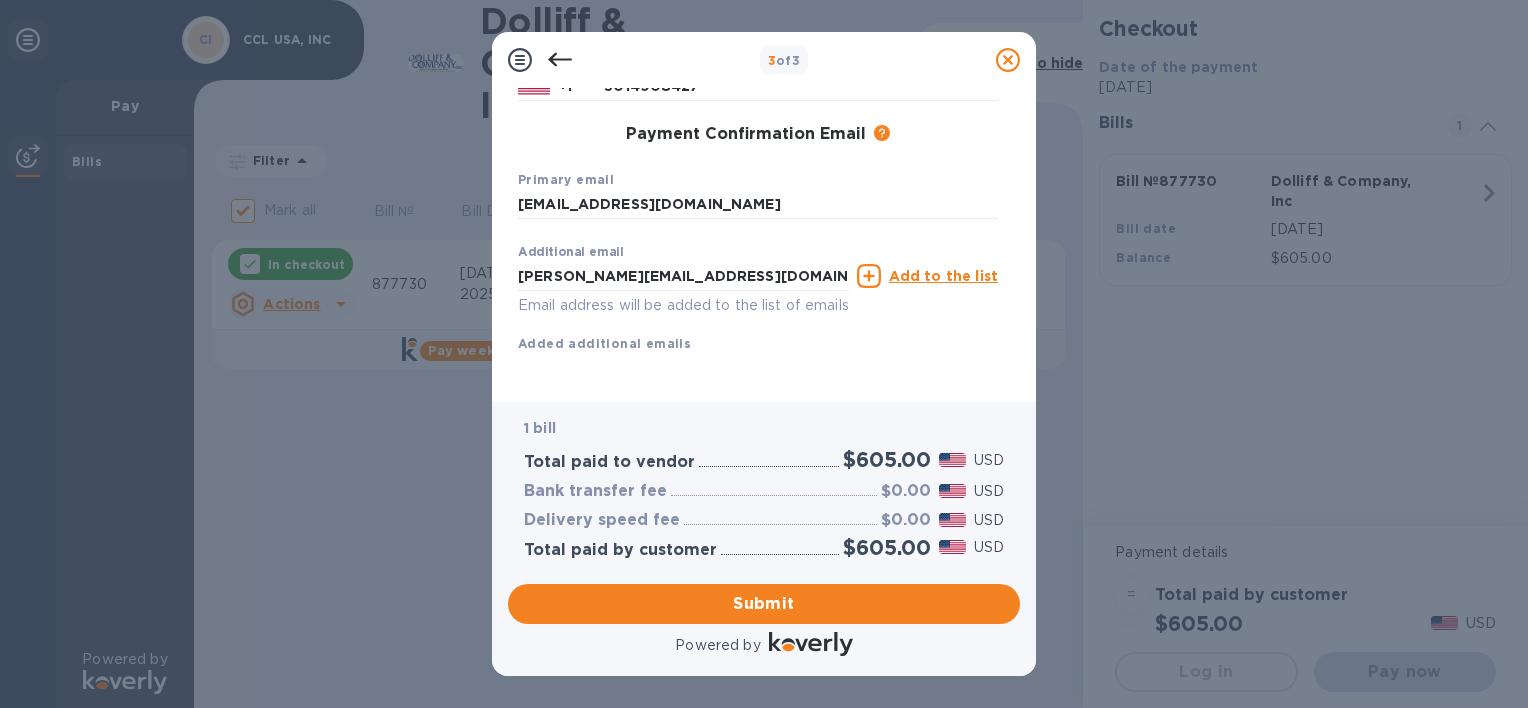
scroll to position [345, 0]
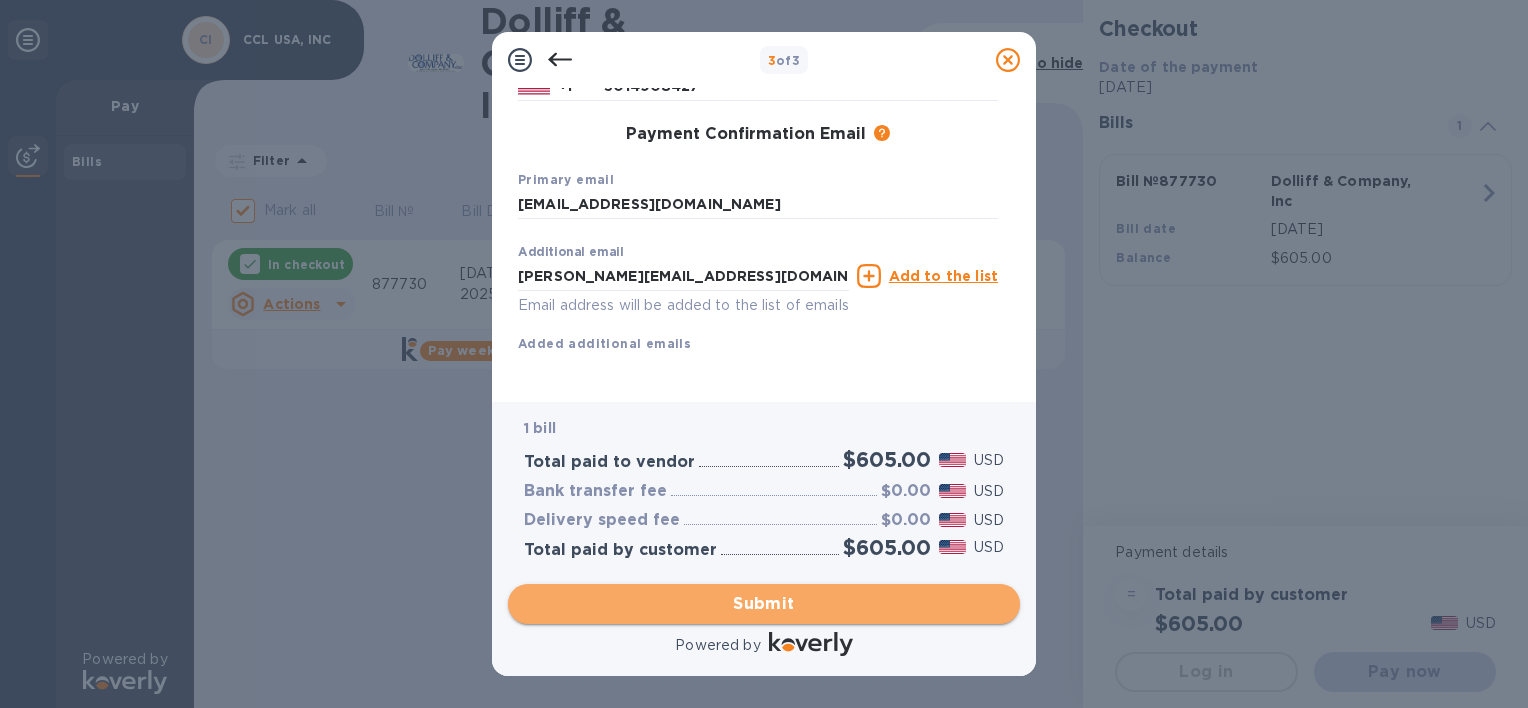
click at [764, 620] on button "Submit" at bounding box center [764, 604] width 512 height 40
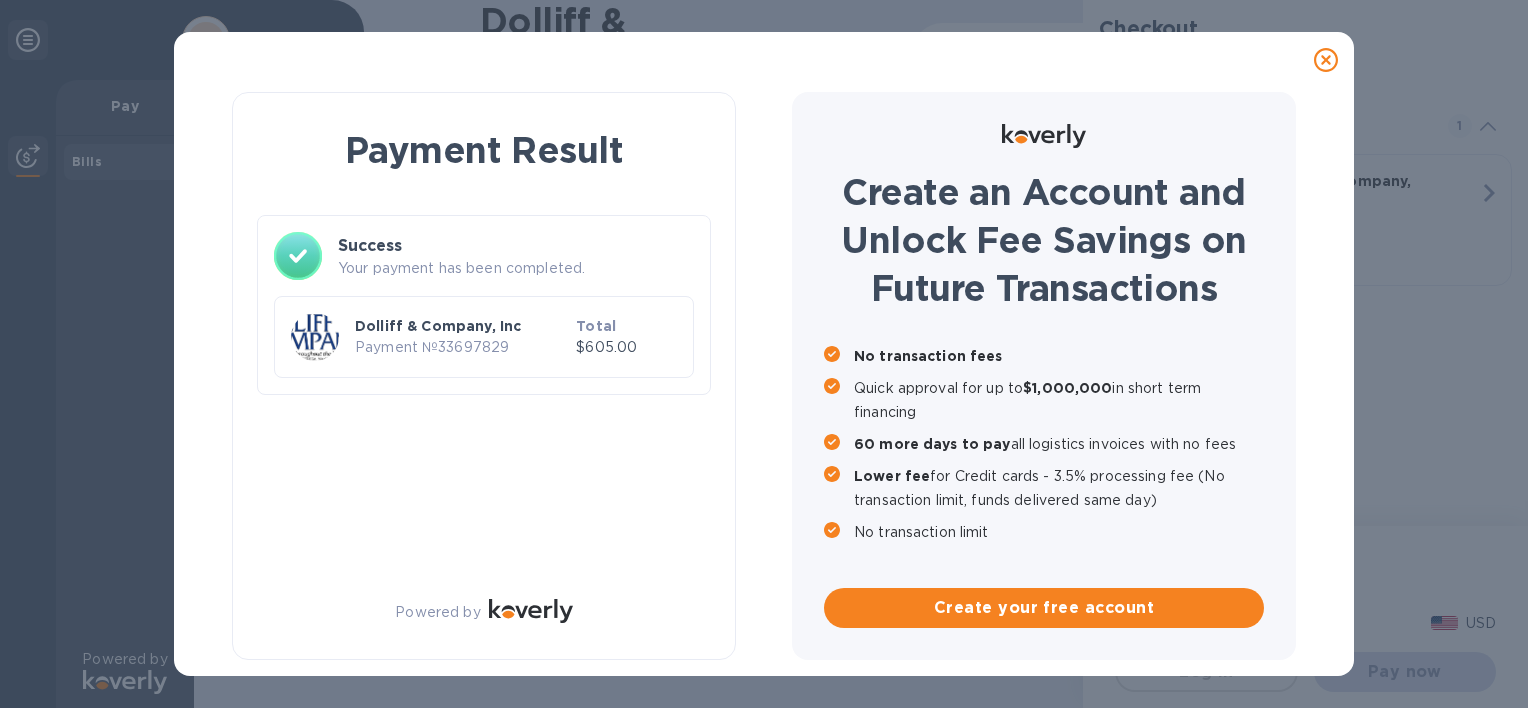
checkbox input "false"
